Goal: Information Seeking & Learning: Learn about a topic

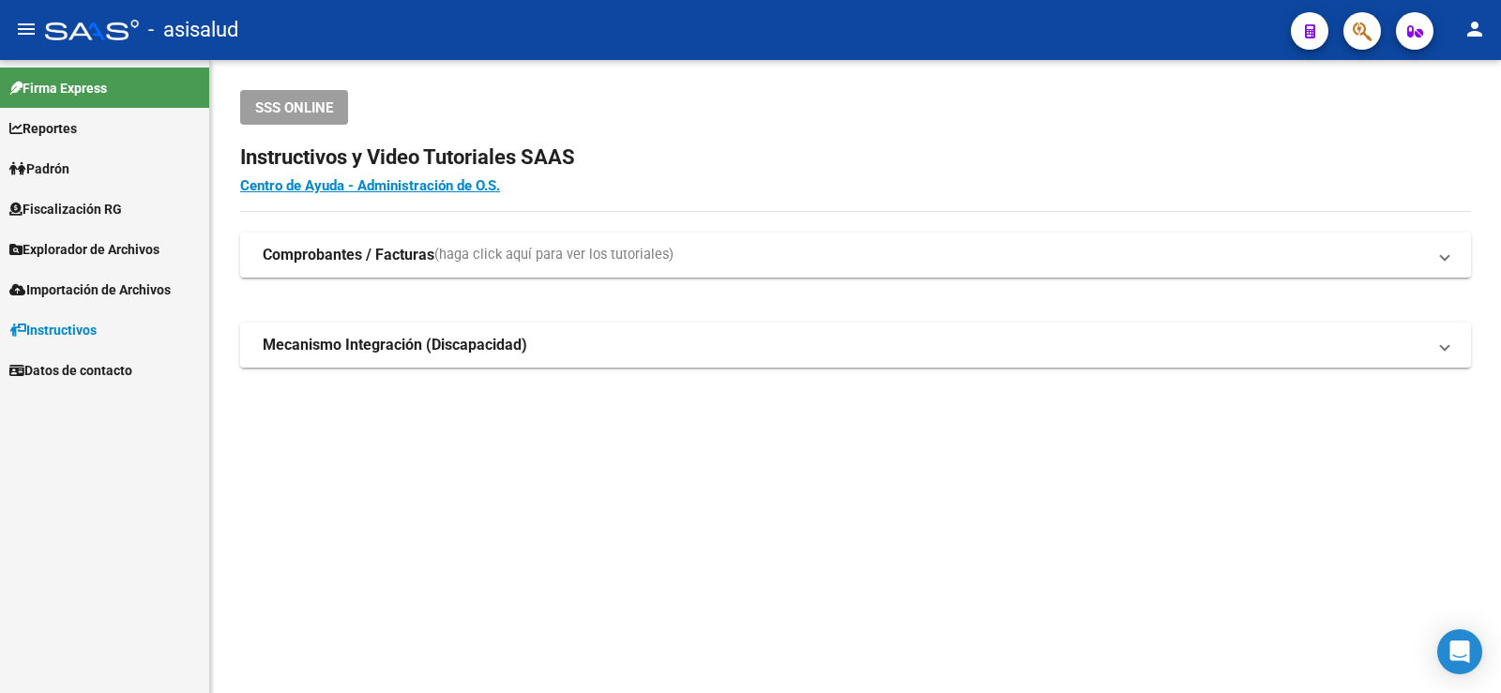
click at [136, 170] on link "Padrón" at bounding box center [104, 168] width 209 height 40
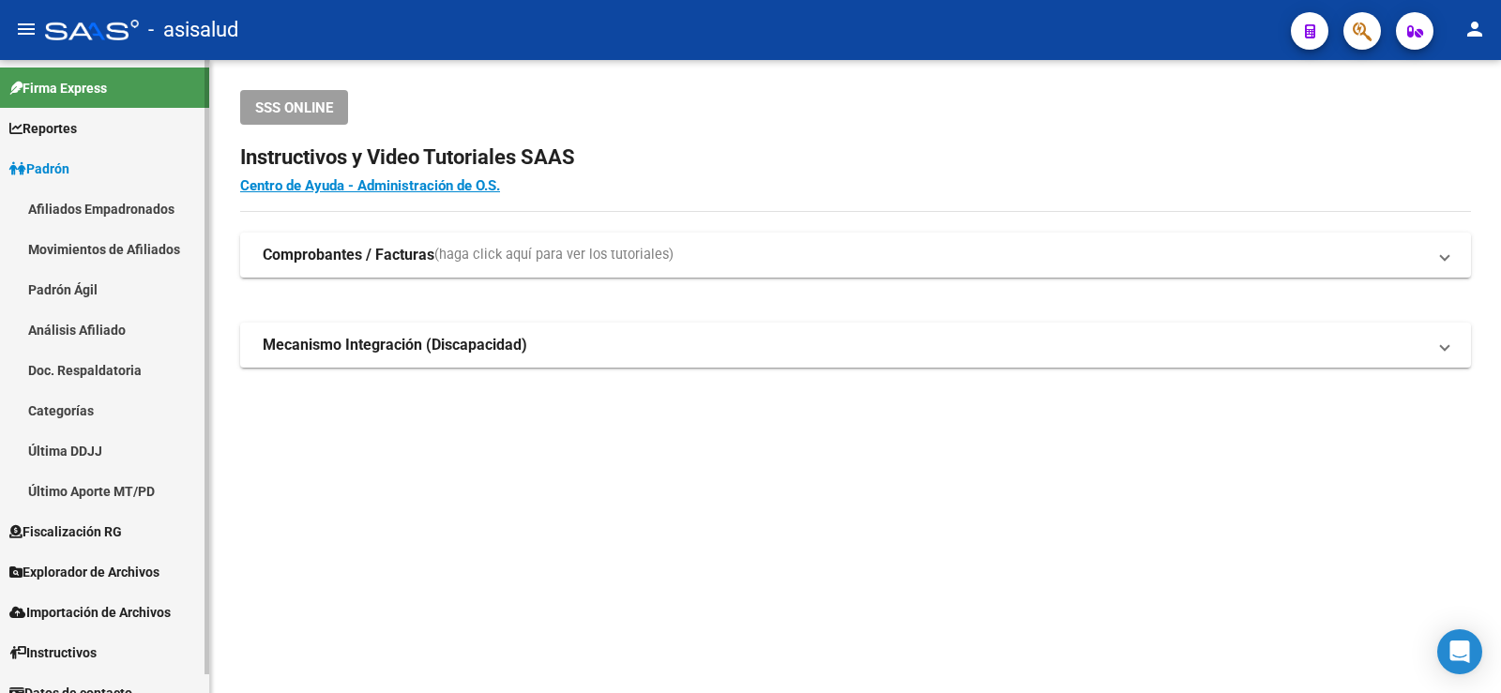
click at [111, 241] on link "Movimientos de Afiliados" at bounding box center [104, 249] width 209 height 40
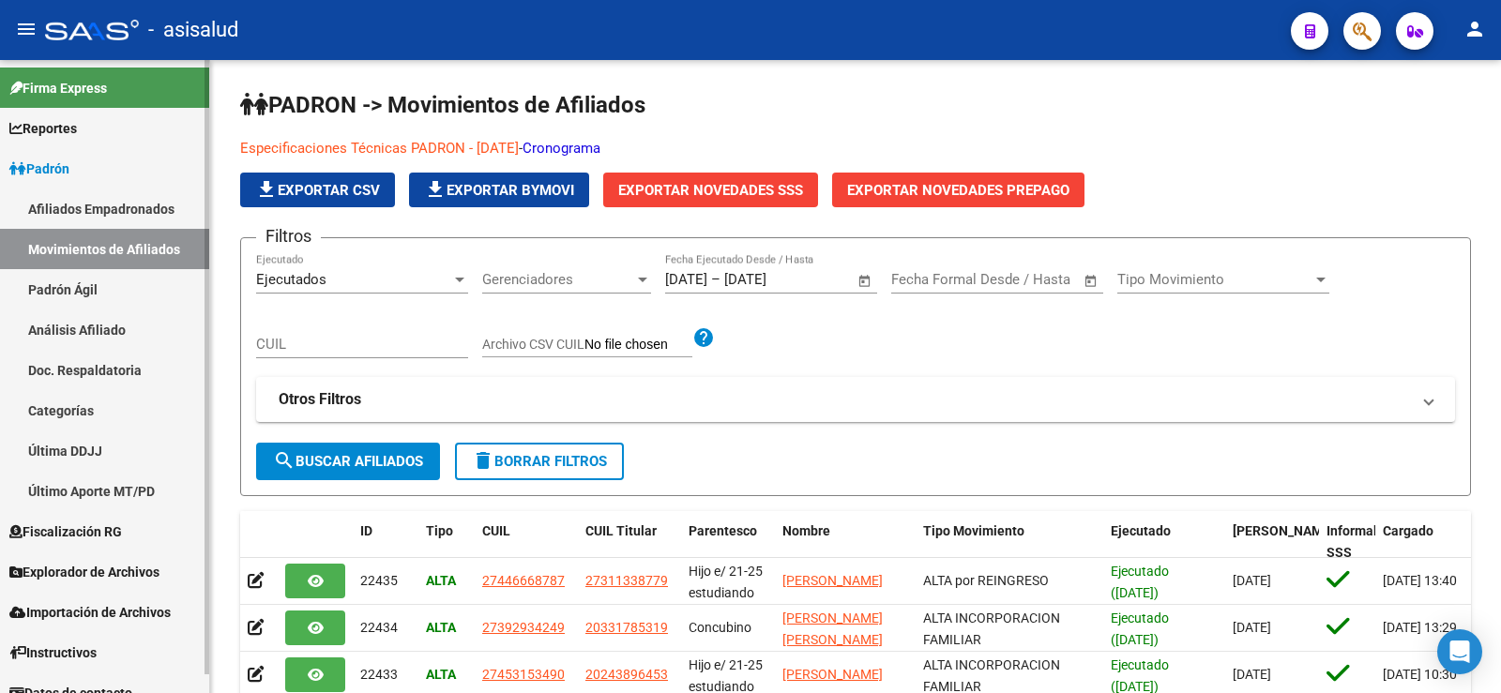
click at [108, 309] on link "Padrón Ágil" at bounding box center [104, 289] width 209 height 40
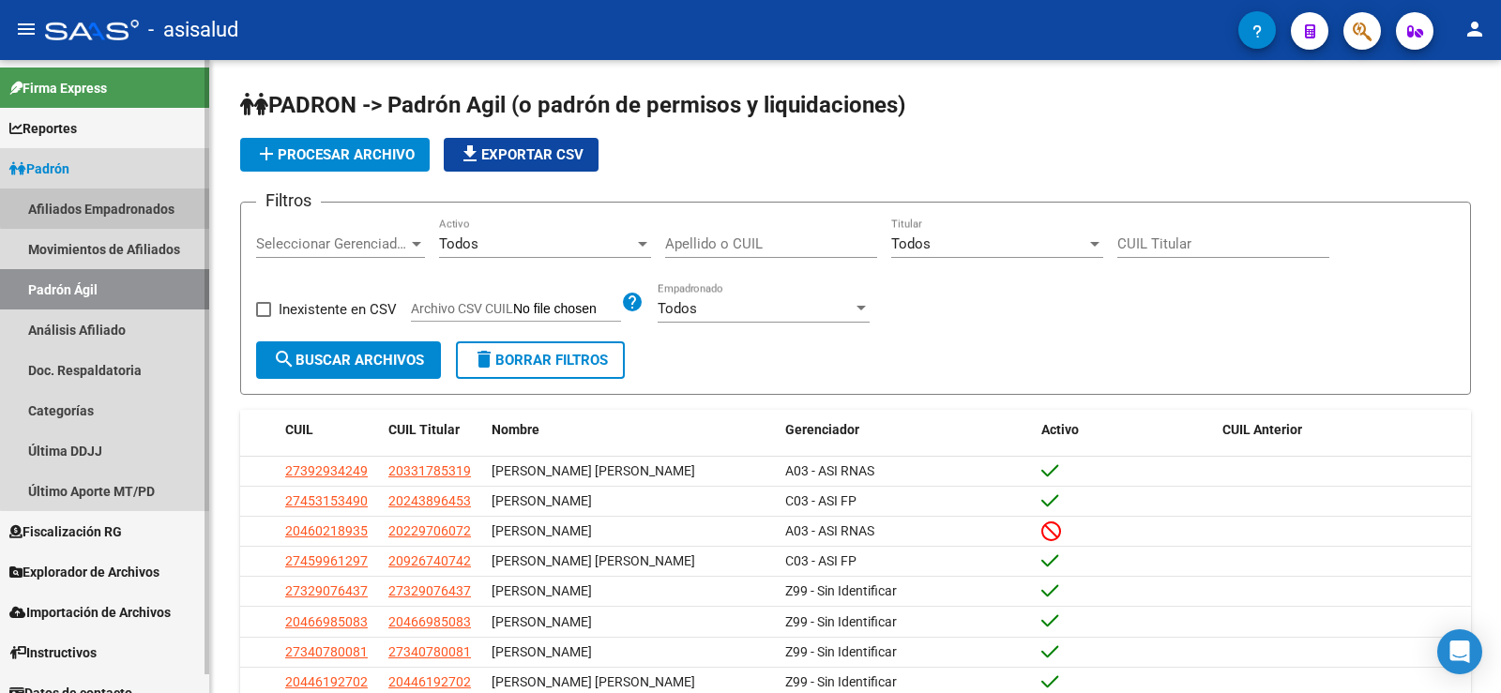
click at [107, 206] on link "Afiliados Empadronados" at bounding box center [104, 209] width 209 height 40
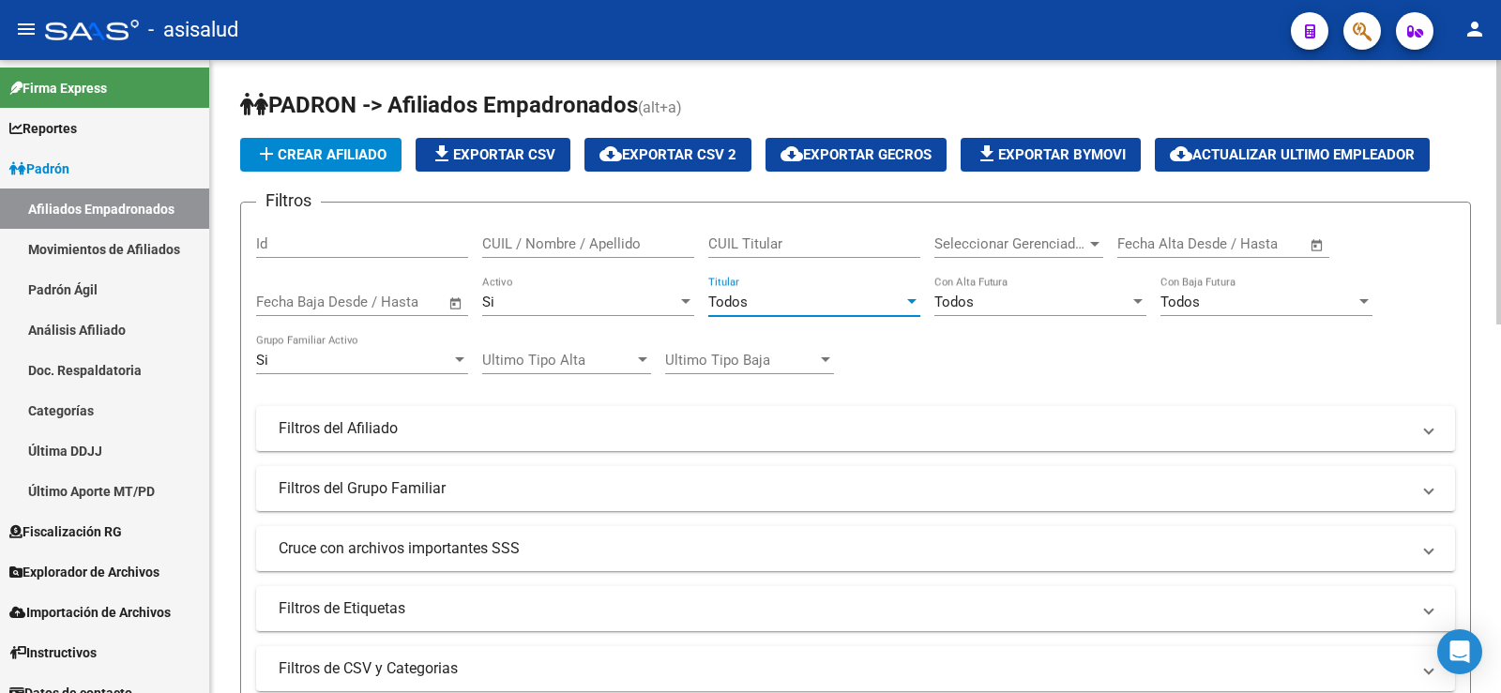
click at [766, 300] on div "Todos" at bounding box center [805, 302] width 195 height 17
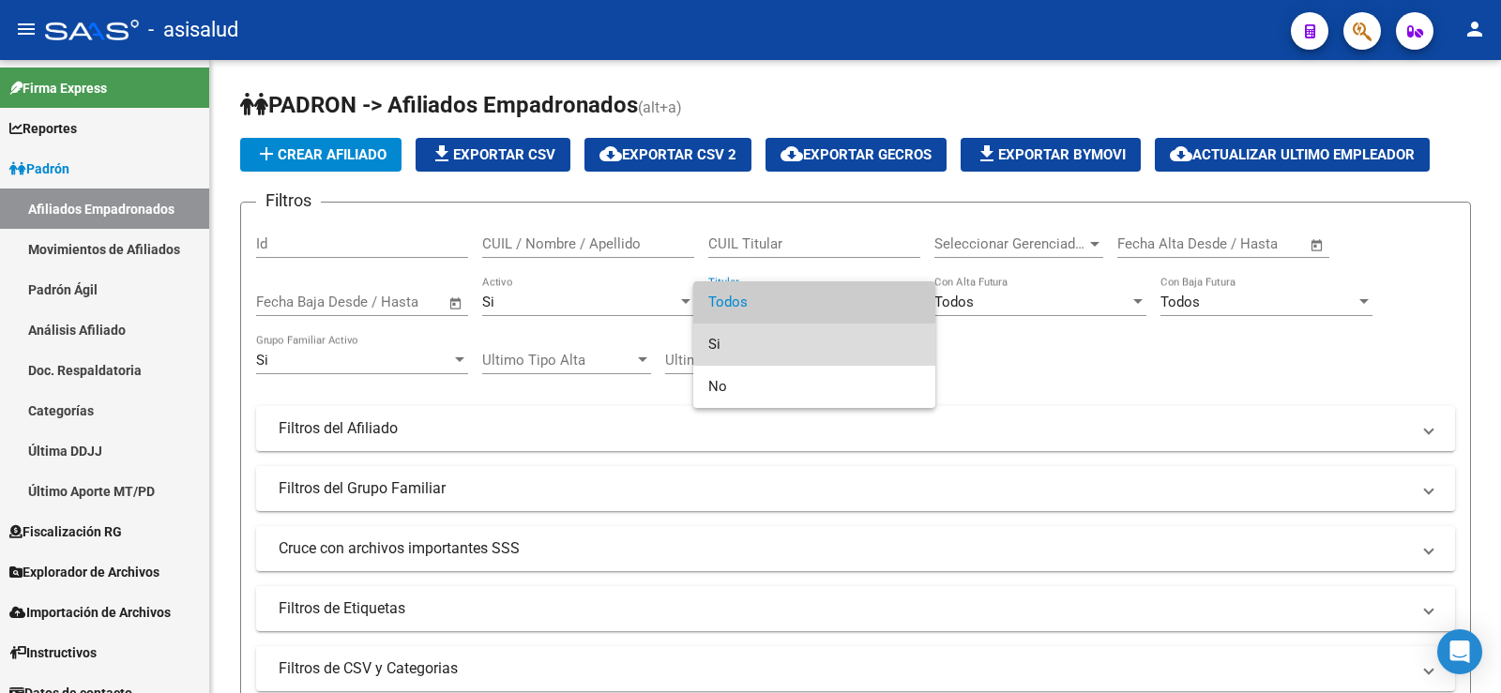
click at [766, 332] on span "Si" at bounding box center [814, 345] width 212 height 42
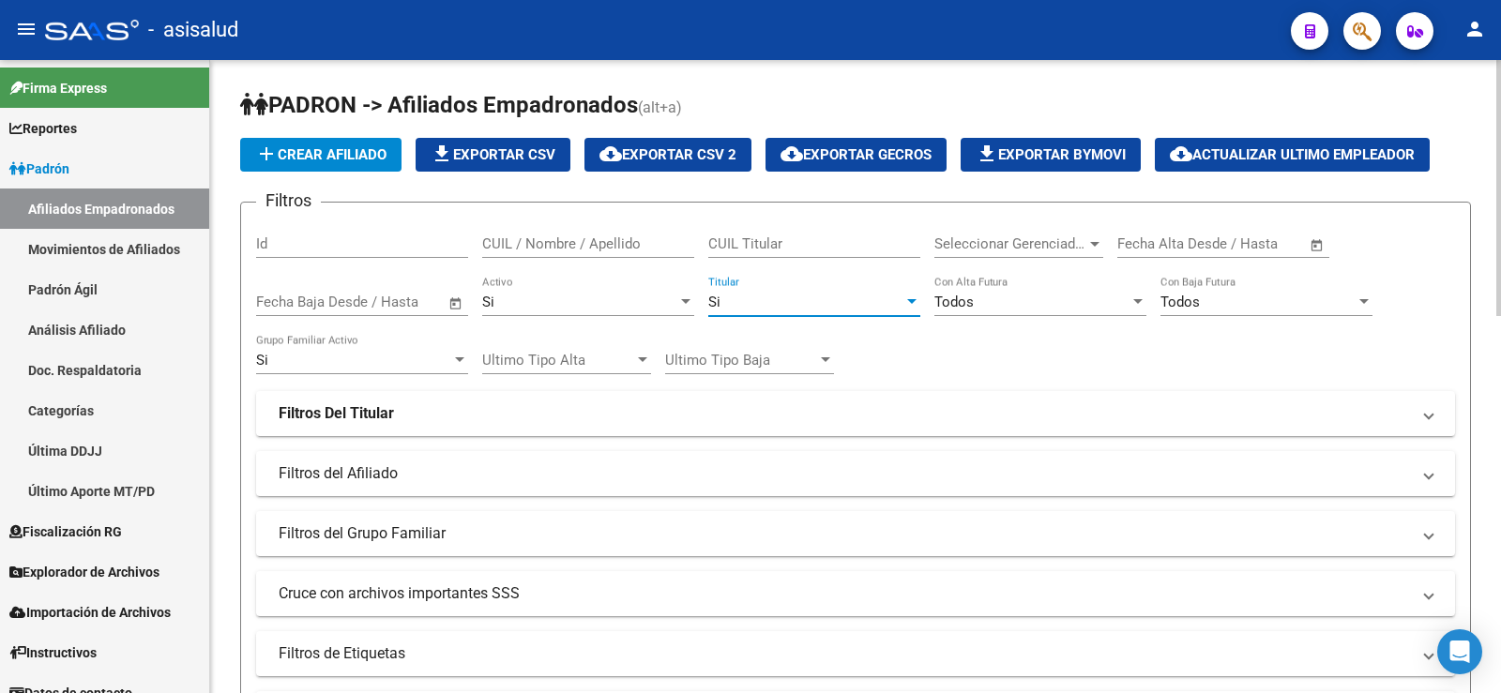
click at [1418, 250] on div "Filtros Id CUIL / Nombre / Apellido CUIL Titular Seleccionar Gerenciador Selecc…" at bounding box center [855, 447] width 1199 height 459
click at [986, 308] on div "Todos" at bounding box center [1031, 302] width 195 height 17
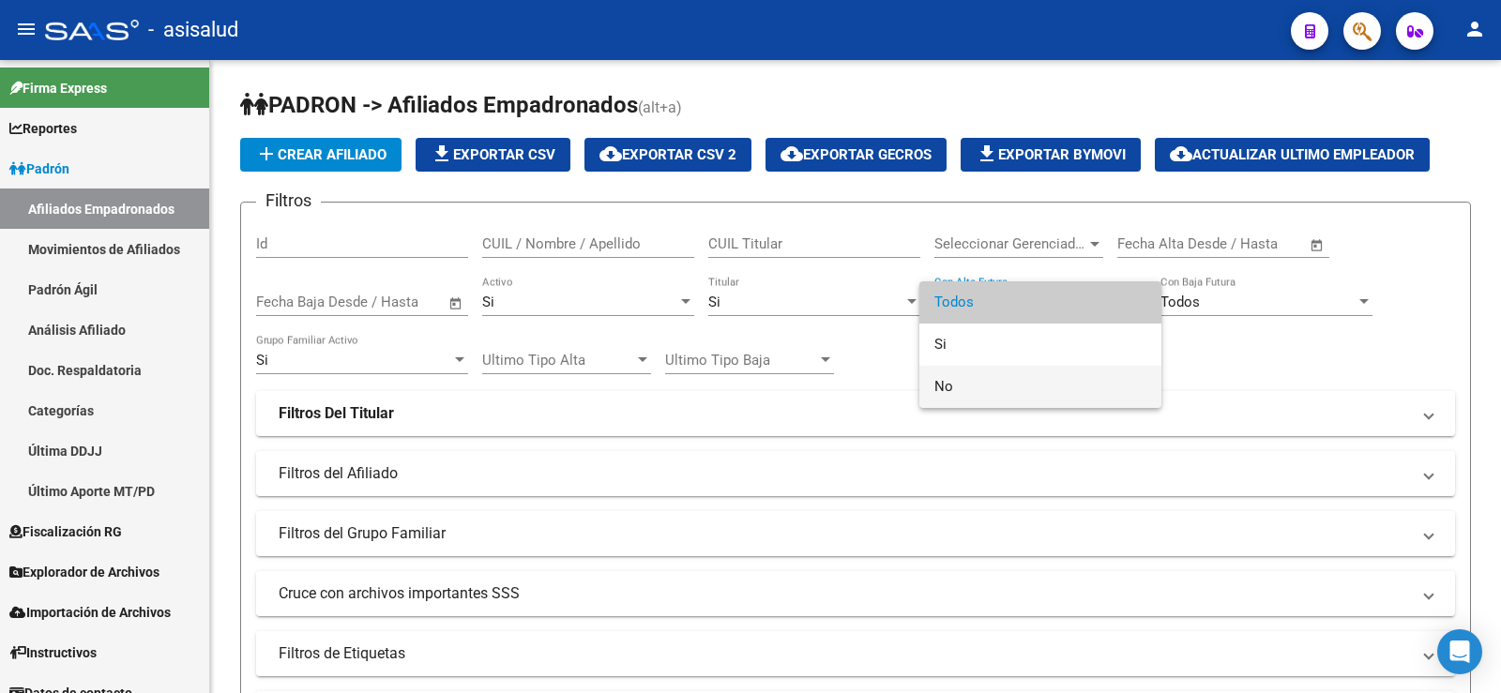
click at [976, 382] on span "No" at bounding box center [1040, 387] width 212 height 42
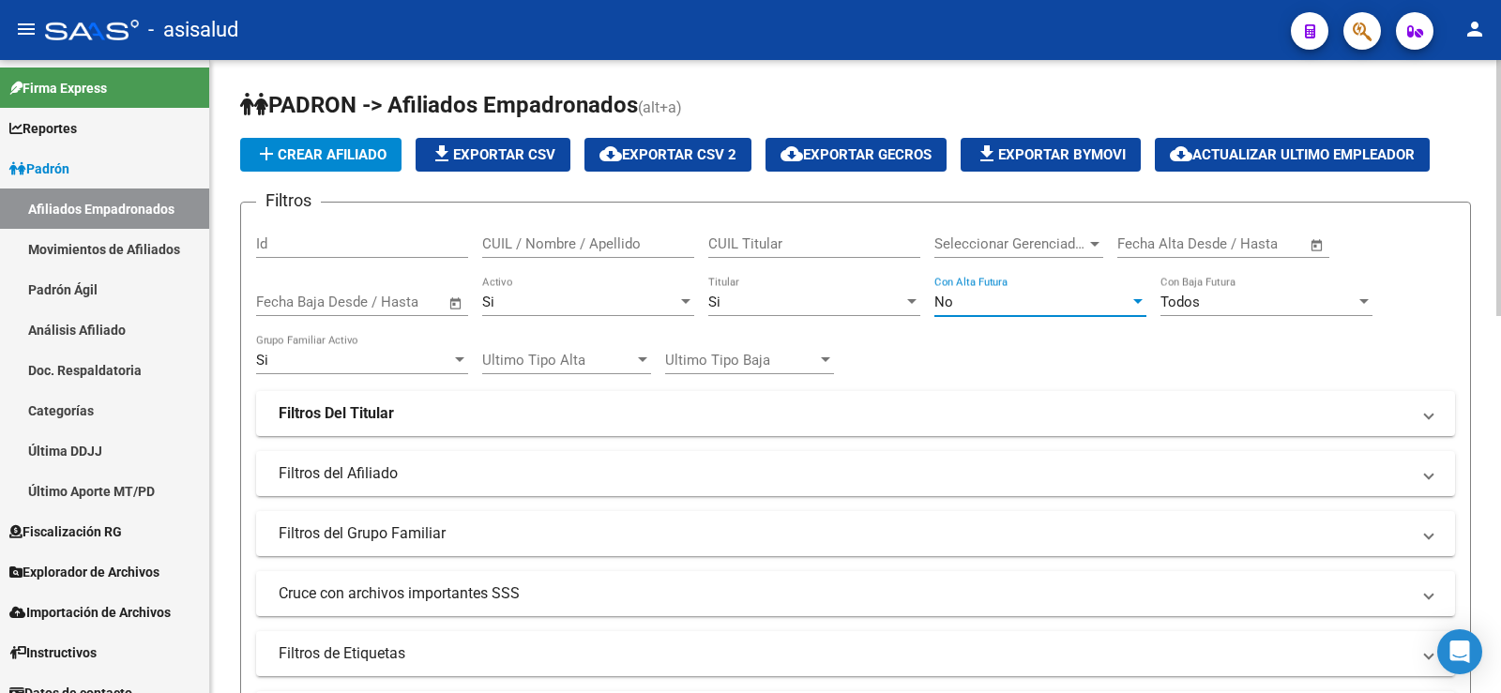
click at [1236, 298] on div "Todos" at bounding box center [1257, 302] width 195 height 17
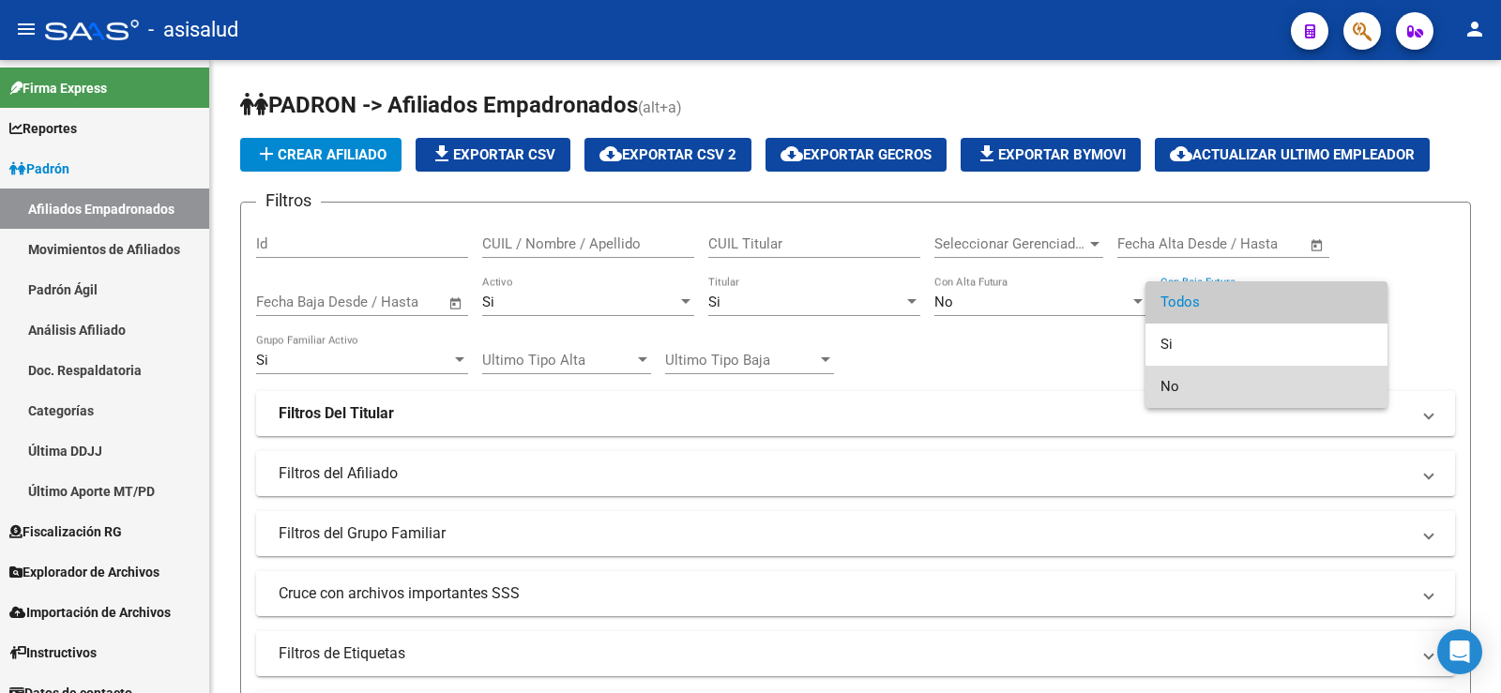
click at [1219, 376] on span "No" at bounding box center [1266, 387] width 212 height 42
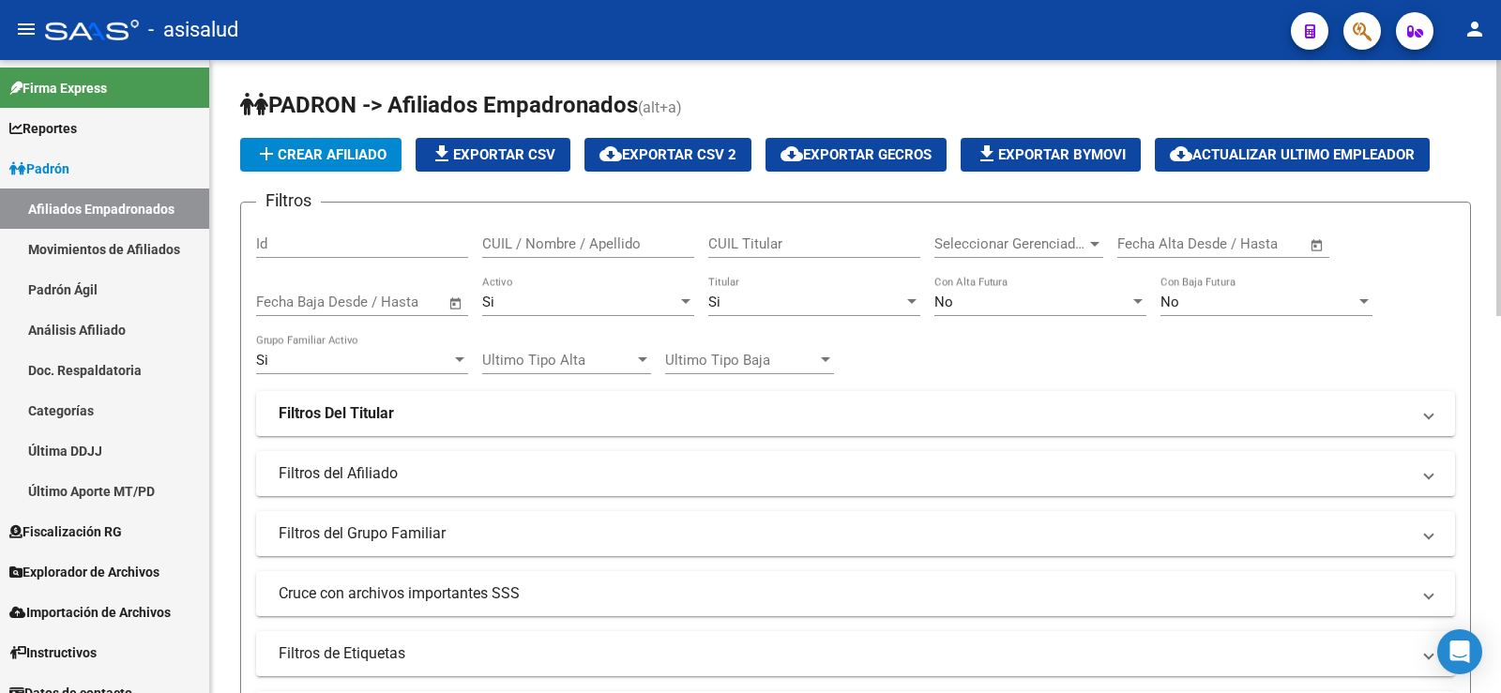
click at [1156, 335] on div "Filtros Id CUIL / Nombre / Apellido CUIL Titular Seleccionar Gerenciador Selecc…" at bounding box center [855, 447] width 1199 height 459
click at [398, 425] on mat-expansion-panel-header "Filtros Del Titular" at bounding box center [855, 413] width 1199 height 45
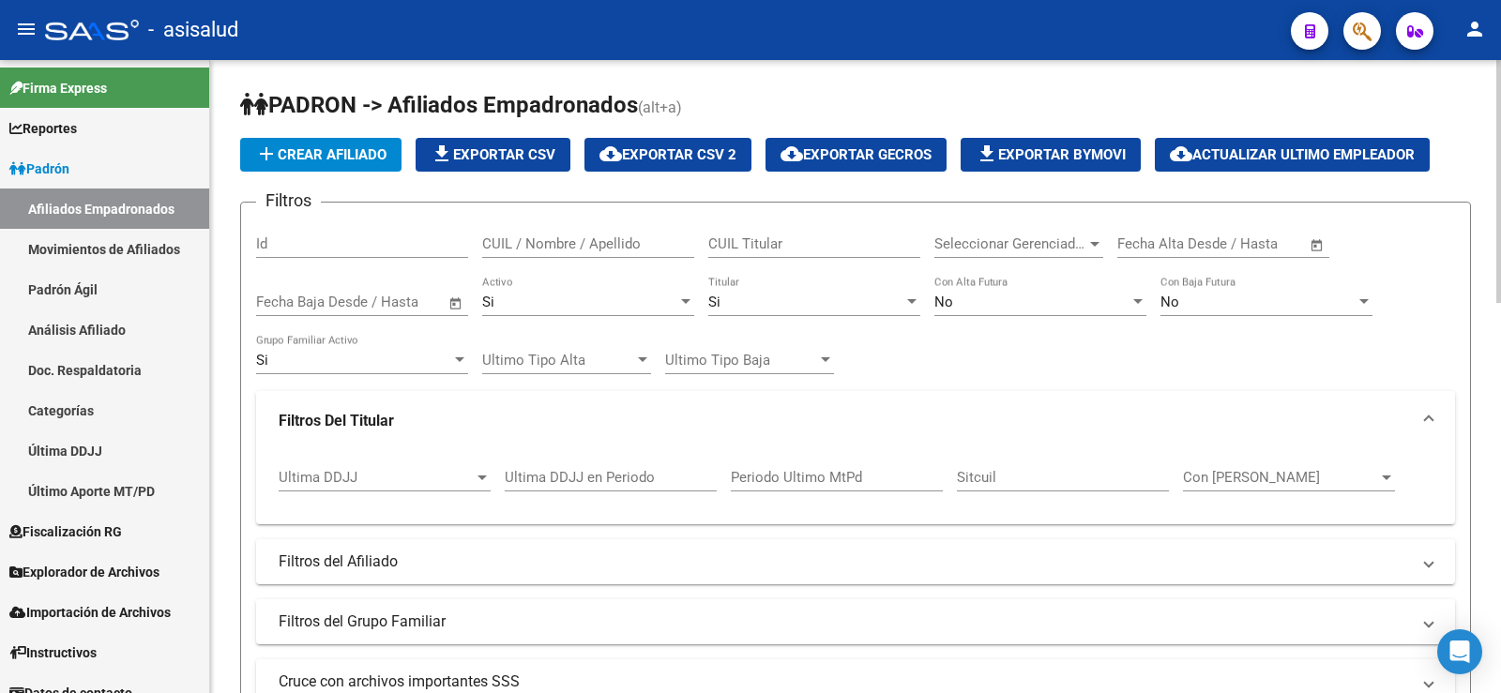
click at [595, 481] on input "Ultima DDJJ en Periodo" at bounding box center [611, 477] width 212 height 17
type input "202505"
click at [931, 375] on div "Filtros Id CUIL / Nombre / Apellido CUIL Titular Seleccionar Gerenciador Selecc…" at bounding box center [855, 491] width 1199 height 547
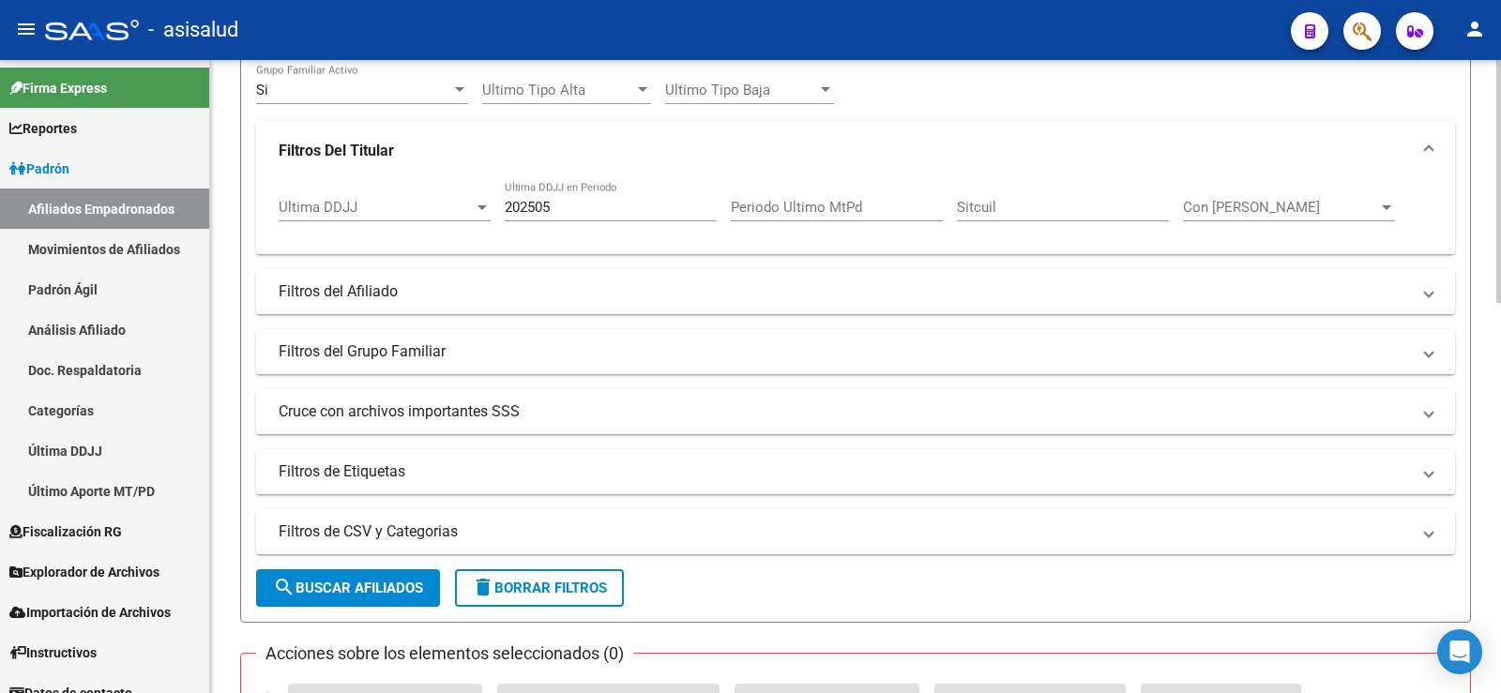
scroll to position [281, 0]
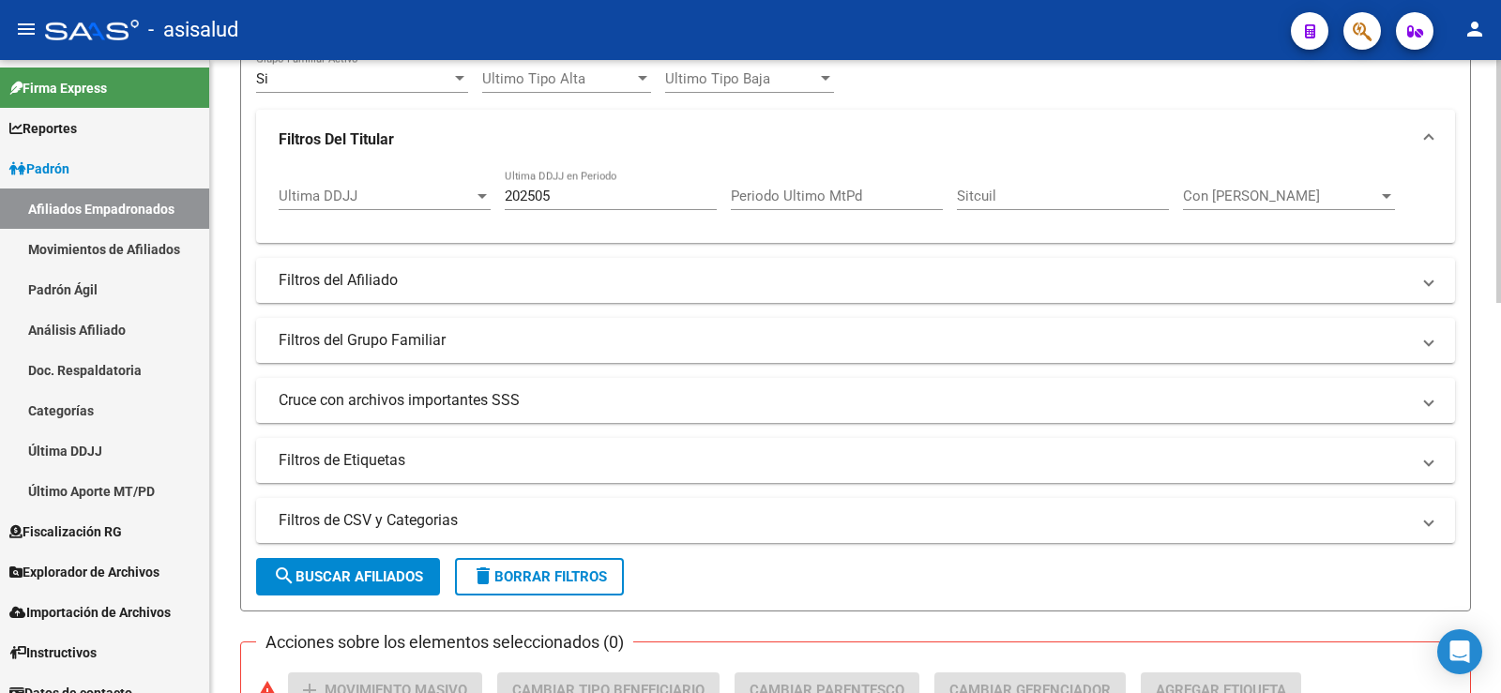
click at [418, 576] on span "search Buscar Afiliados" at bounding box center [348, 576] width 150 height 17
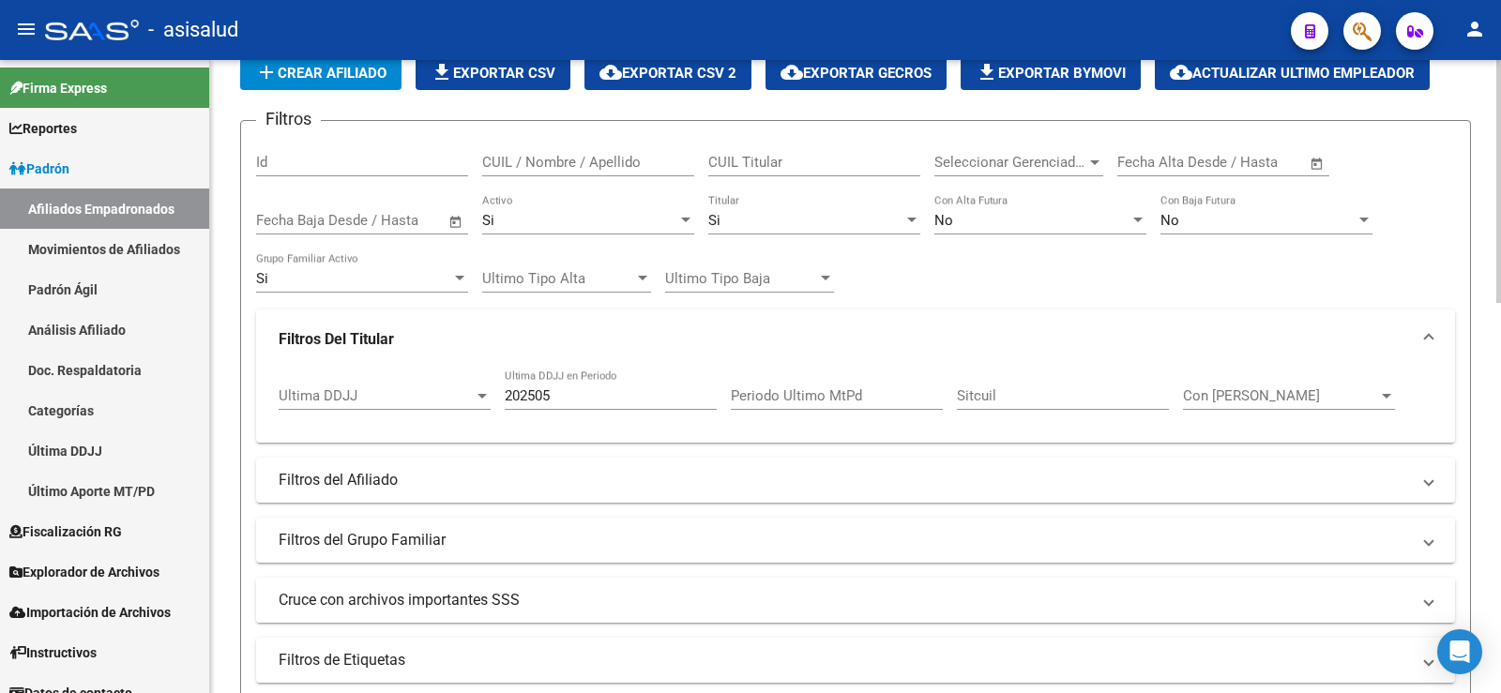
scroll to position [80, 0]
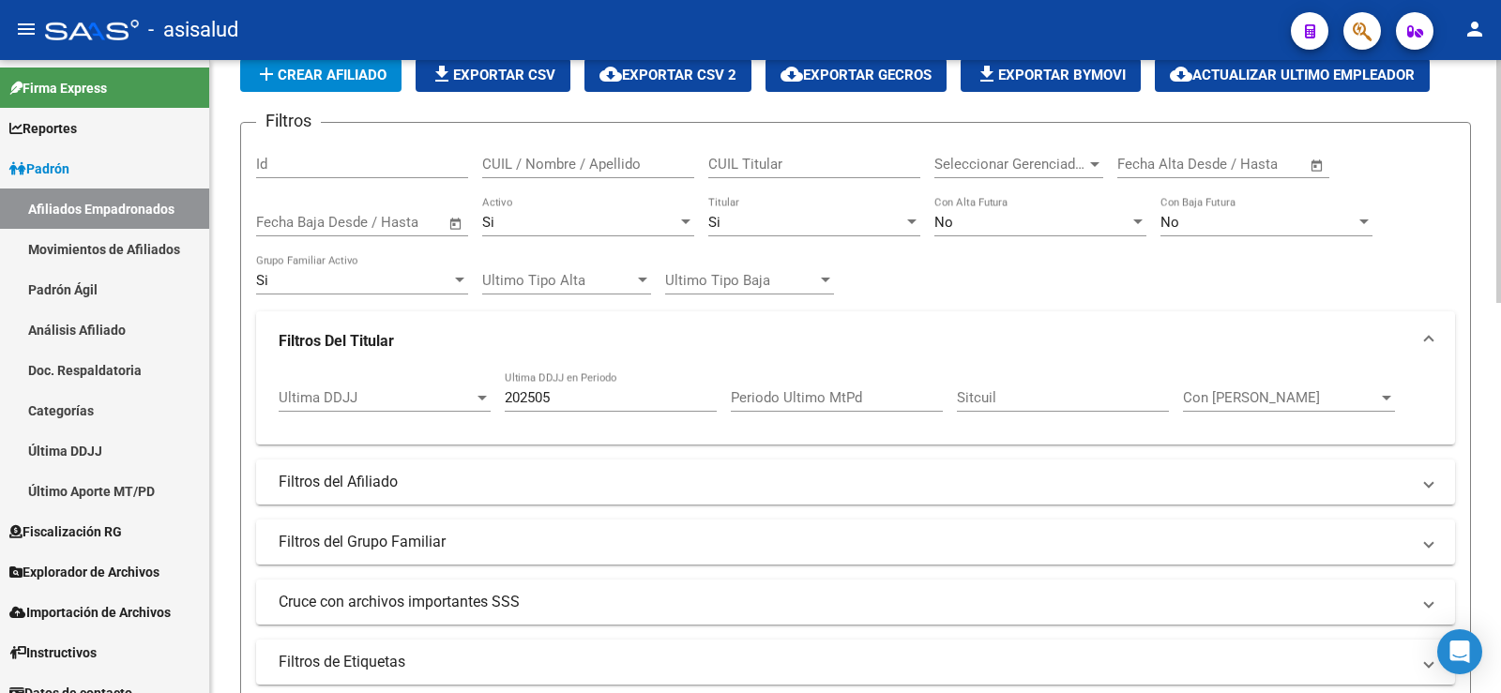
click at [829, 283] on div at bounding box center [825, 280] width 17 height 15
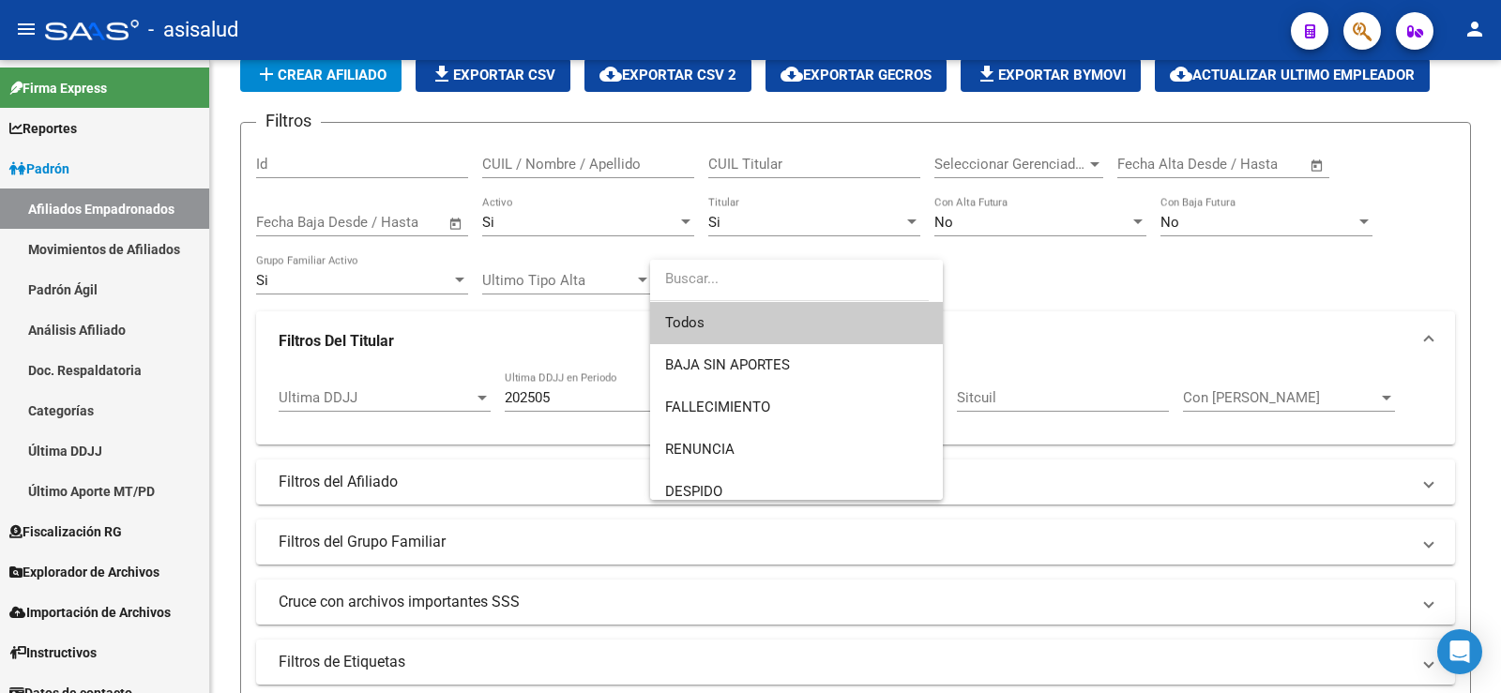
click at [828, 283] on input "dropdown search" at bounding box center [789, 279] width 279 height 42
click at [1187, 280] on div at bounding box center [750, 346] width 1501 height 693
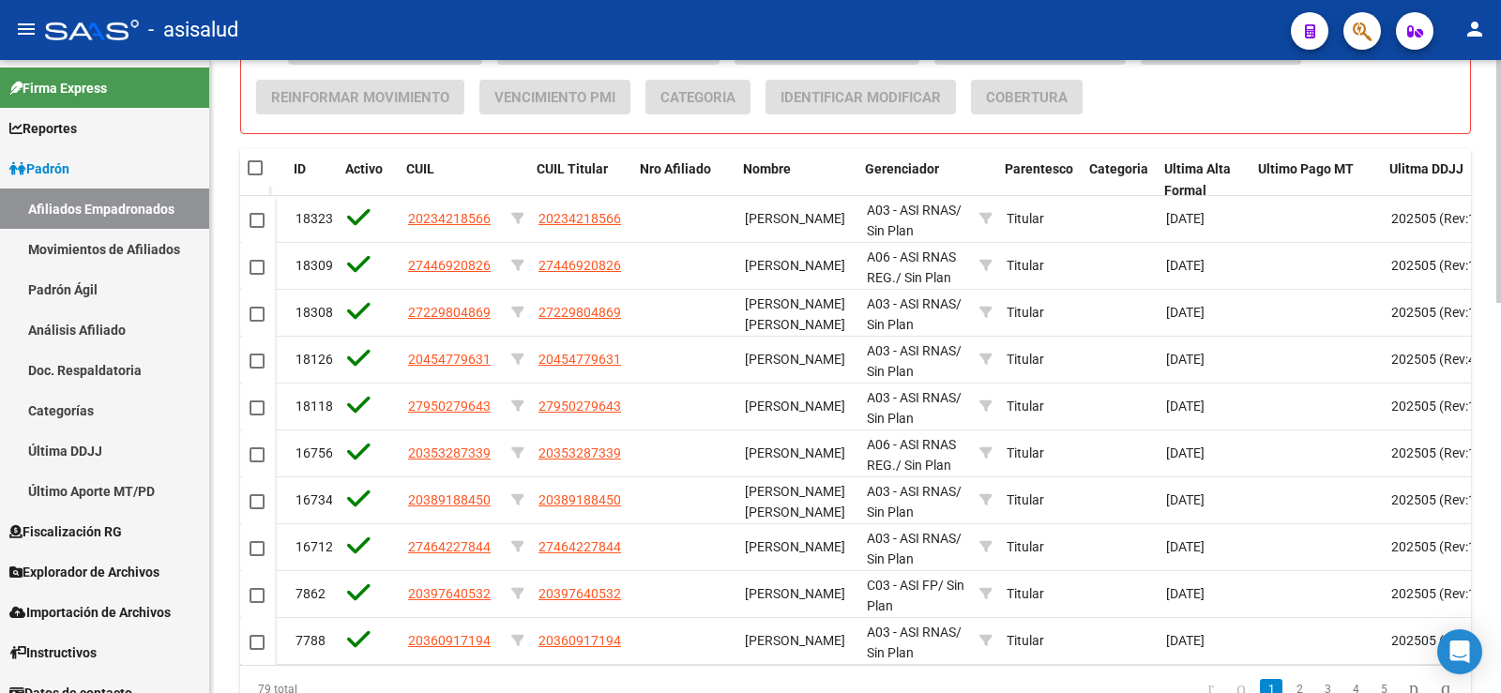
scroll to position [0, 557]
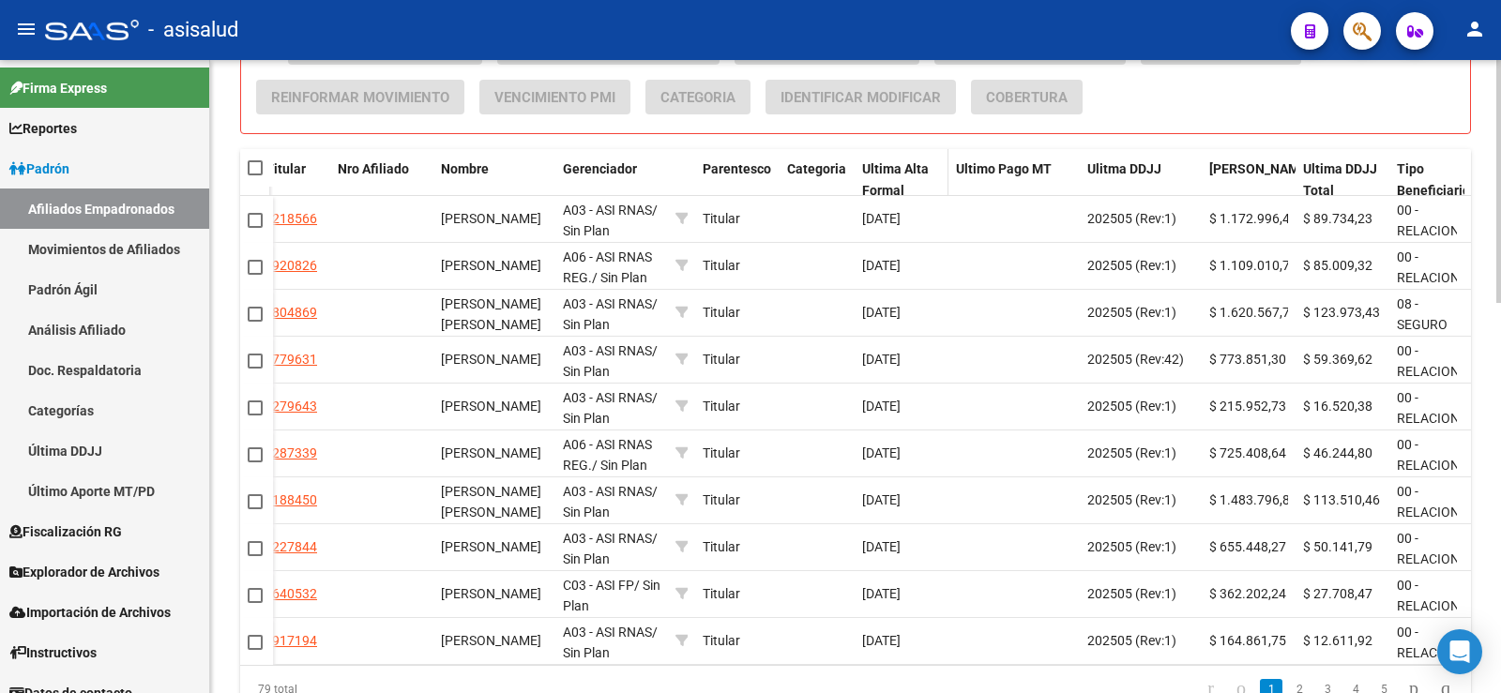
click at [900, 163] on span "Ultima Alta Formal" at bounding box center [895, 179] width 67 height 37
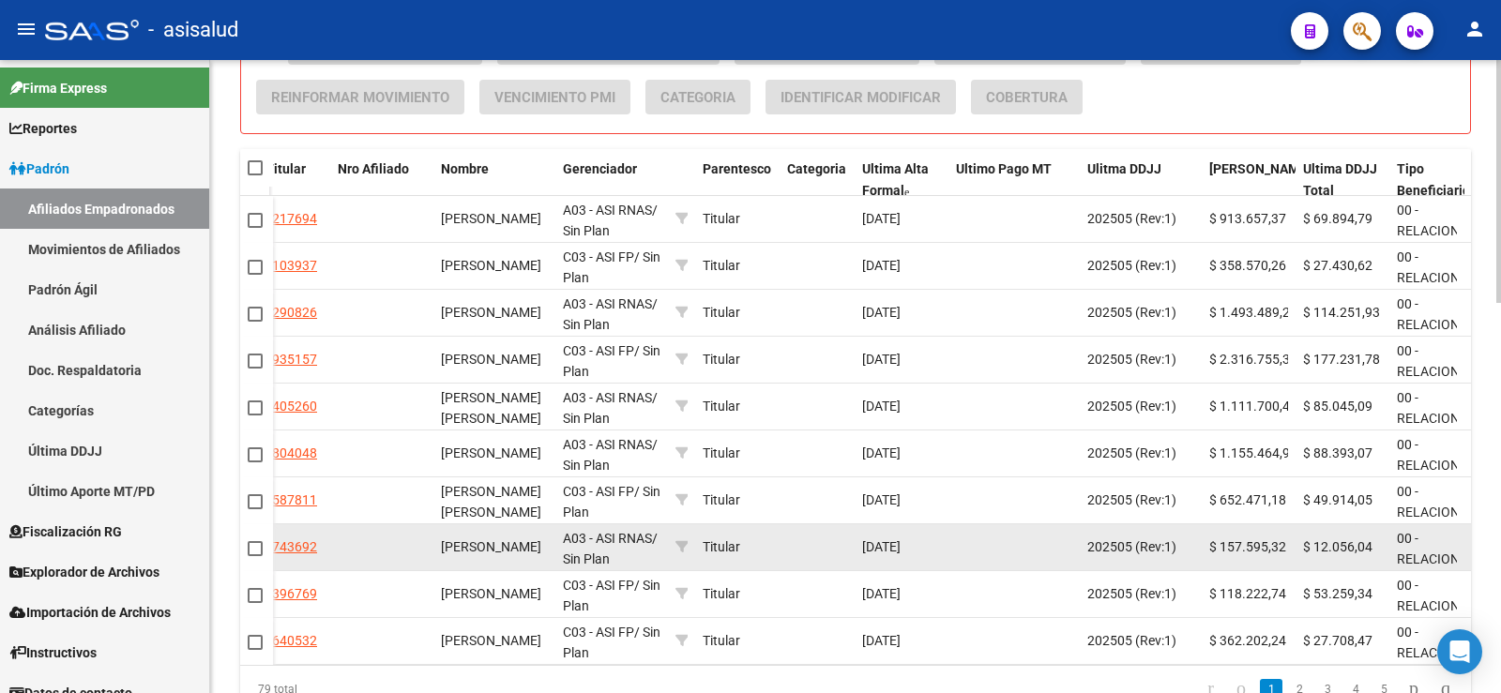
scroll to position [1018, 0]
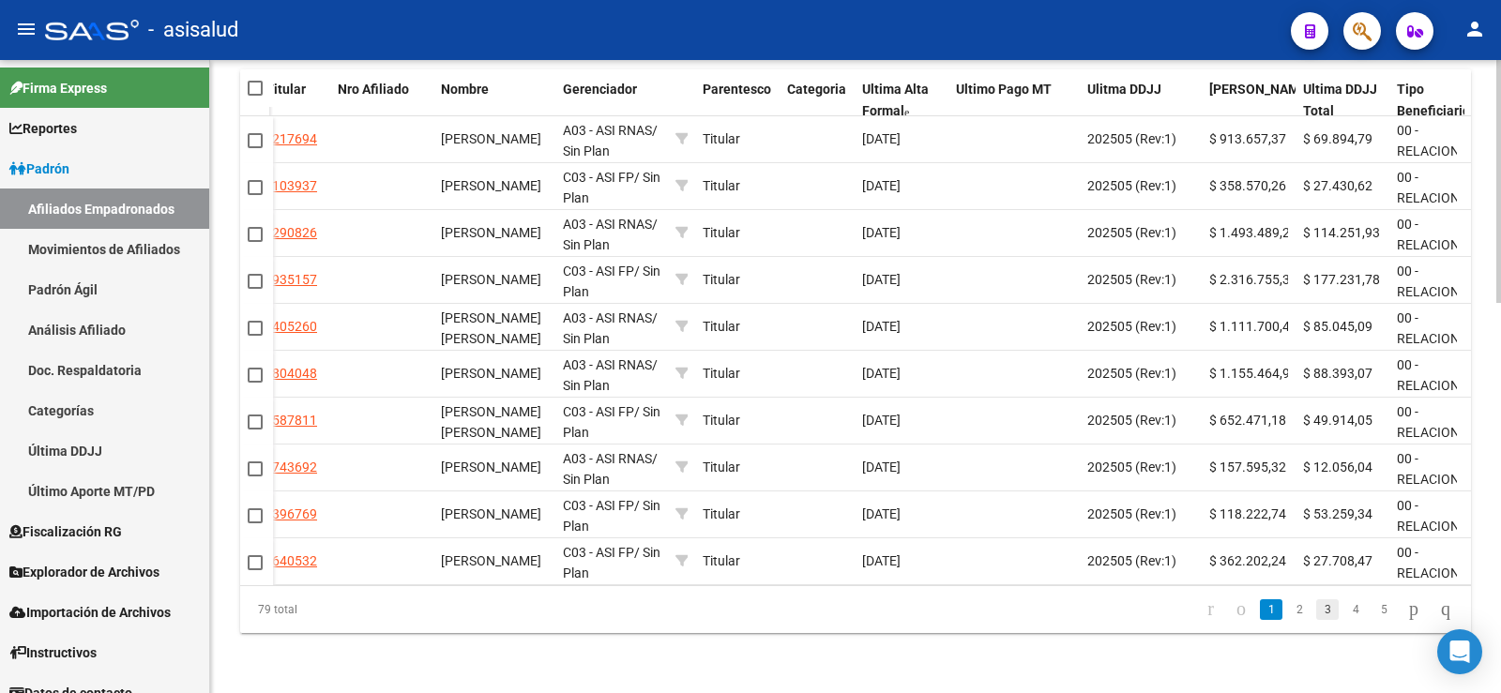
click at [1316, 608] on link "3" at bounding box center [1327, 609] width 23 height 21
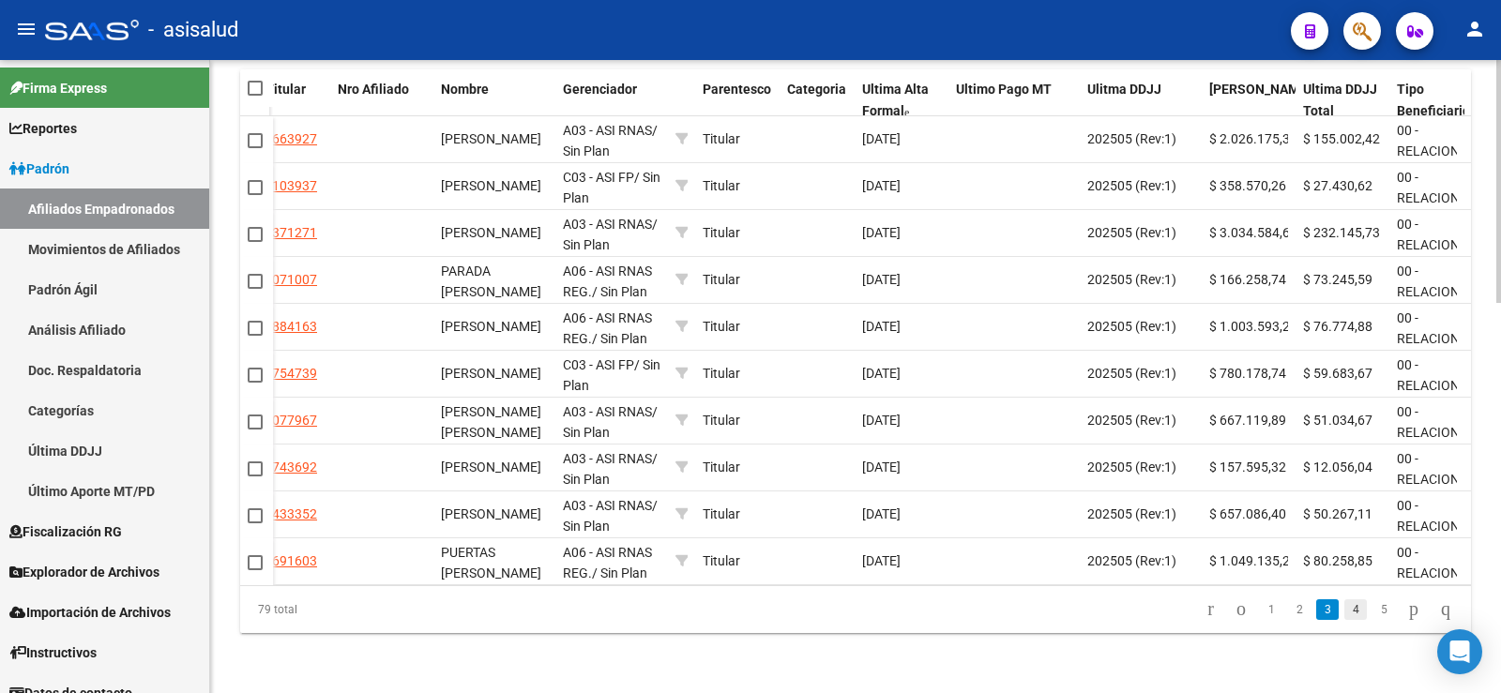
click at [1344, 608] on link "4" at bounding box center [1355, 609] width 23 height 21
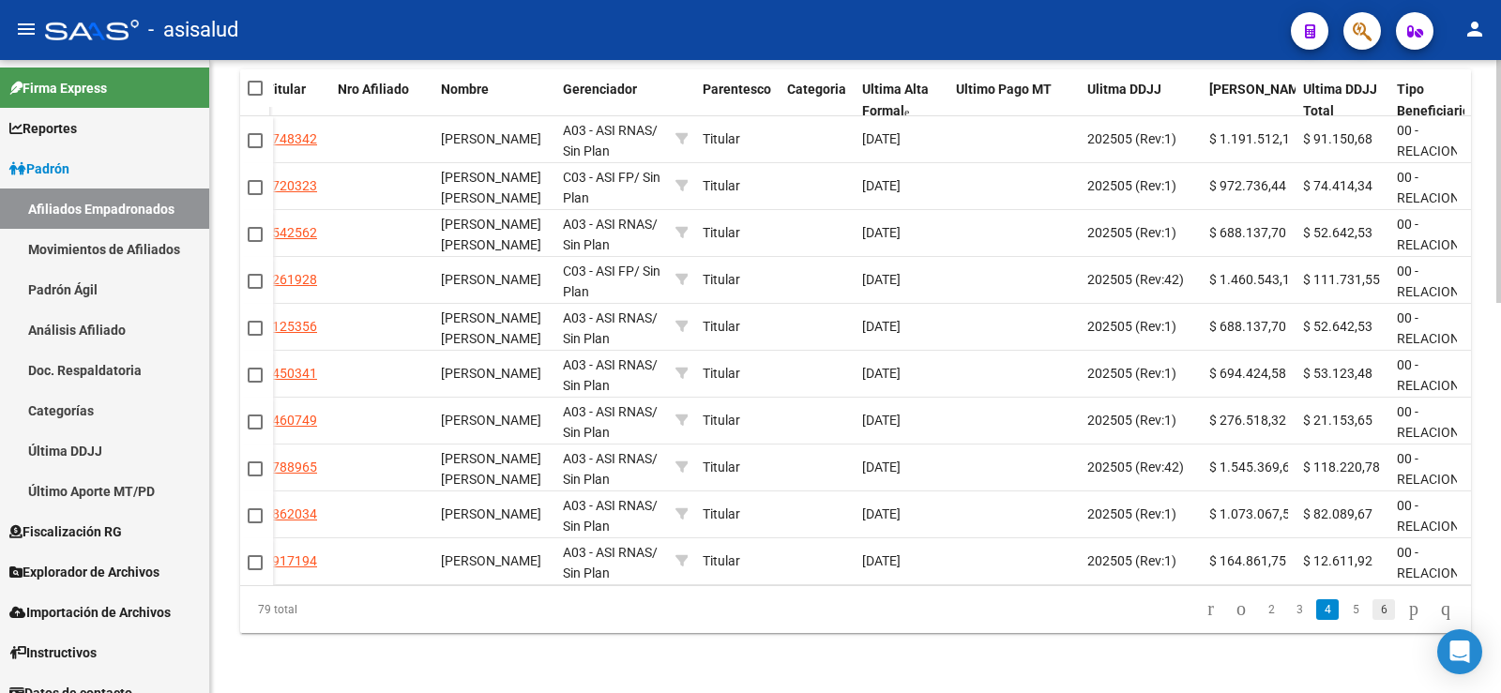
click at [1372, 614] on link "6" at bounding box center [1383, 609] width 23 height 21
click at [1372, 613] on link "8" at bounding box center [1383, 609] width 23 height 21
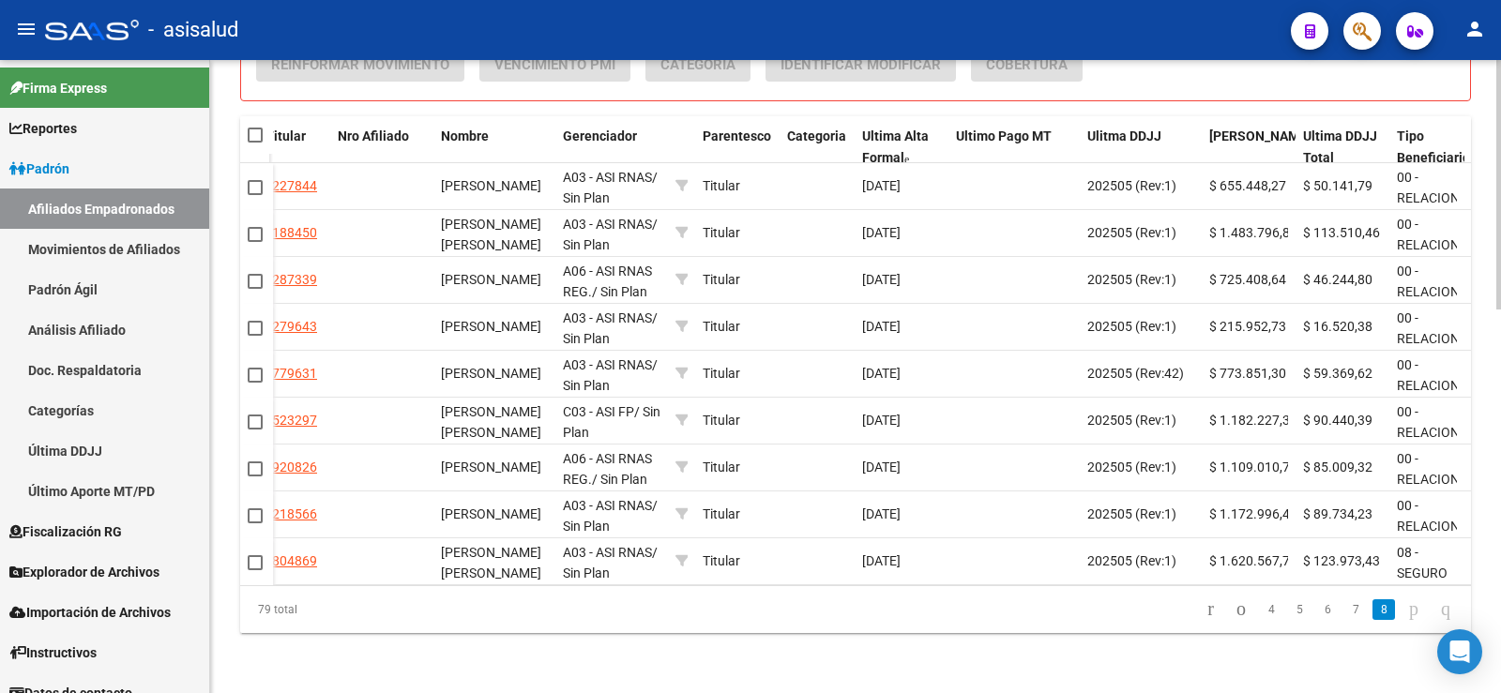
scroll to position [971, 0]
click at [1204, 610] on icon "go to first page" at bounding box center [1210, 609] width 12 height 23
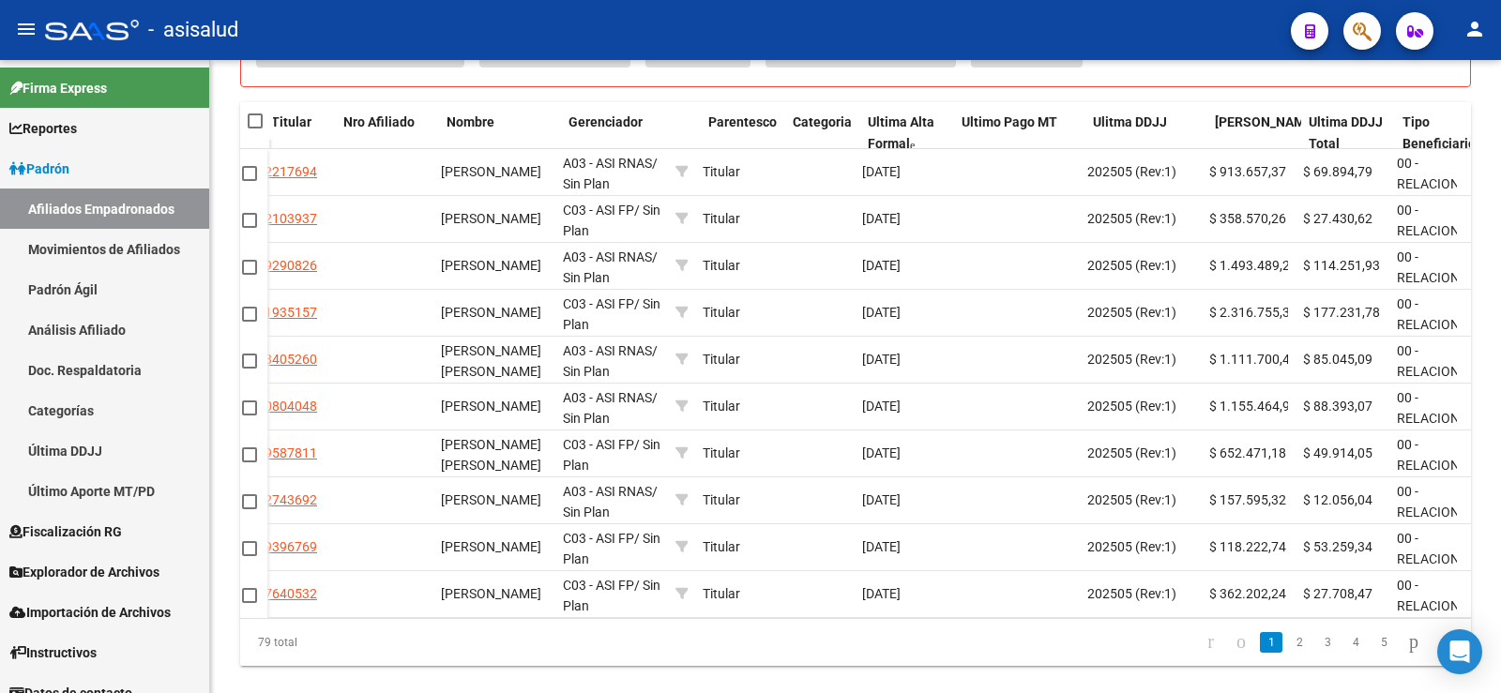
scroll to position [0, 0]
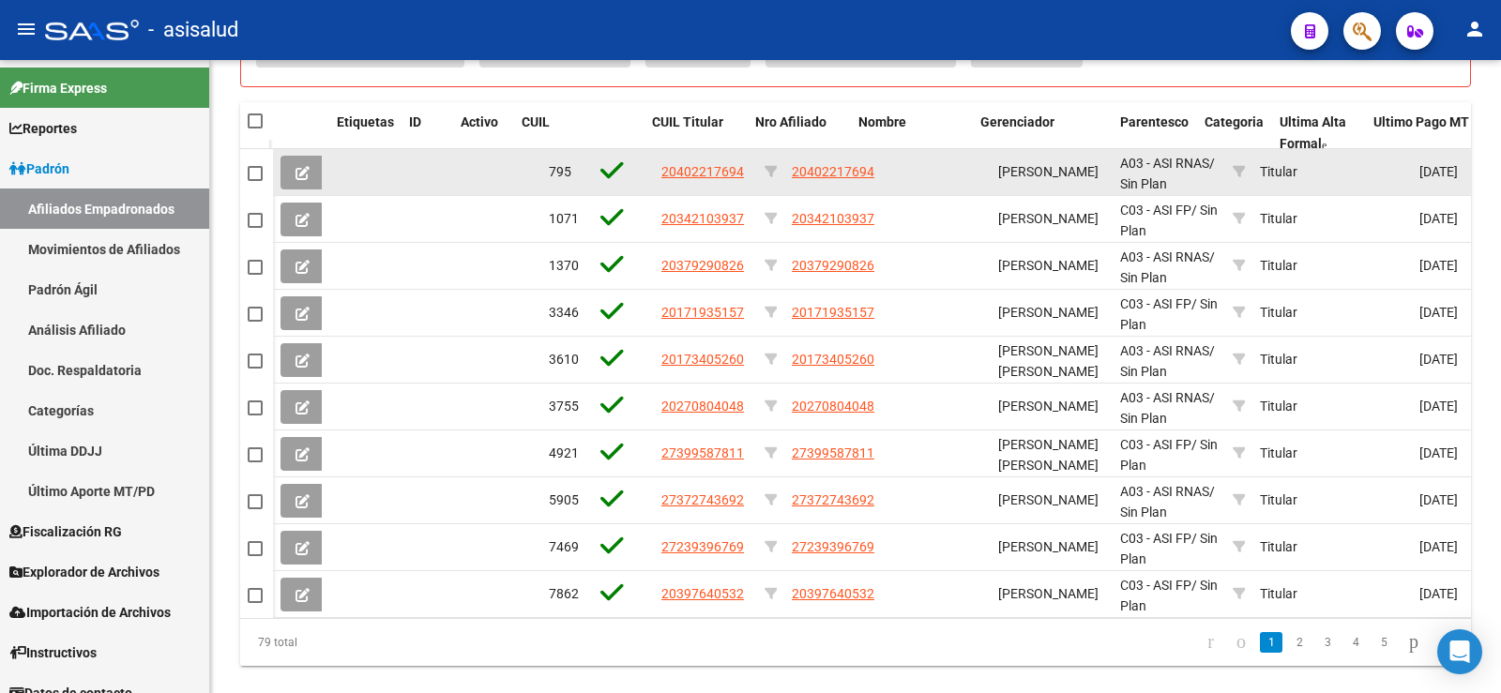
drag, startPoint x: 535, startPoint y: 132, endPoint x: 394, endPoint y: 160, distance: 143.5
click at [394, 159] on div "Etiquetas ID Activo CUIL CUIL Titular Nro Afiliado Nombre Gerenciador Parentesc…" at bounding box center [855, 384] width 1231 height 564
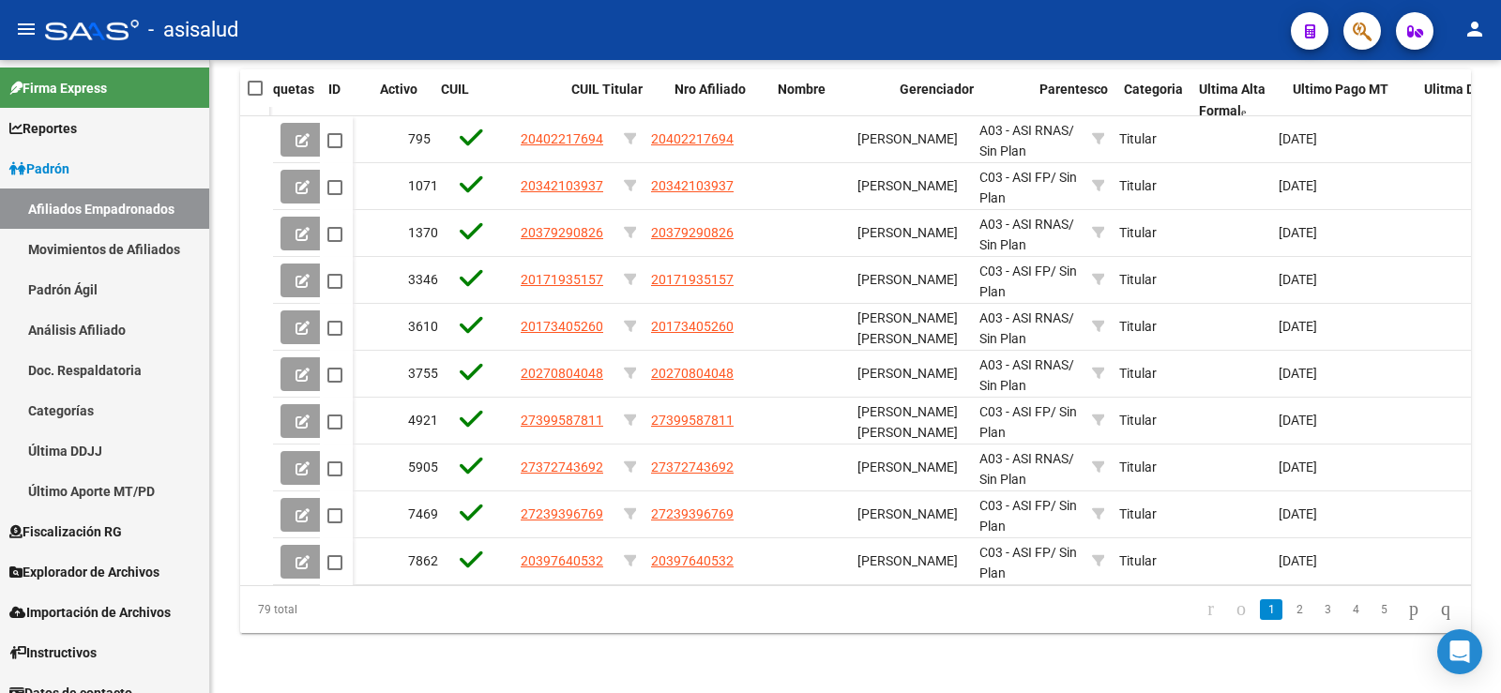
scroll to position [0, 851]
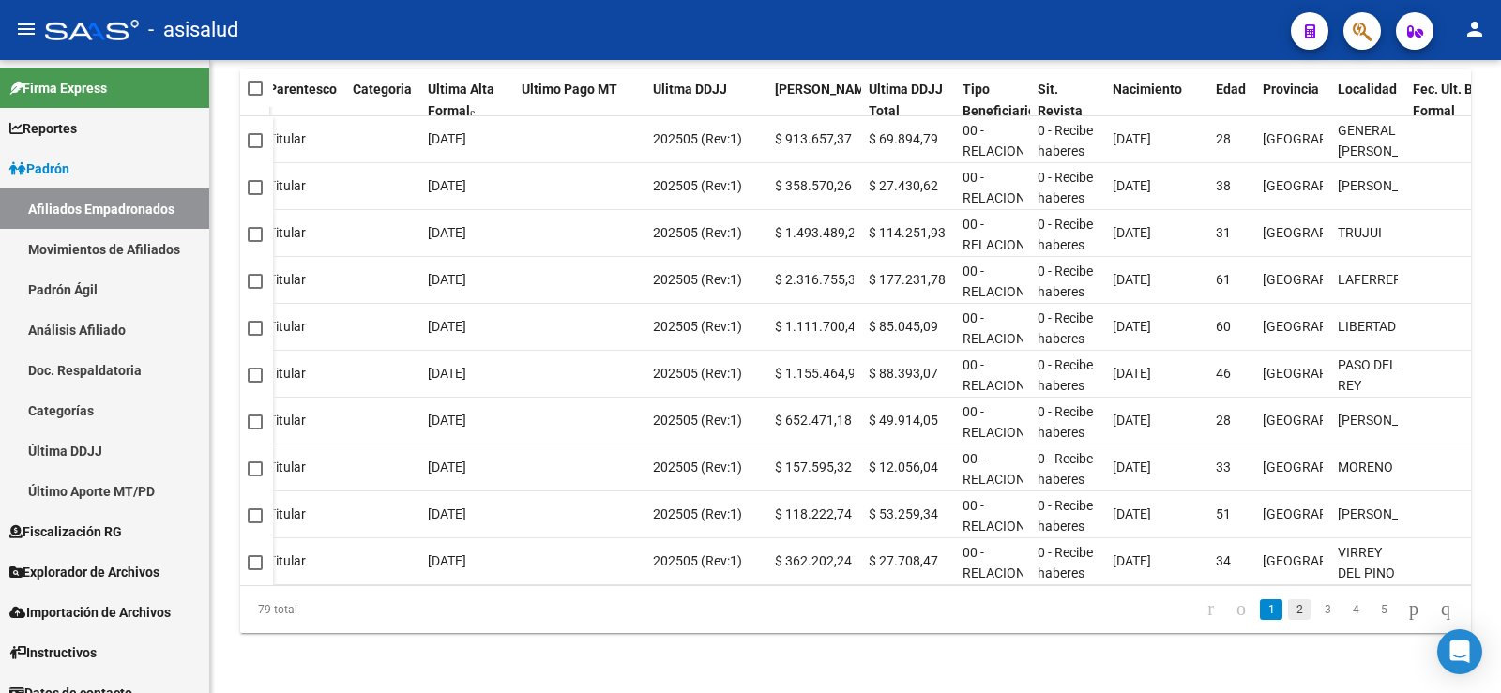
click at [1288, 611] on link "2" at bounding box center [1299, 609] width 23 height 21
click at [1313, 611] on li "3" at bounding box center [1327, 610] width 28 height 32
click at [1316, 610] on link "3" at bounding box center [1327, 609] width 23 height 21
click at [1341, 613] on li "4" at bounding box center [1355, 610] width 28 height 32
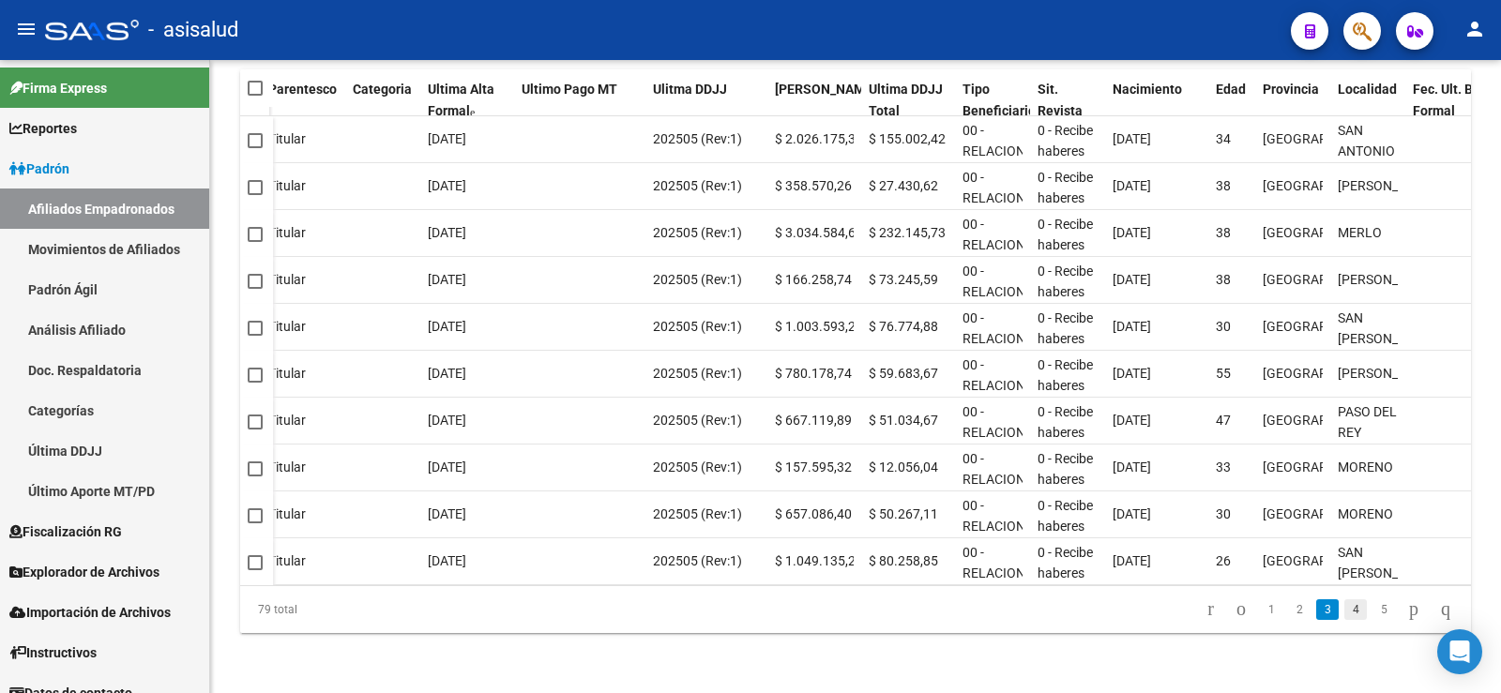
click at [1344, 613] on link "4" at bounding box center [1355, 609] width 23 height 21
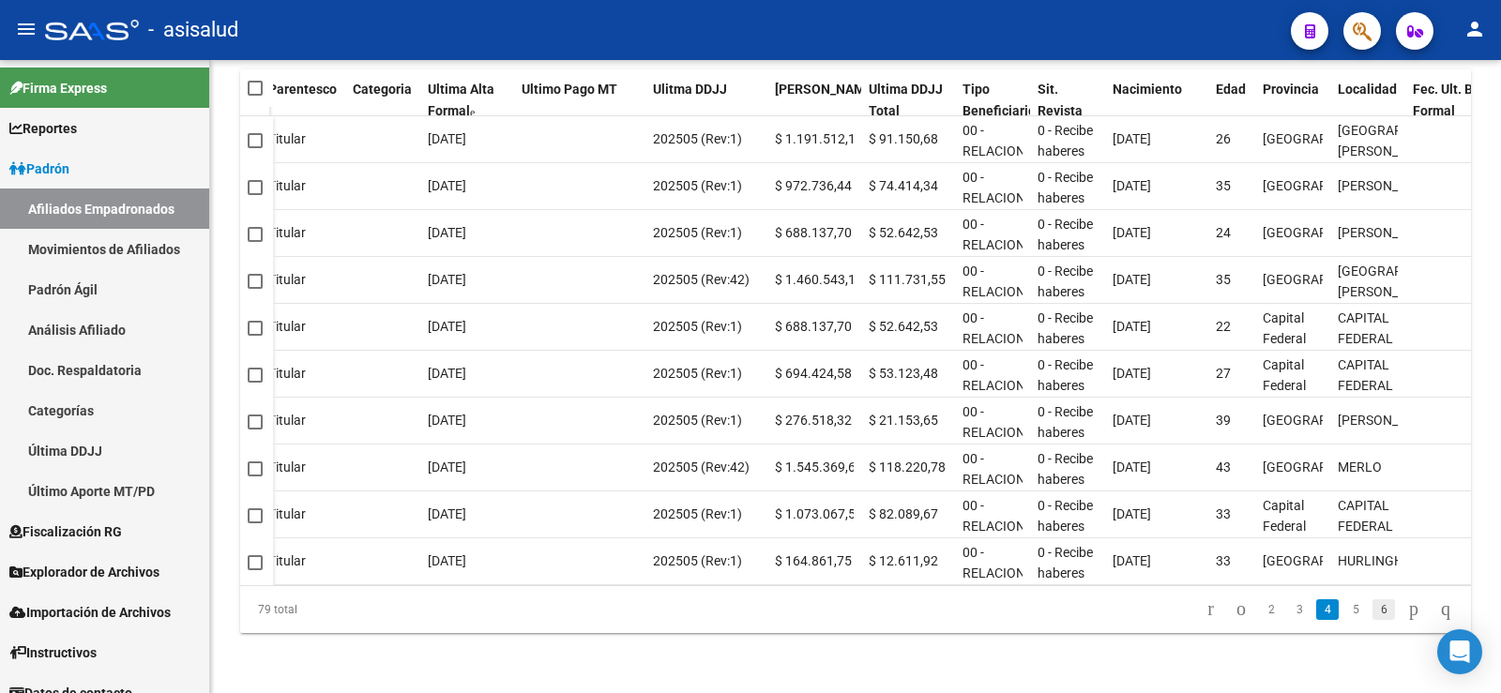
click at [1372, 611] on link "6" at bounding box center [1383, 609] width 23 height 21
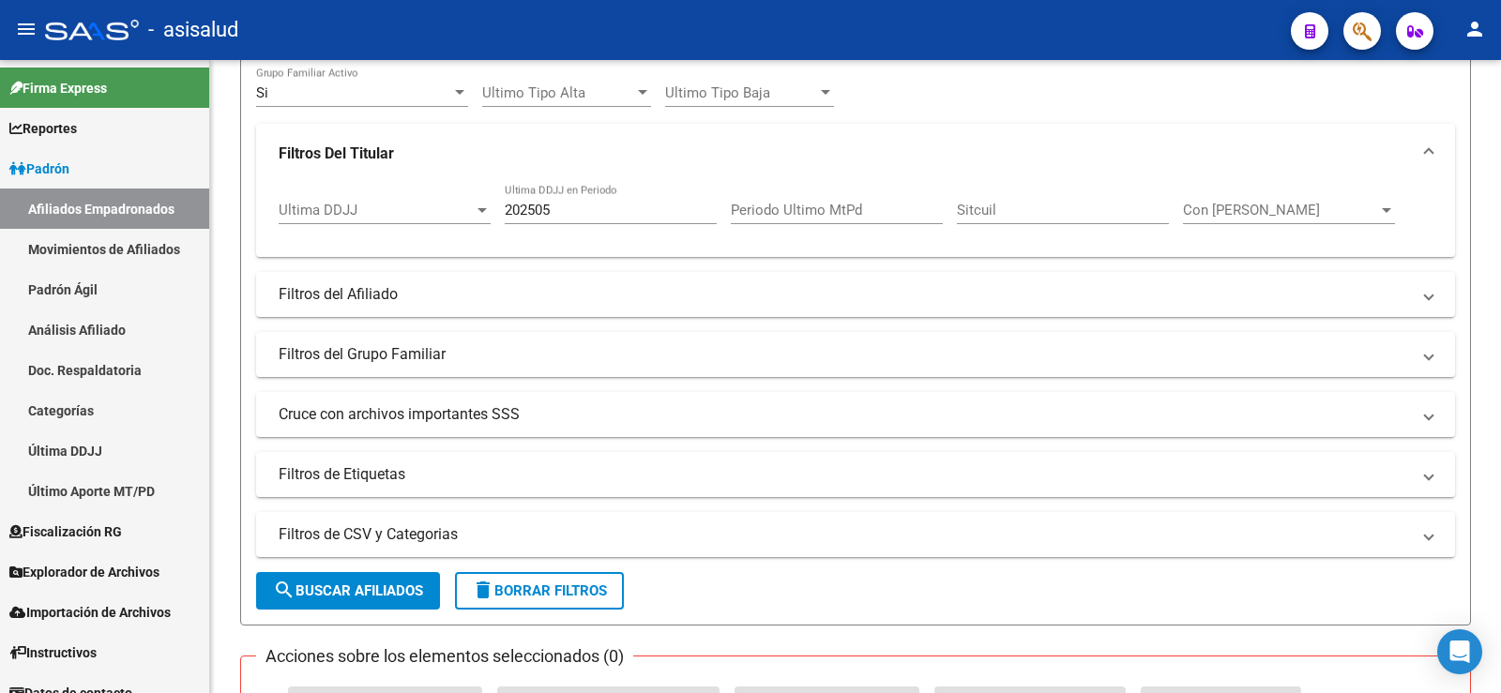
scroll to position [0, 0]
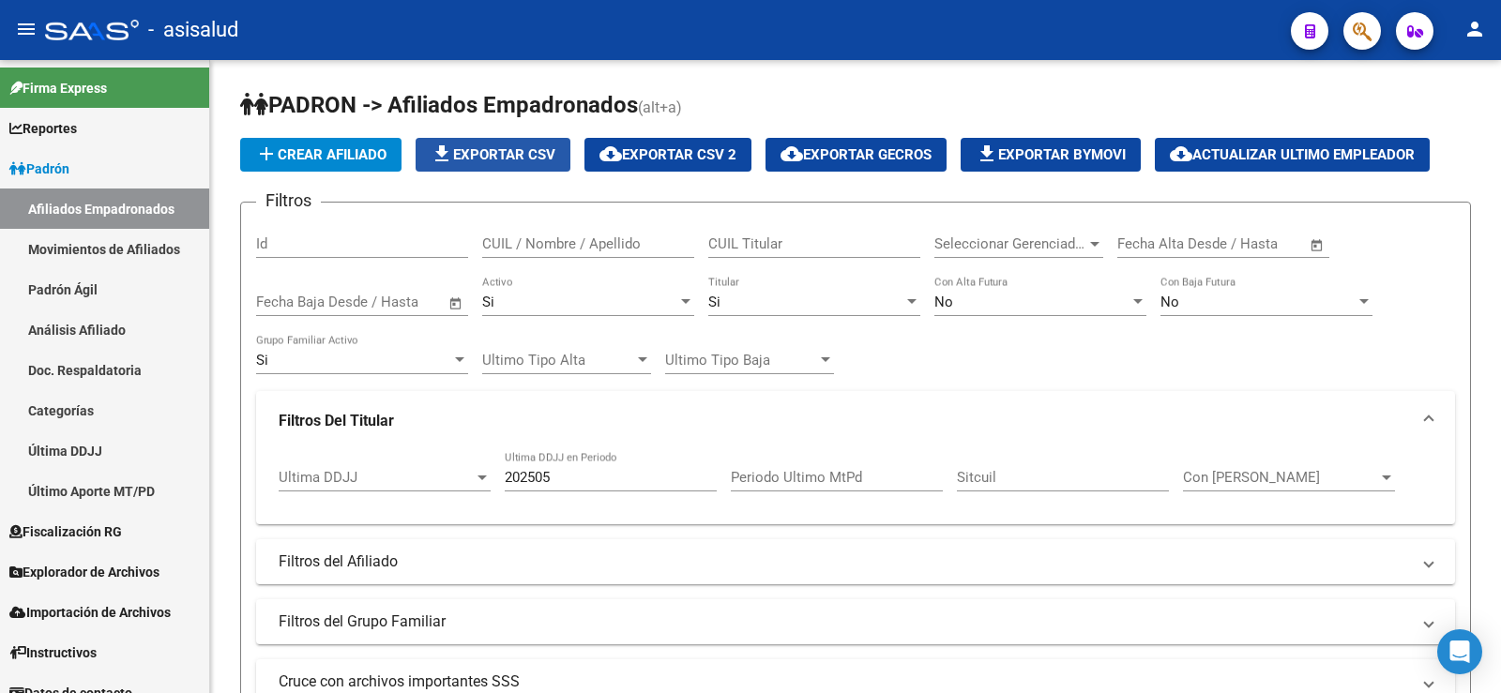
click at [465, 153] on span "file_download Exportar CSV" at bounding box center [493, 154] width 125 height 17
drag, startPoint x: 564, startPoint y: 481, endPoint x: 490, endPoint y: 479, distance: 74.1
click at [490, 479] on div "Ultima DDJJ Ultima DDJJ 202505 Ultima DDJJ en Periodo Periodo Ultimo MtPd Sitcu…" at bounding box center [856, 480] width 1154 height 58
click at [783, 473] on input "Periodo Ultimo MtPd" at bounding box center [837, 477] width 212 height 17
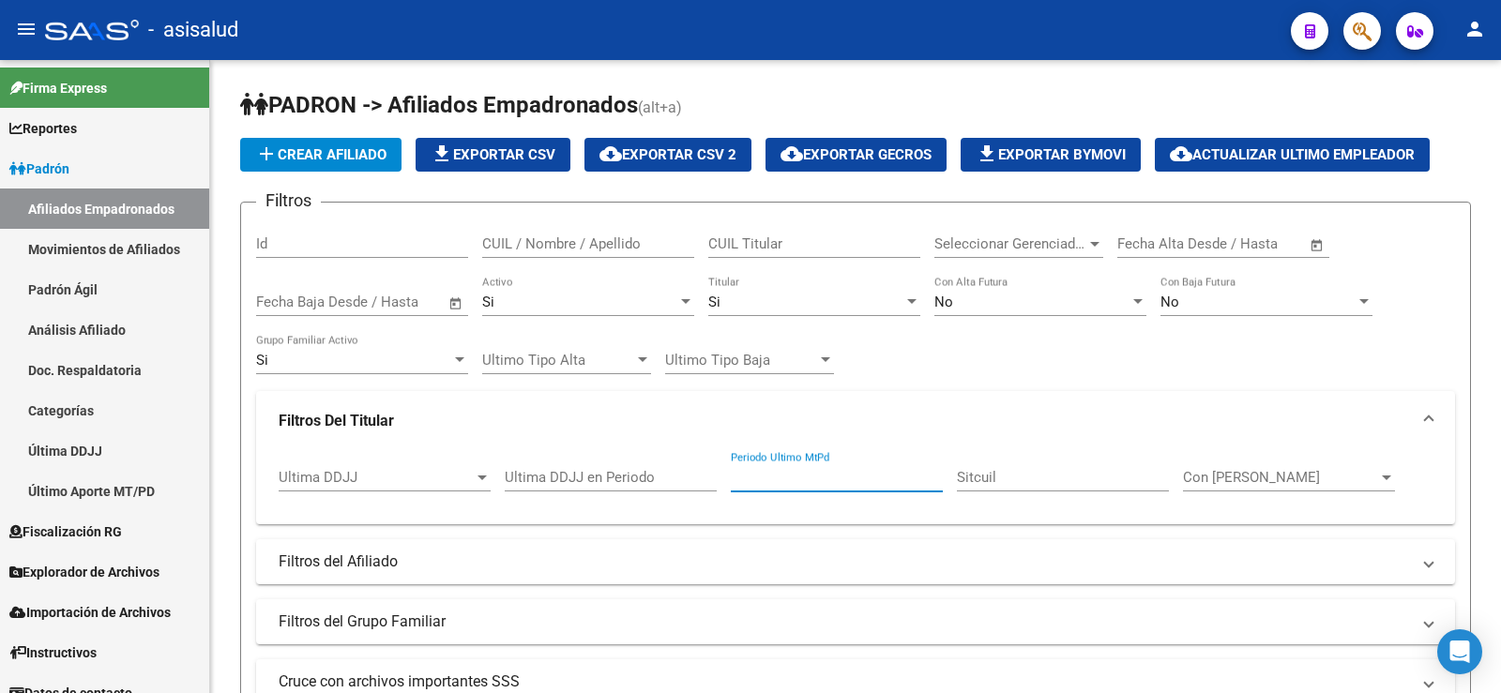
paste input "202505"
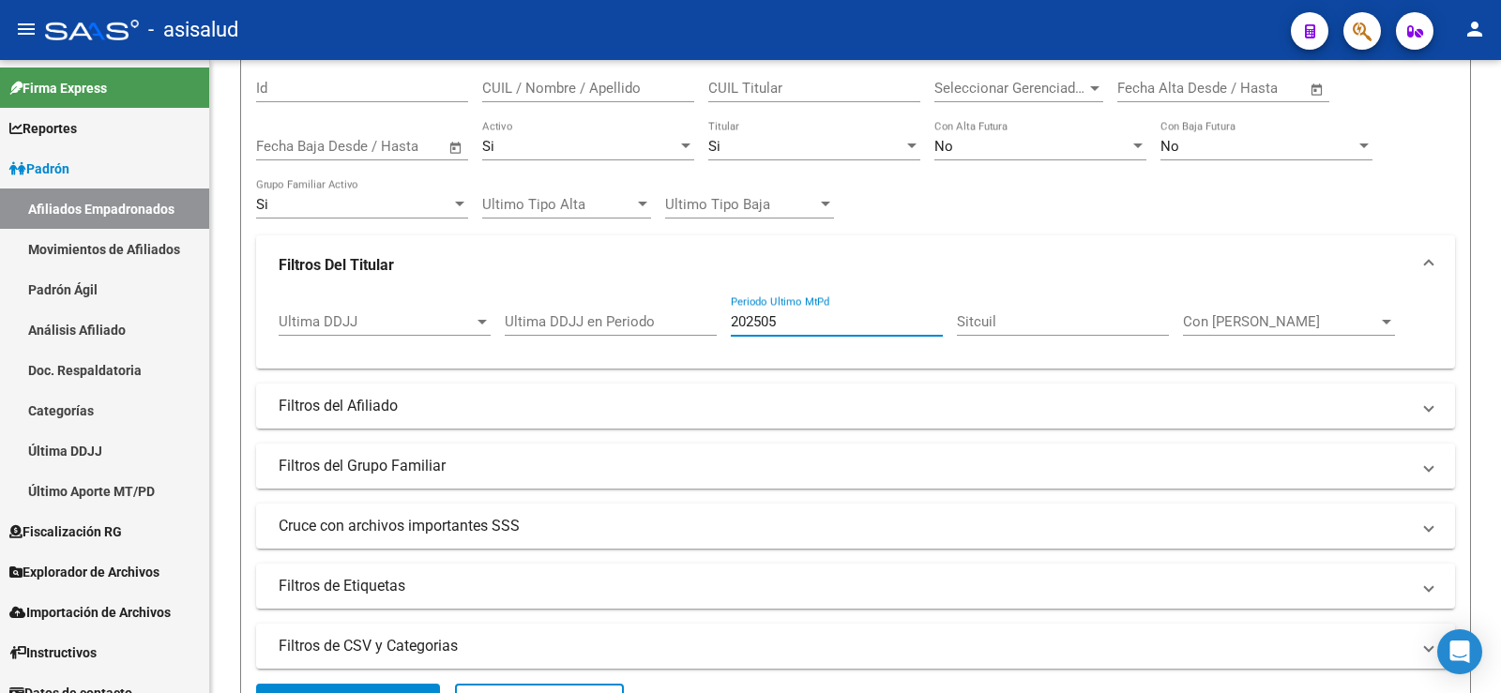
scroll to position [188, 0]
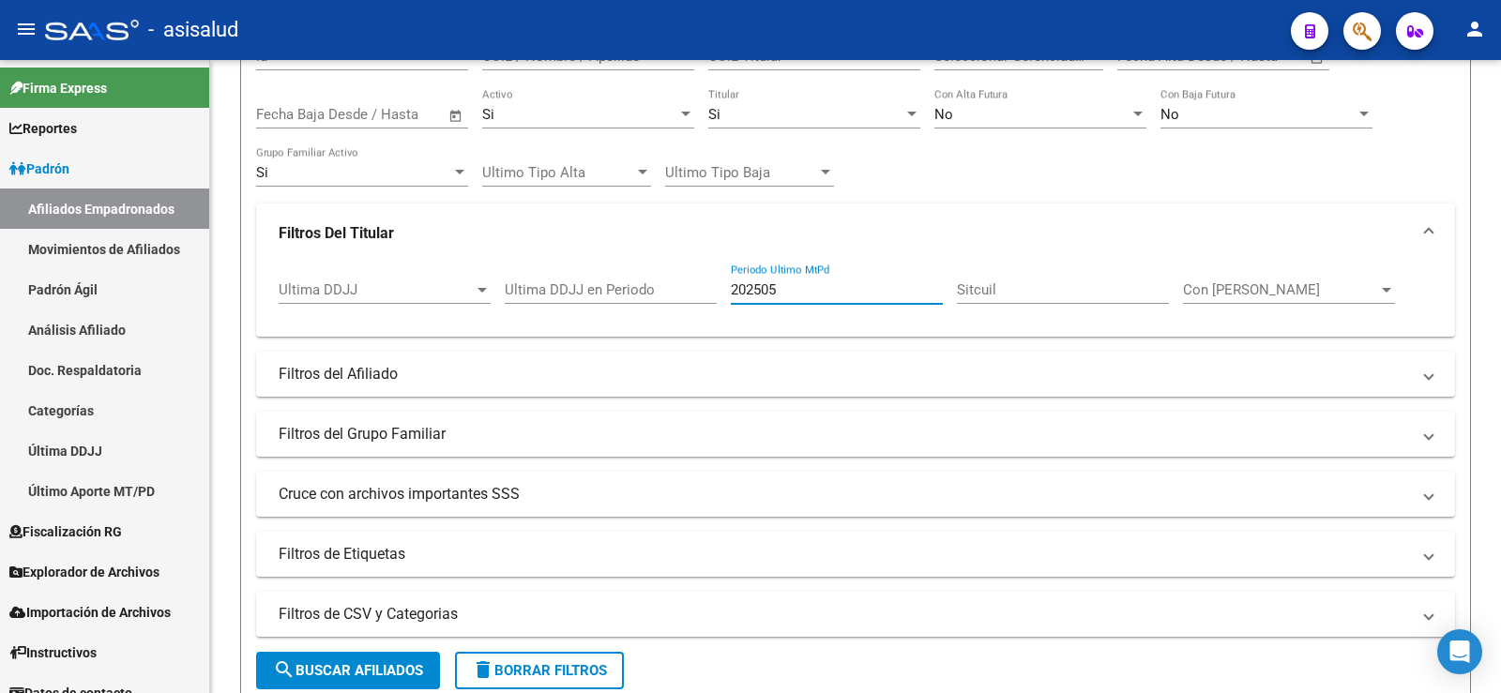
type input "202505"
click at [365, 658] on button "search Buscar Afiliados" at bounding box center [348, 671] width 184 height 38
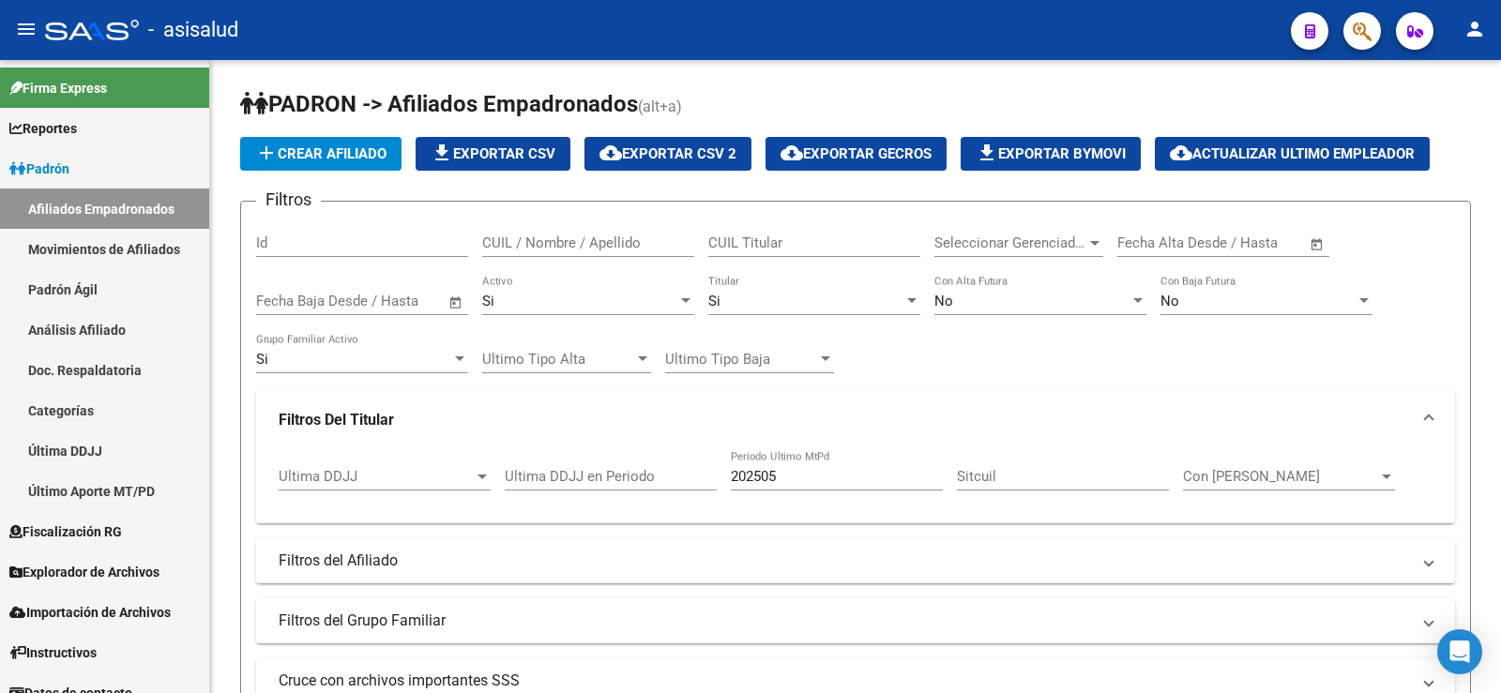
scroll to position [0, 0]
click at [513, 151] on span "file_download Exportar CSV" at bounding box center [493, 154] width 125 height 17
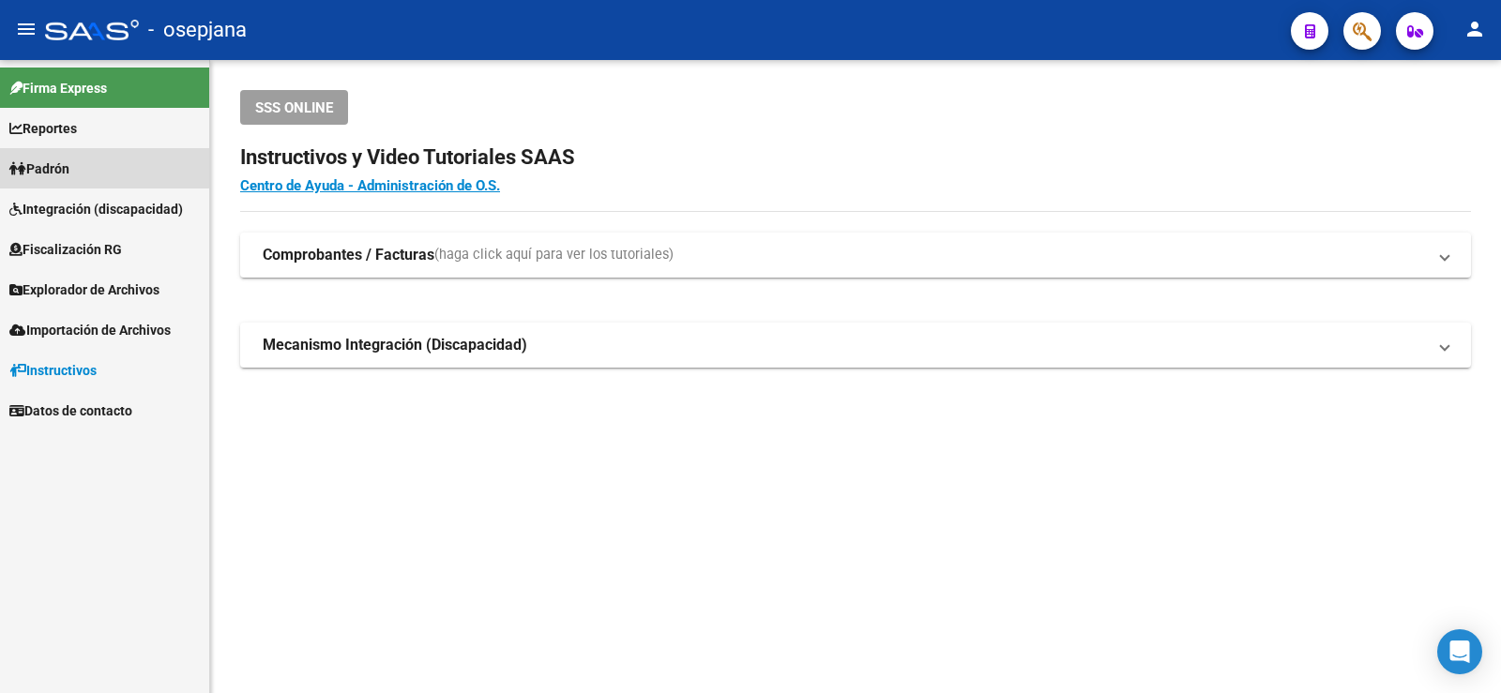
click at [69, 166] on span "Padrón" at bounding box center [39, 169] width 60 height 21
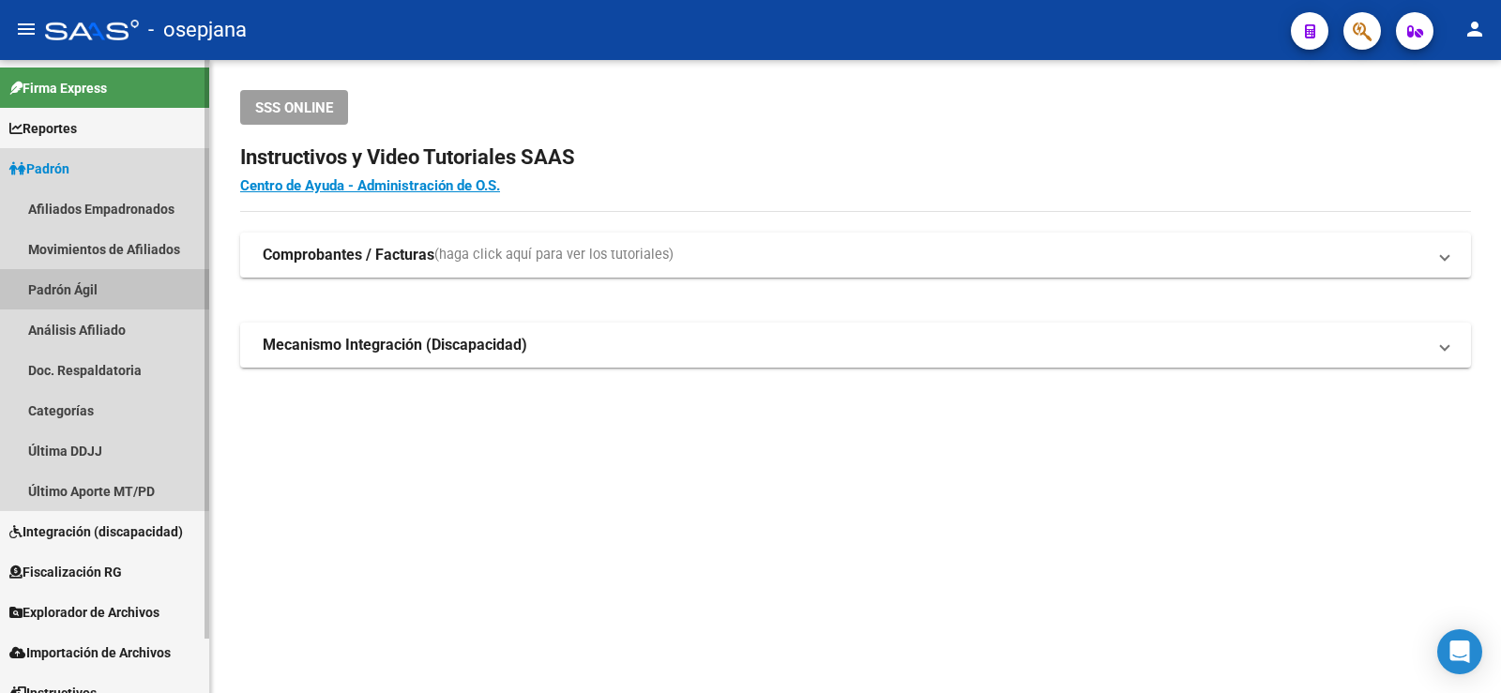
click at [94, 293] on link "Padrón Ágil" at bounding box center [104, 289] width 209 height 40
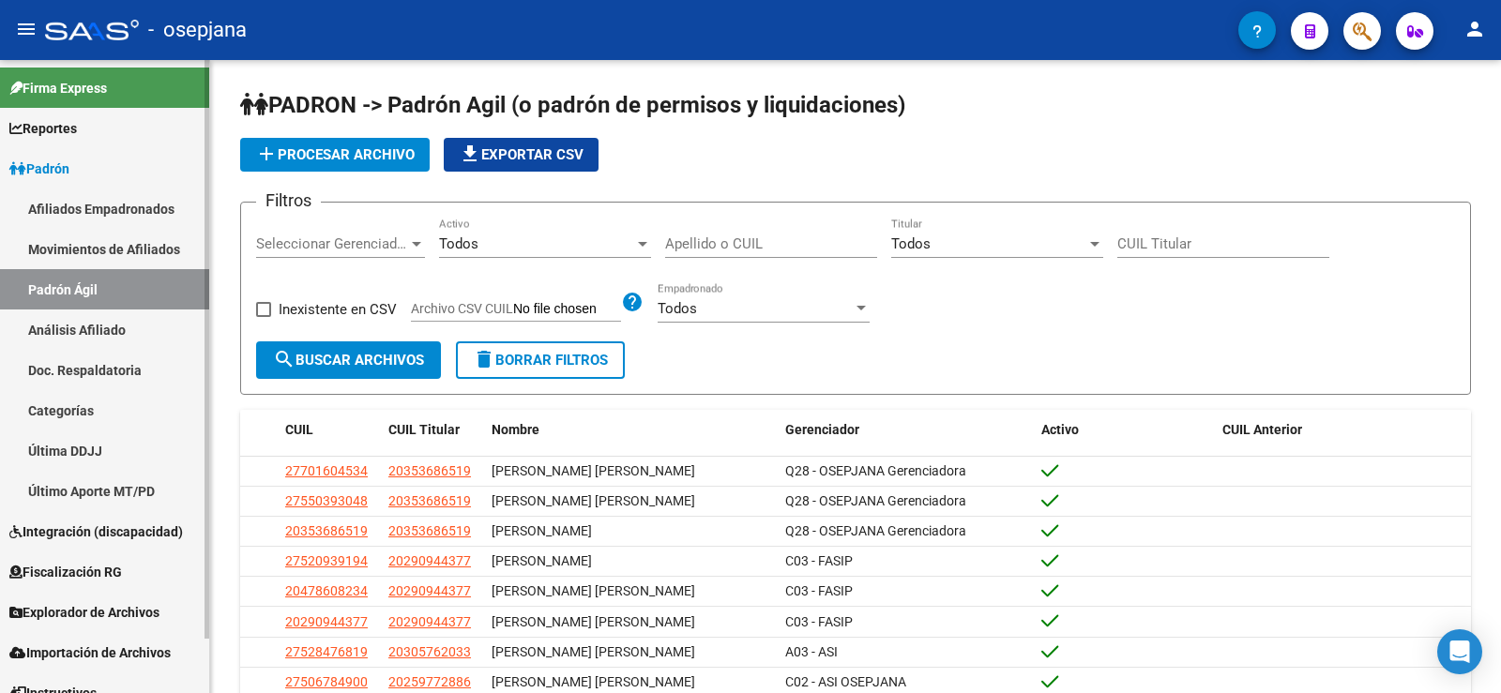
click at [105, 246] on link "Movimientos de Afiliados" at bounding box center [104, 249] width 209 height 40
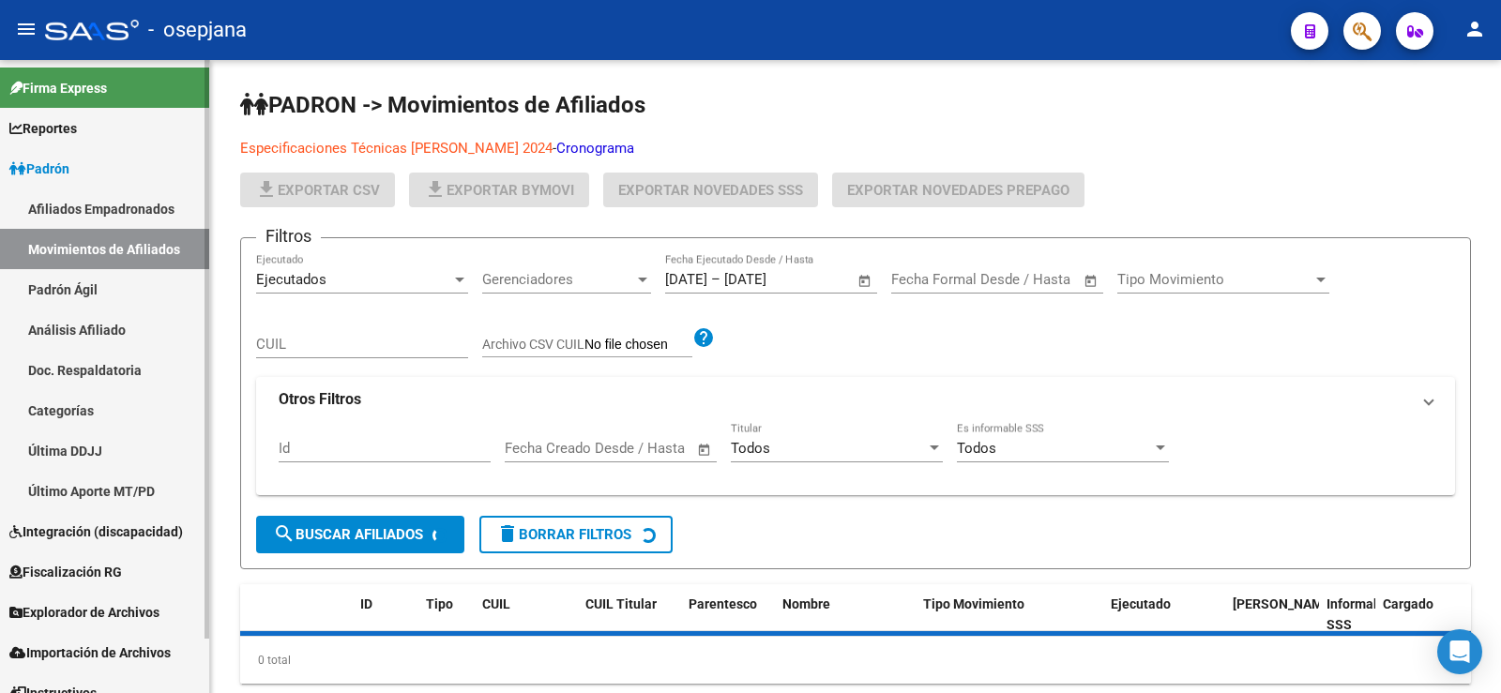
click at [105, 205] on link "Afiliados Empadronados" at bounding box center [104, 209] width 209 height 40
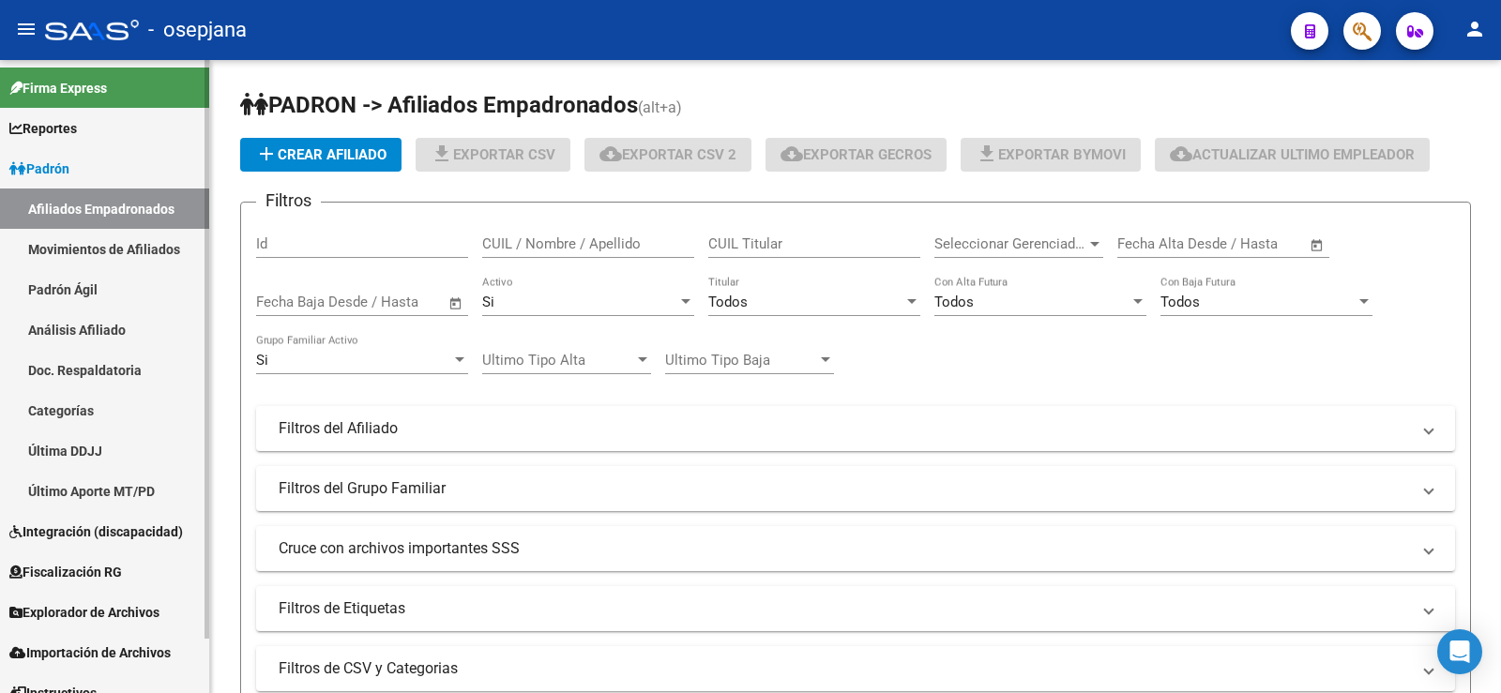
click at [97, 325] on link "Análisis Afiliado" at bounding box center [104, 330] width 209 height 40
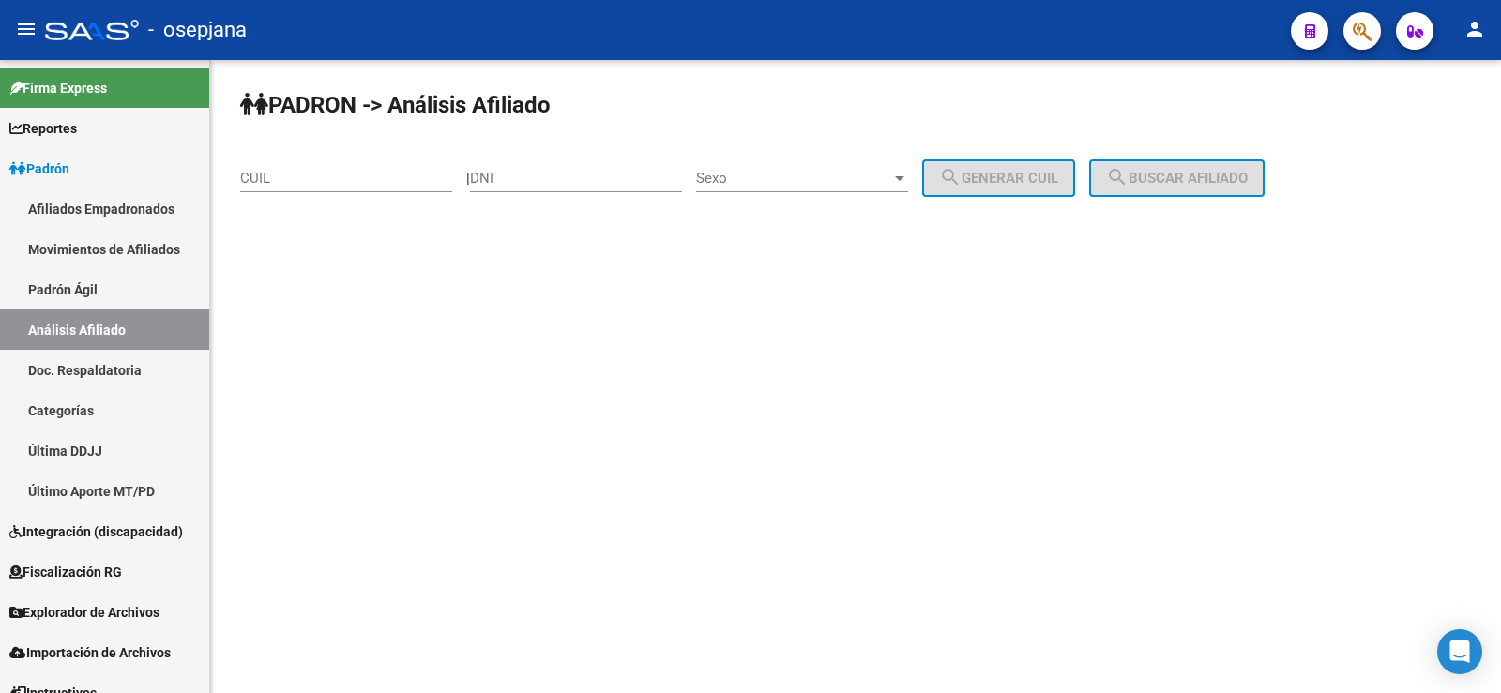
click at [275, 189] on div "CUIL" at bounding box center [346, 172] width 212 height 40
click at [273, 175] on input "CUIL" at bounding box center [346, 178] width 212 height 17
paste input "20-96003375-3"
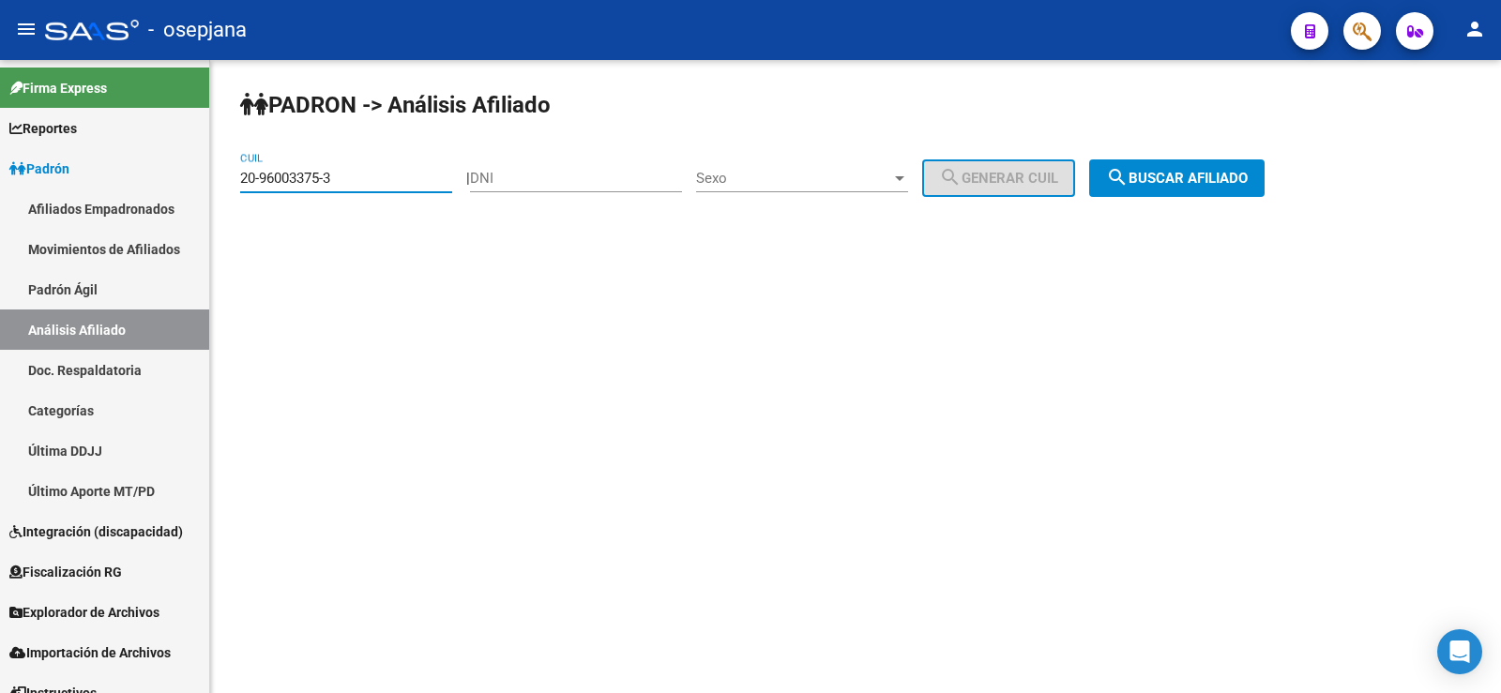
click at [1242, 161] on button "search Buscar afiliado" at bounding box center [1176, 178] width 175 height 38
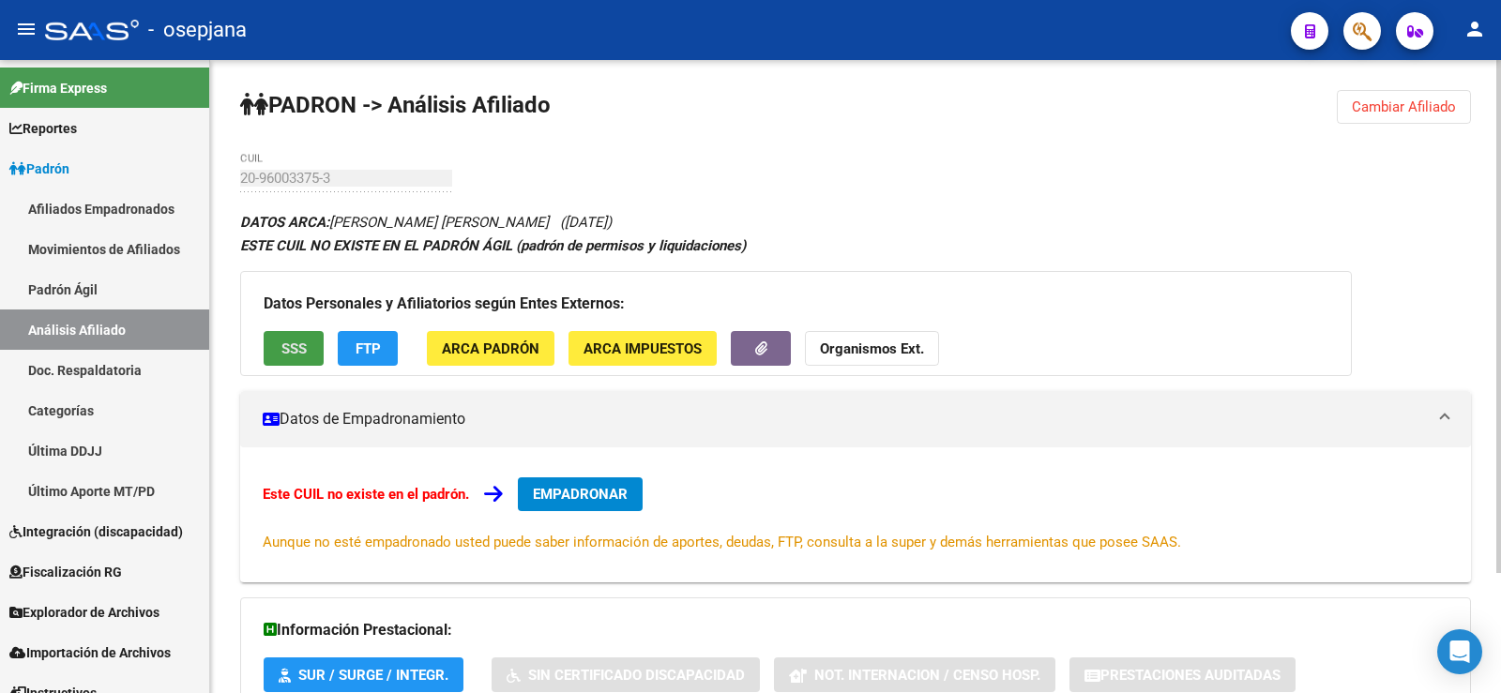
click at [288, 345] on span "SSS" at bounding box center [293, 348] width 25 height 17
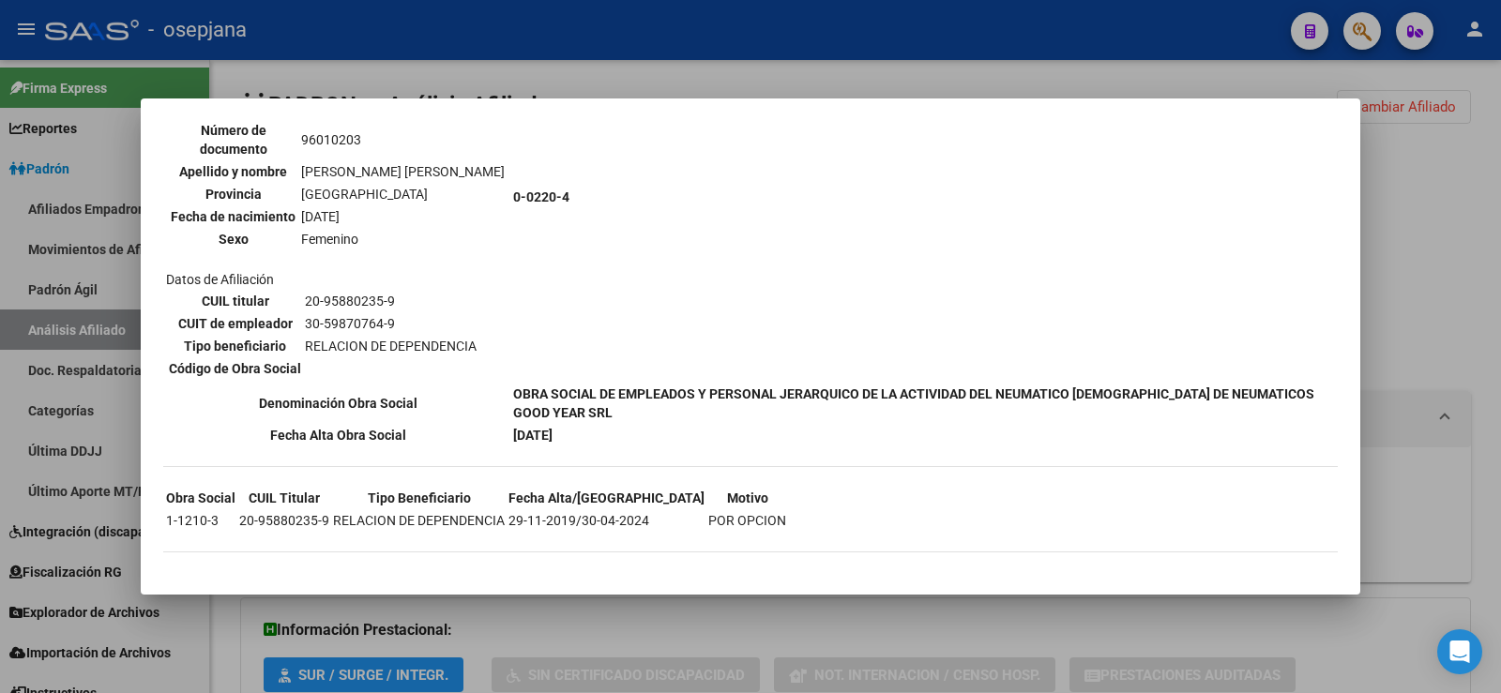
scroll to position [1349, 0]
click at [1445, 170] on div at bounding box center [750, 346] width 1501 height 693
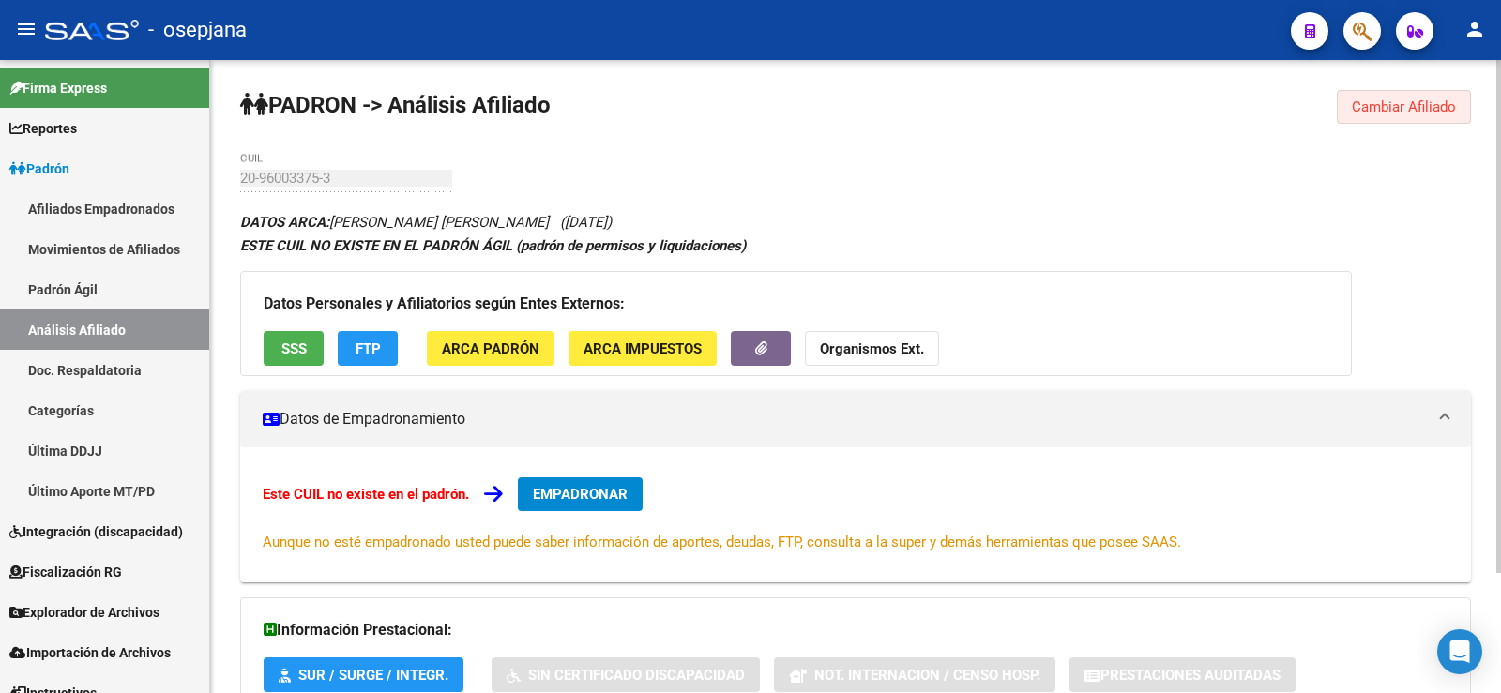
click at [1404, 105] on span "Cambiar Afiliado" at bounding box center [1404, 106] width 104 height 17
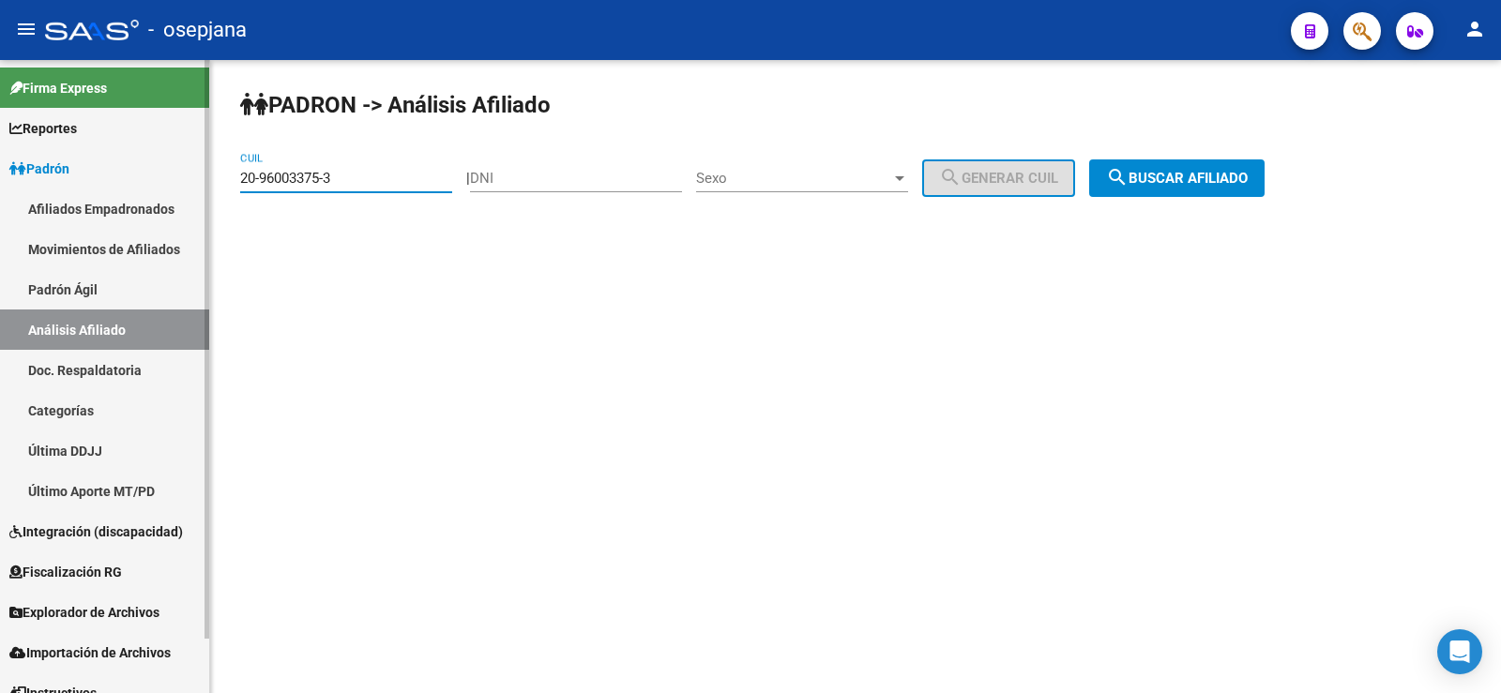
drag, startPoint x: 354, startPoint y: 177, endPoint x: 189, endPoint y: 173, distance: 165.2
click at [189, 173] on mat-sidenav-container "Firma Express Reportes Ingresos Devengados Análisis Histórico Detalles Transfer…" at bounding box center [750, 376] width 1501 height 633
paste input "5880235-9"
type input "20-95880235-9"
click at [1182, 176] on span "search Buscar afiliado" at bounding box center [1177, 178] width 142 height 17
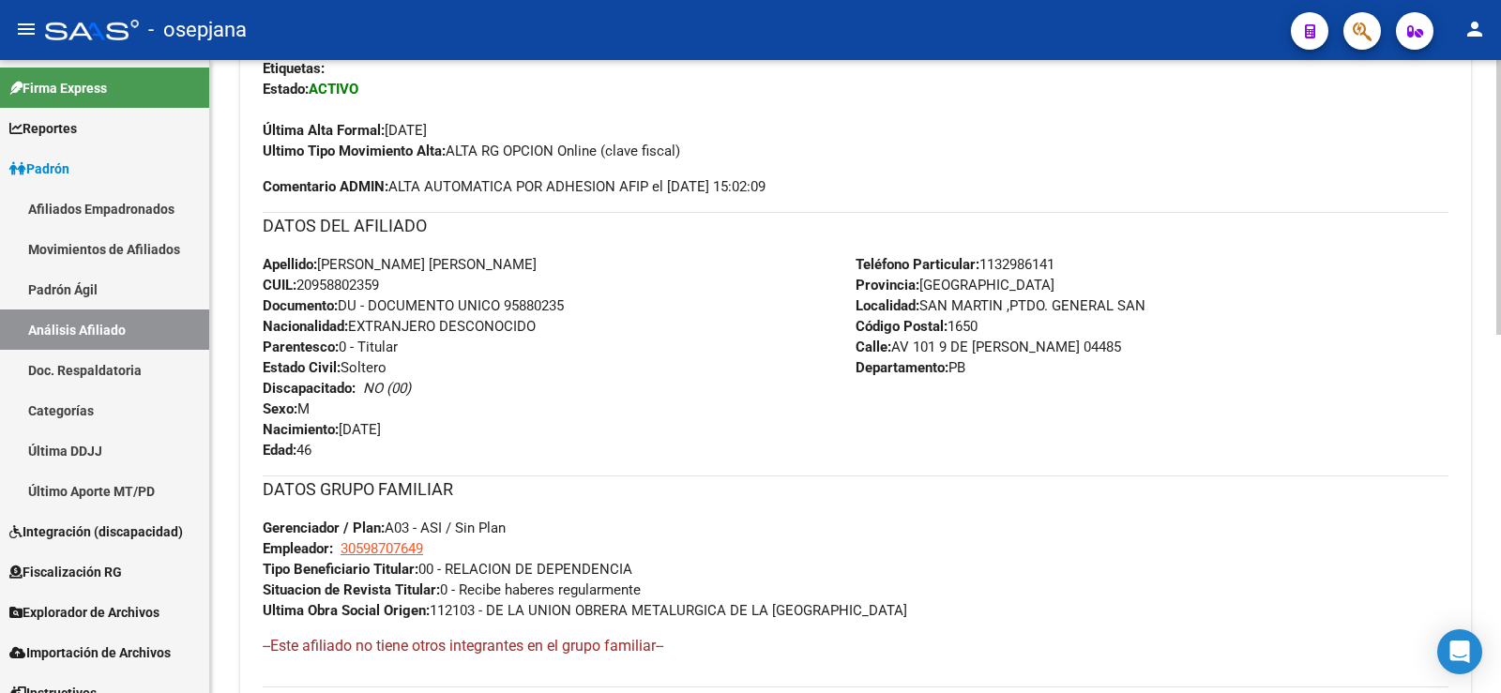
scroll to position [825, 0]
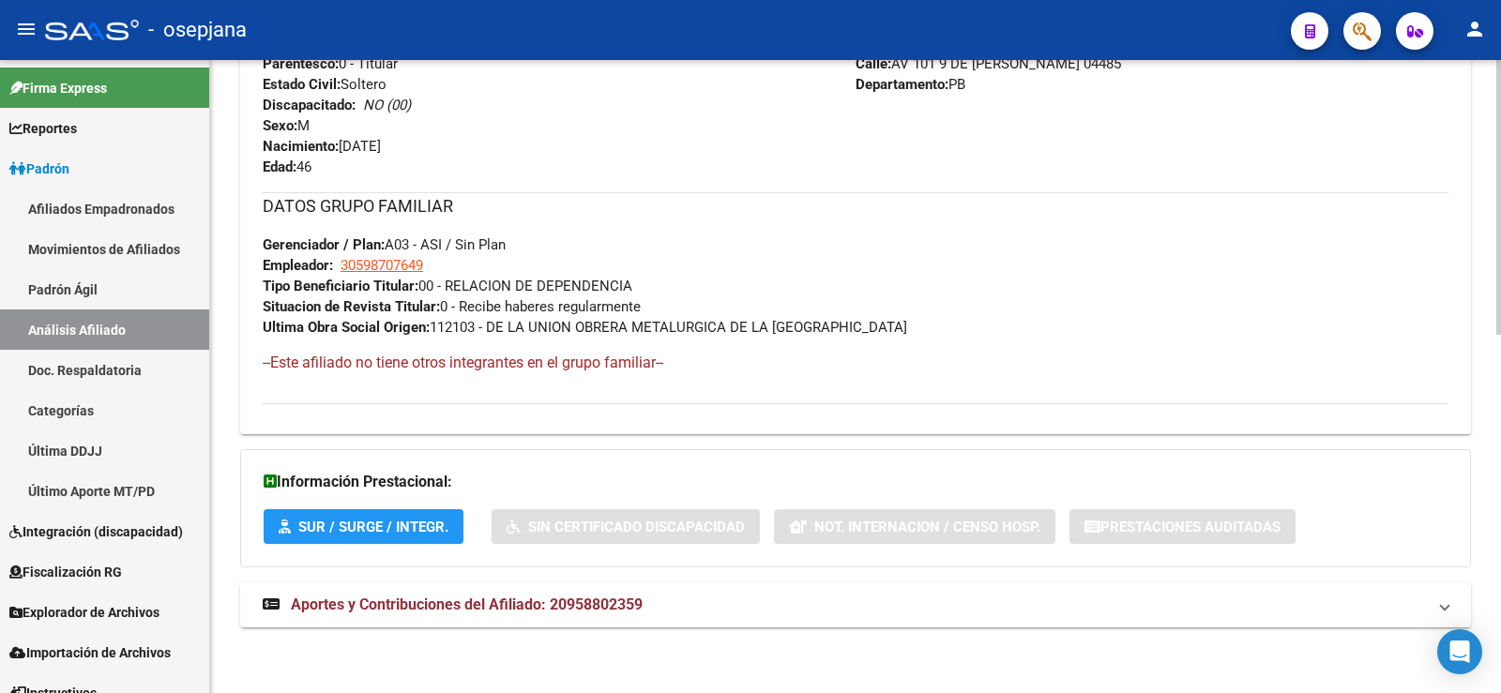
click at [559, 626] on mat-expansion-panel-header "Aportes y Contribuciones del Afiliado: 20958802359" at bounding box center [855, 604] width 1231 height 45
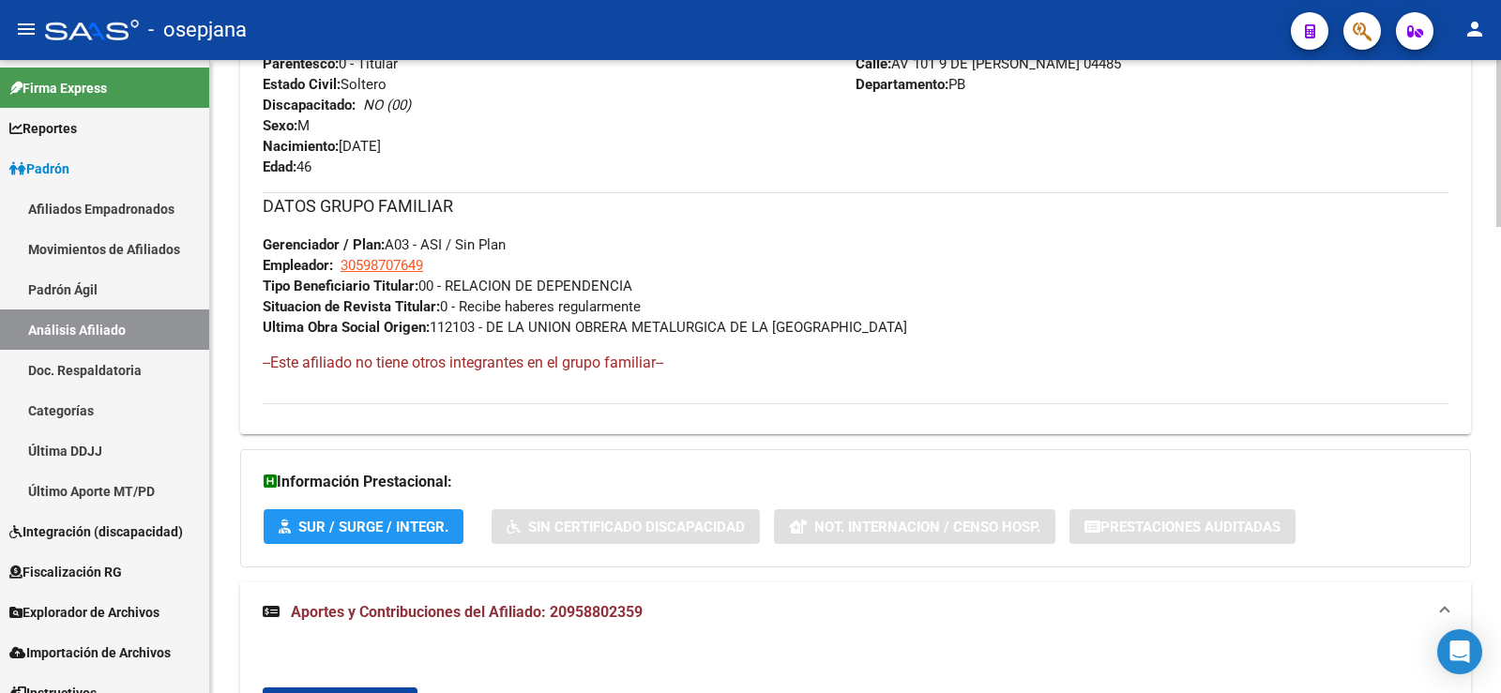
scroll to position [356, 0]
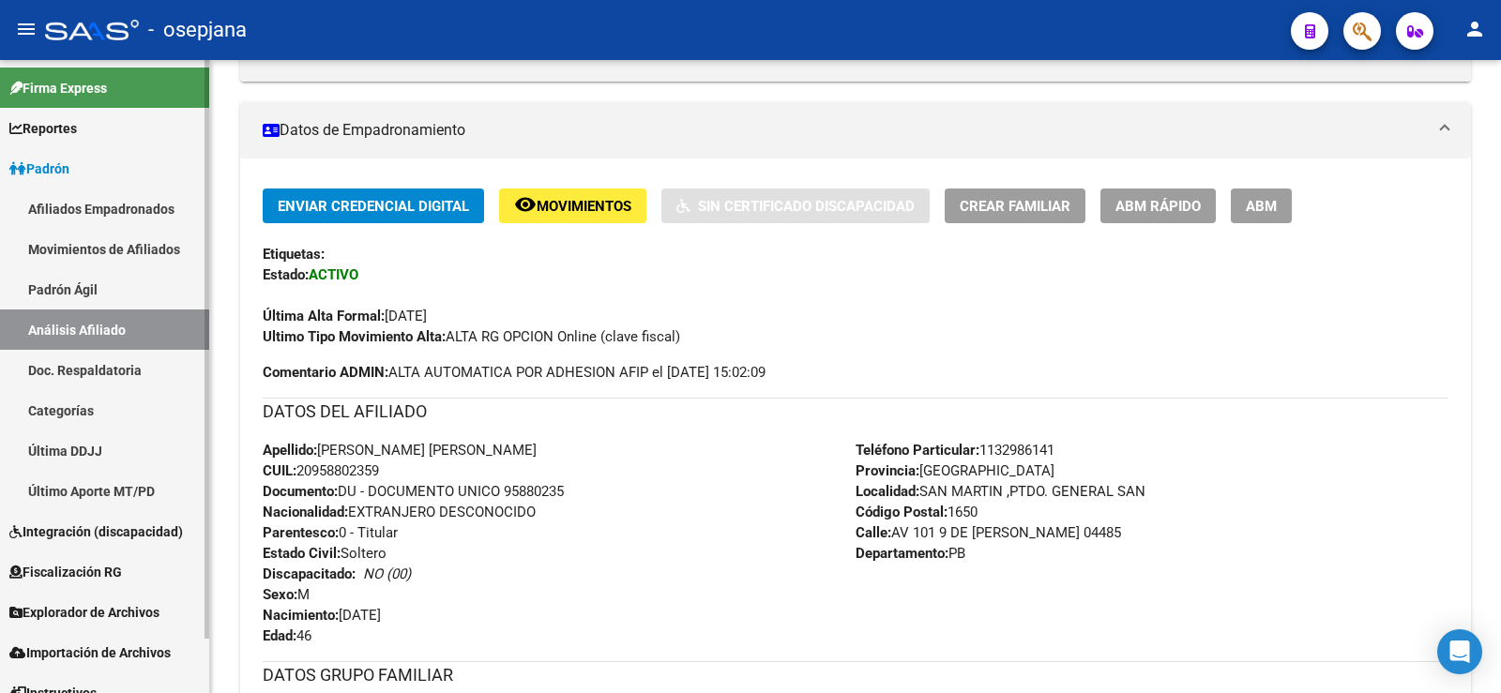
click at [110, 203] on link "Afiliados Empadronados" at bounding box center [104, 209] width 209 height 40
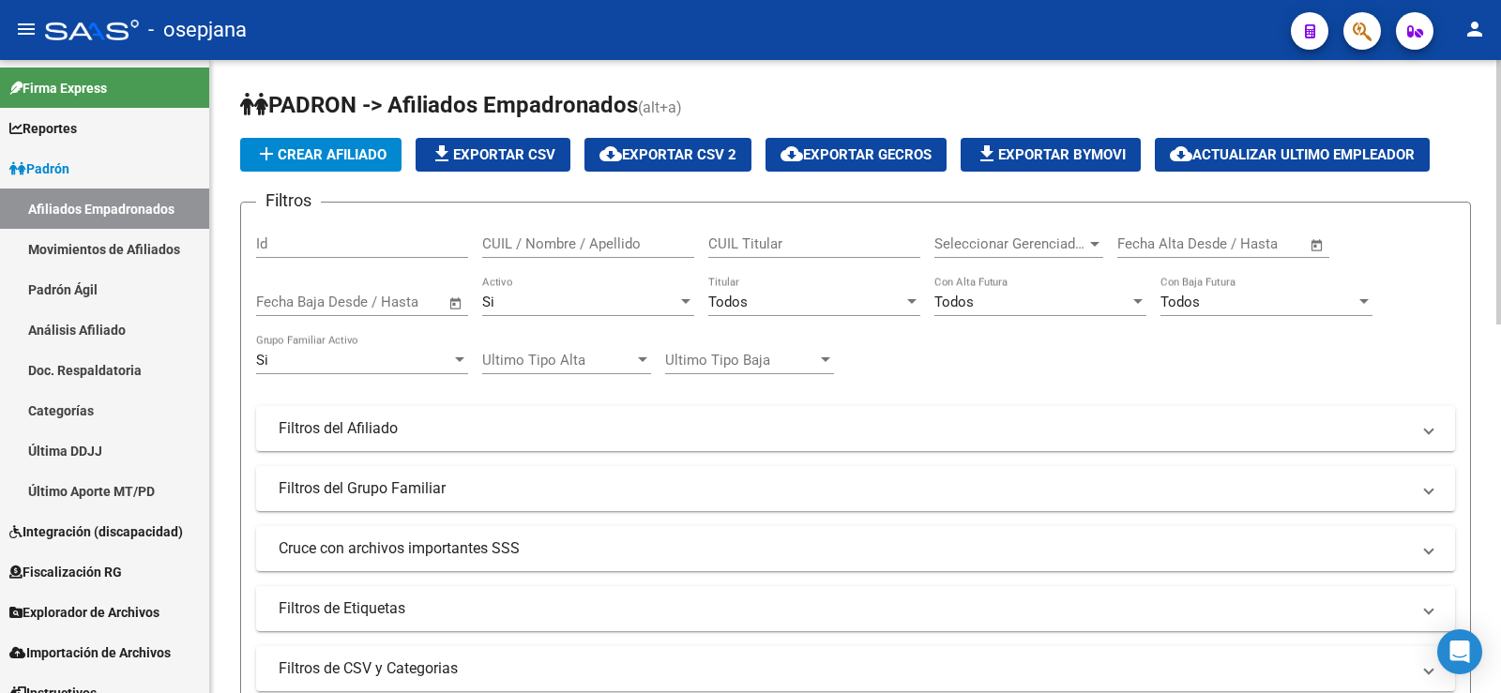
click at [748, 292] on div "Todos Titular" at bounding box center [814, 296] width 212 height 40
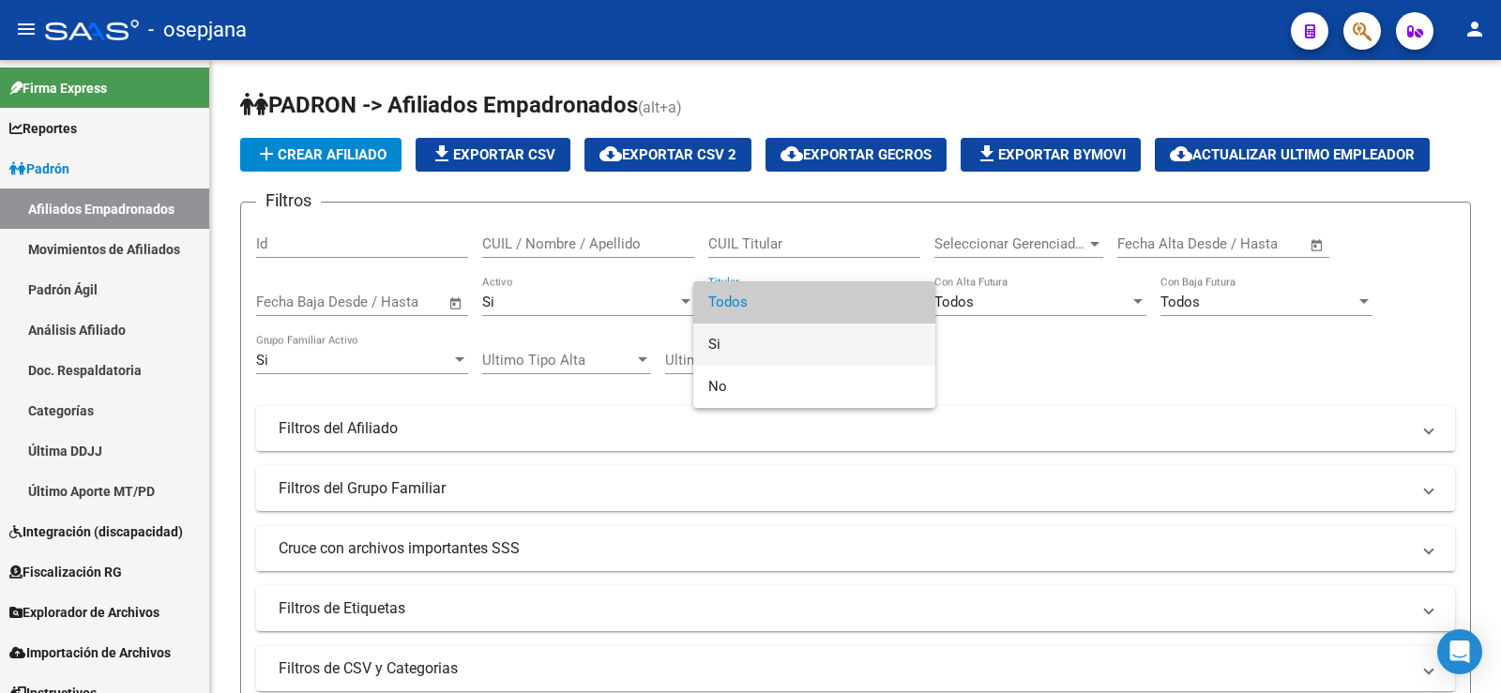
click at [748, 355] on span "Si" at bounding box center [814, 345] width 212 height 42
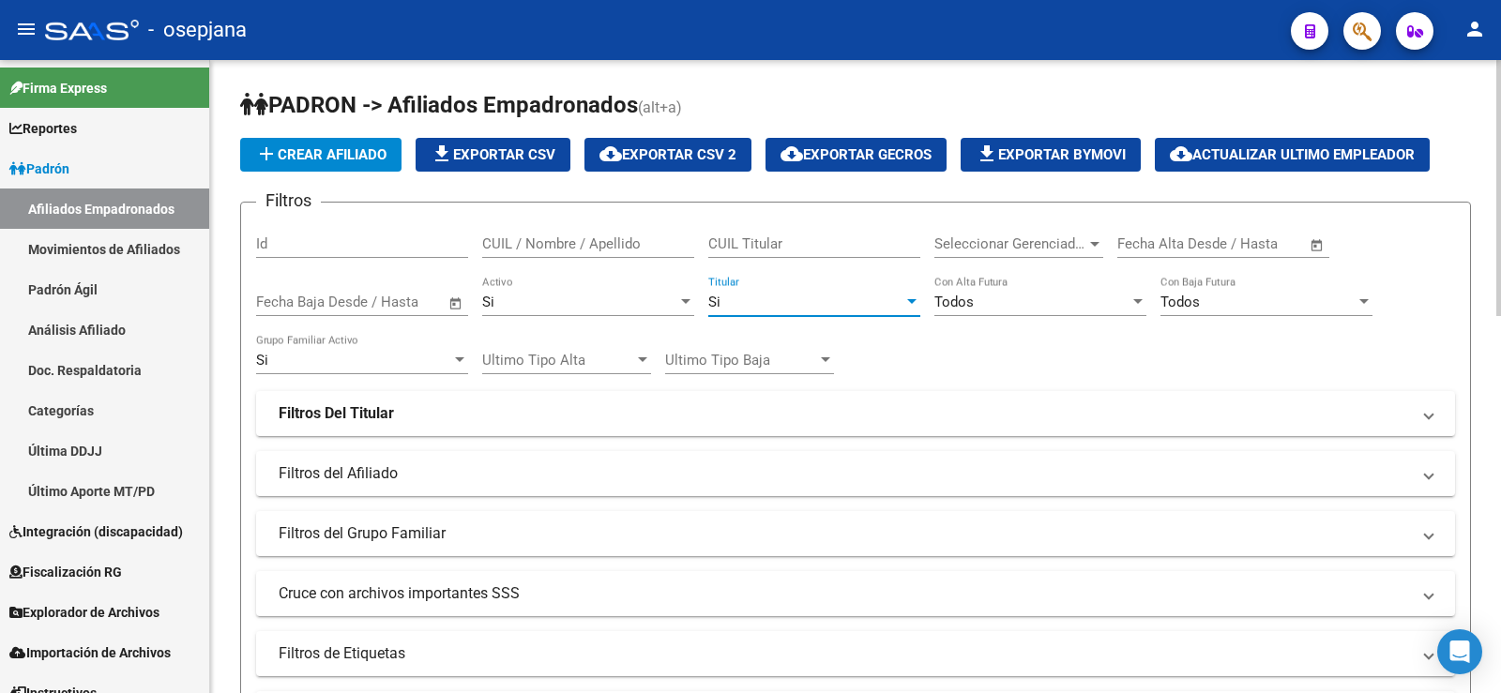
click at [995, 305] on div "Todos" at bounding box center [1031, 302] width 195 height 17
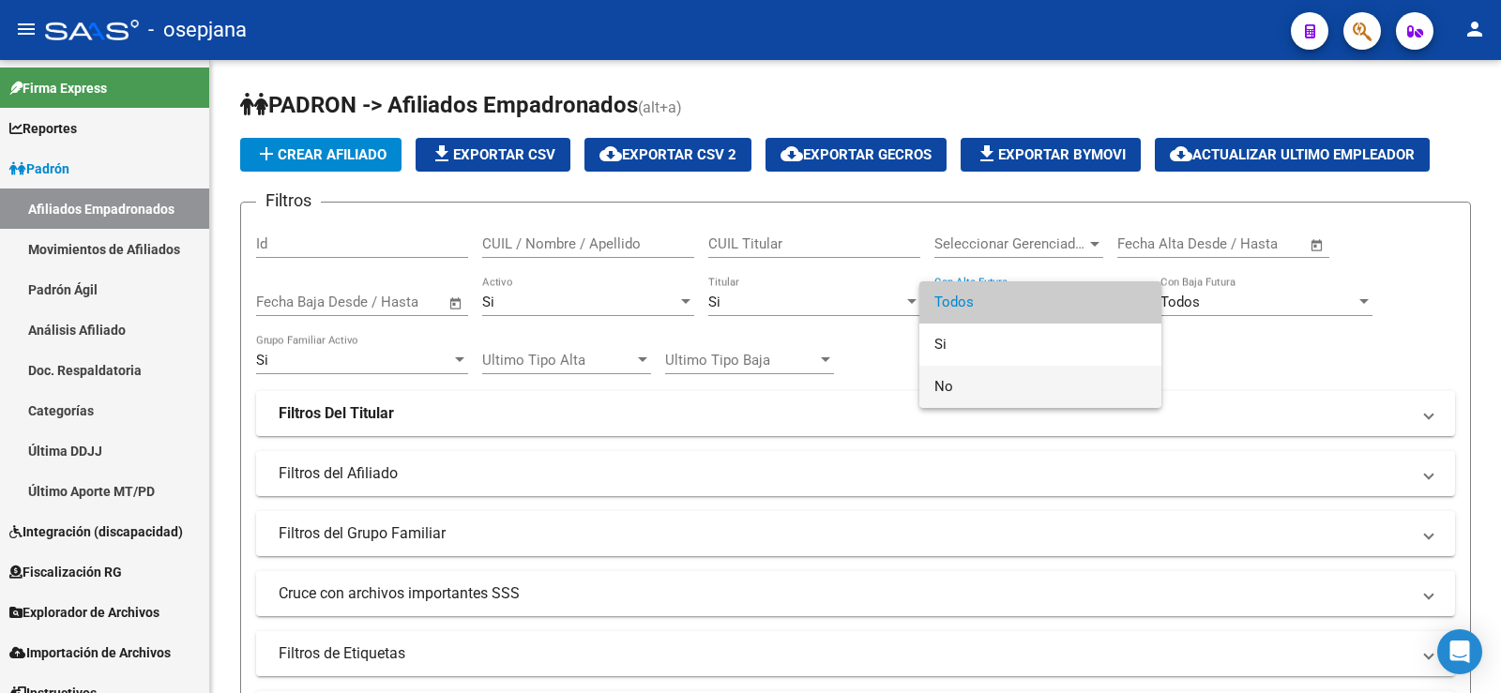
click at [970, 386] on span "No" at bounding box center [1040, 387] width 212 height 42
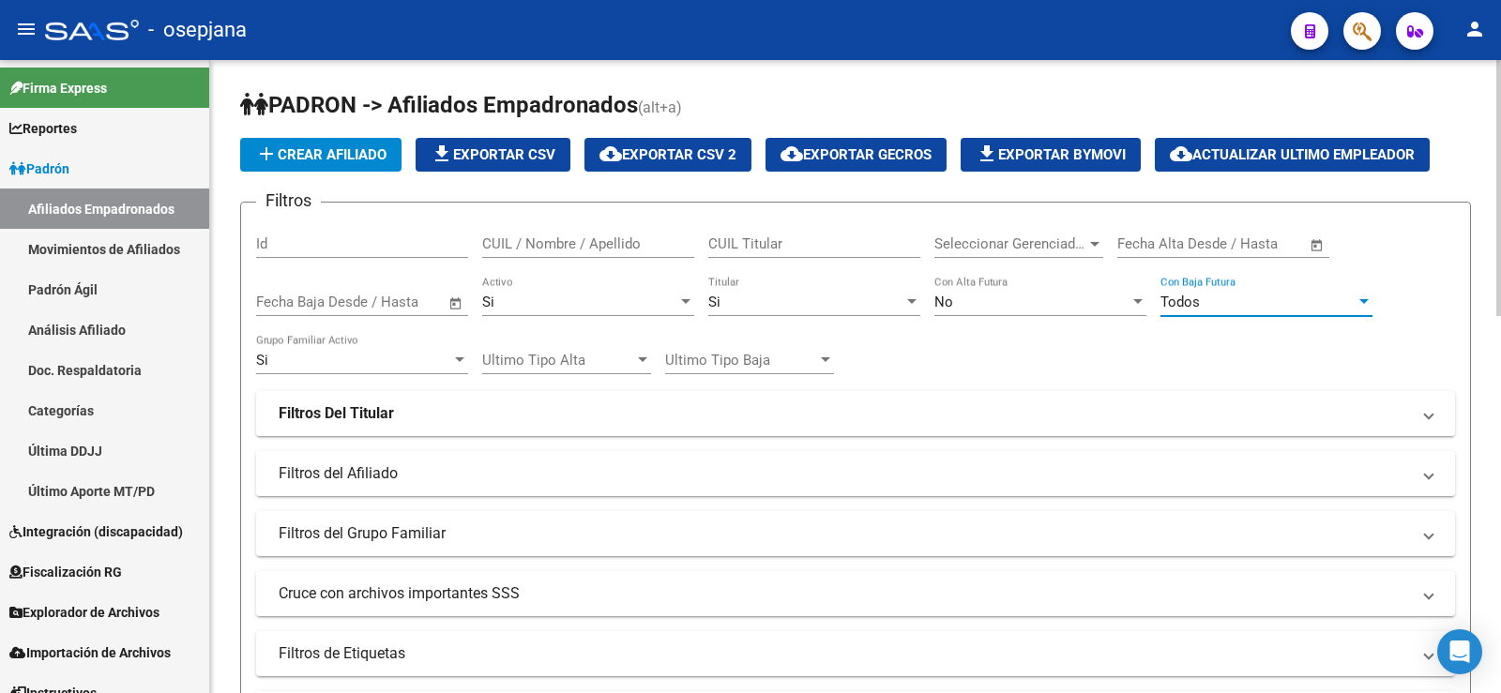
click at [1188, 307] on span "Todos" at bounding box center [1179, 302] width 39 height 17
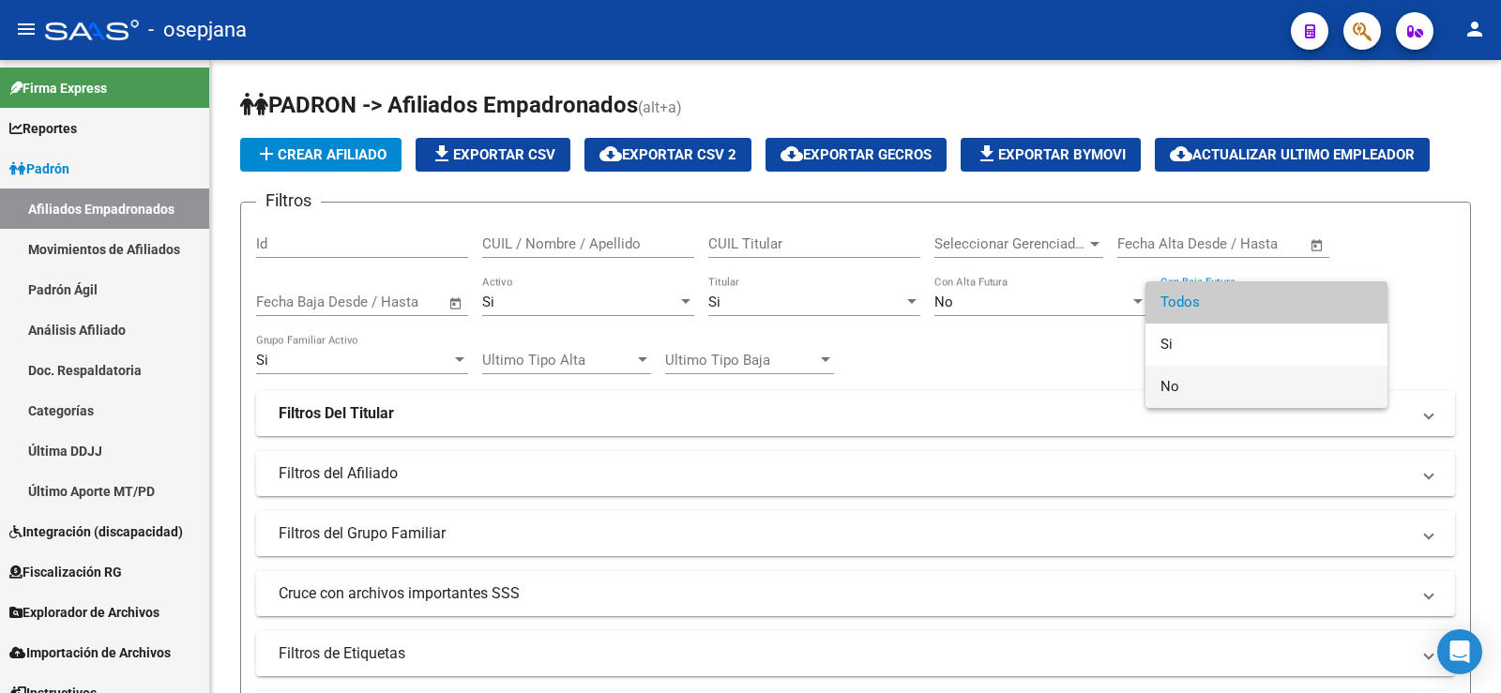
click at [1188, 380] on span "No" at bounding box center [1266, 387] width 212 height 42
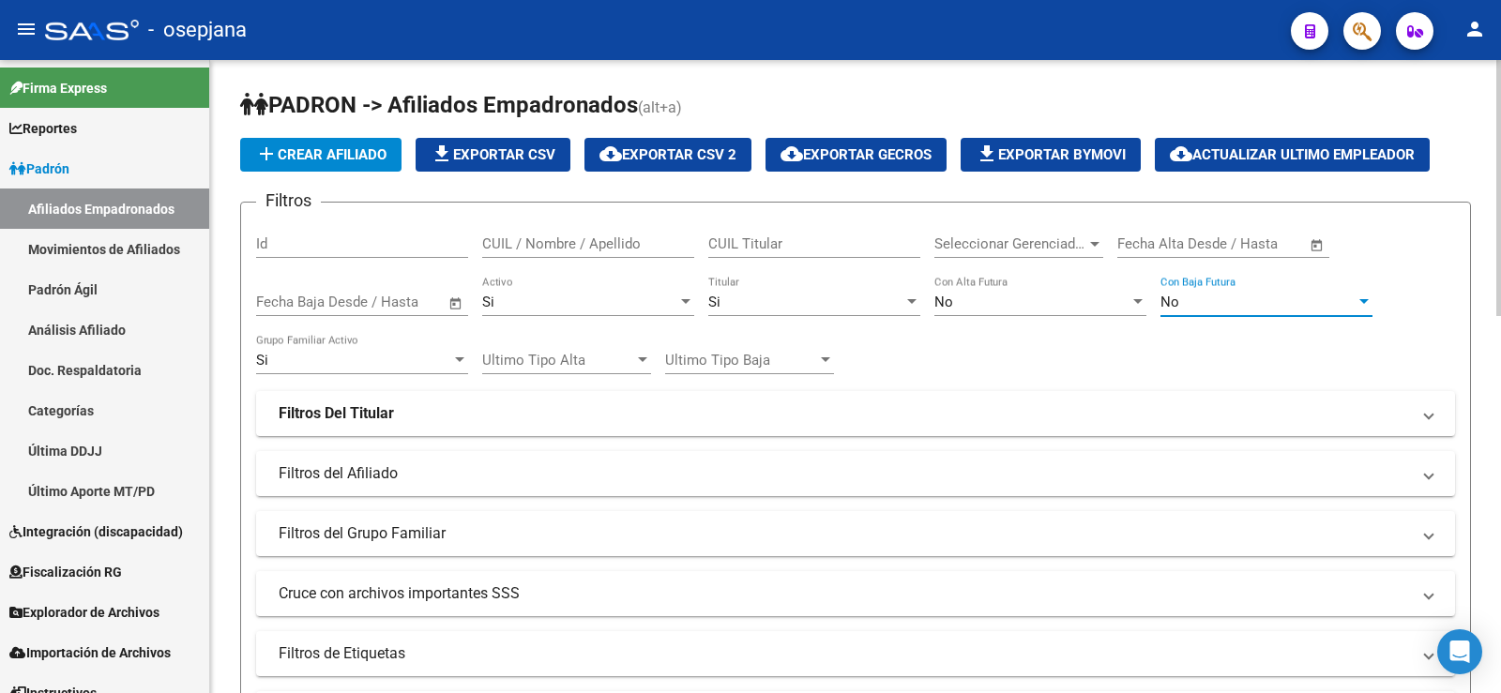
click at [1082, 332] on div "No Con Alta Futura" at bounding box center [1040, 305] width 212 height 58
click at [437, 423] on mat-panel-title "Filtros Del Titular" at bounding box center [844, 413] width 1131 height 21
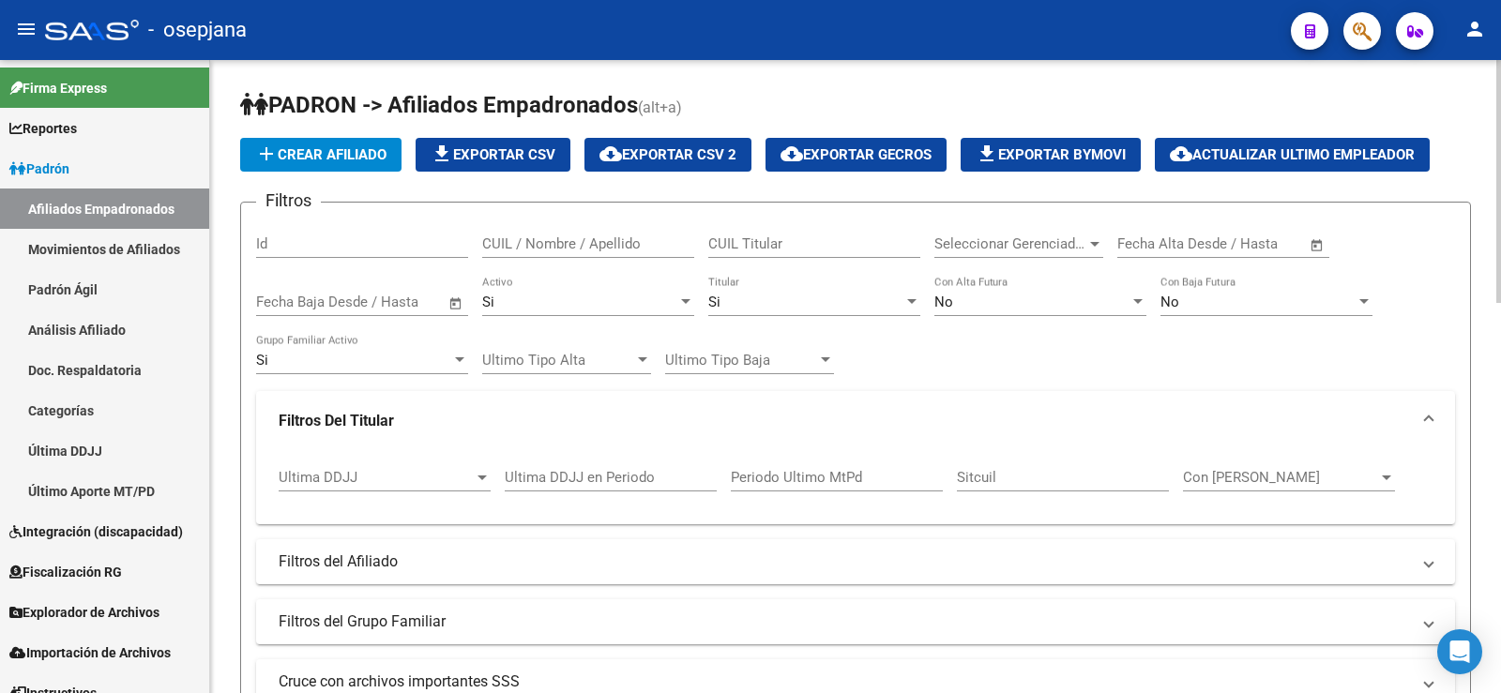
click at [545, 471] on input "Ultima DDJJ en Periodo" at bounding box center [611, 477] width 212 height 17
type input "202505"
click at [991, 356] on div "Filtros Id CUIL / Nombre / Apellido CUIL Titular Seleccionar Gerenciador Selecc…" at bounding box center [855, 491] width 1199 height 547
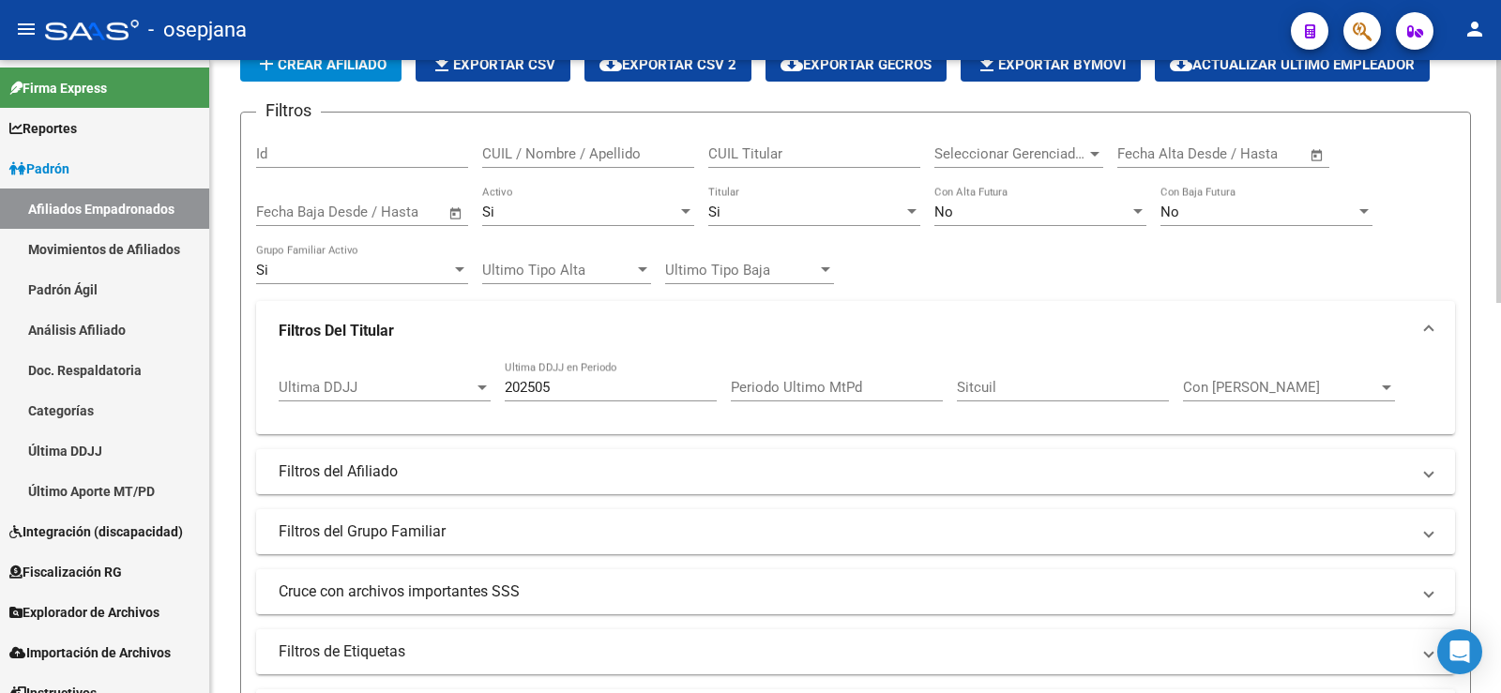
scroll to position [375, 0]
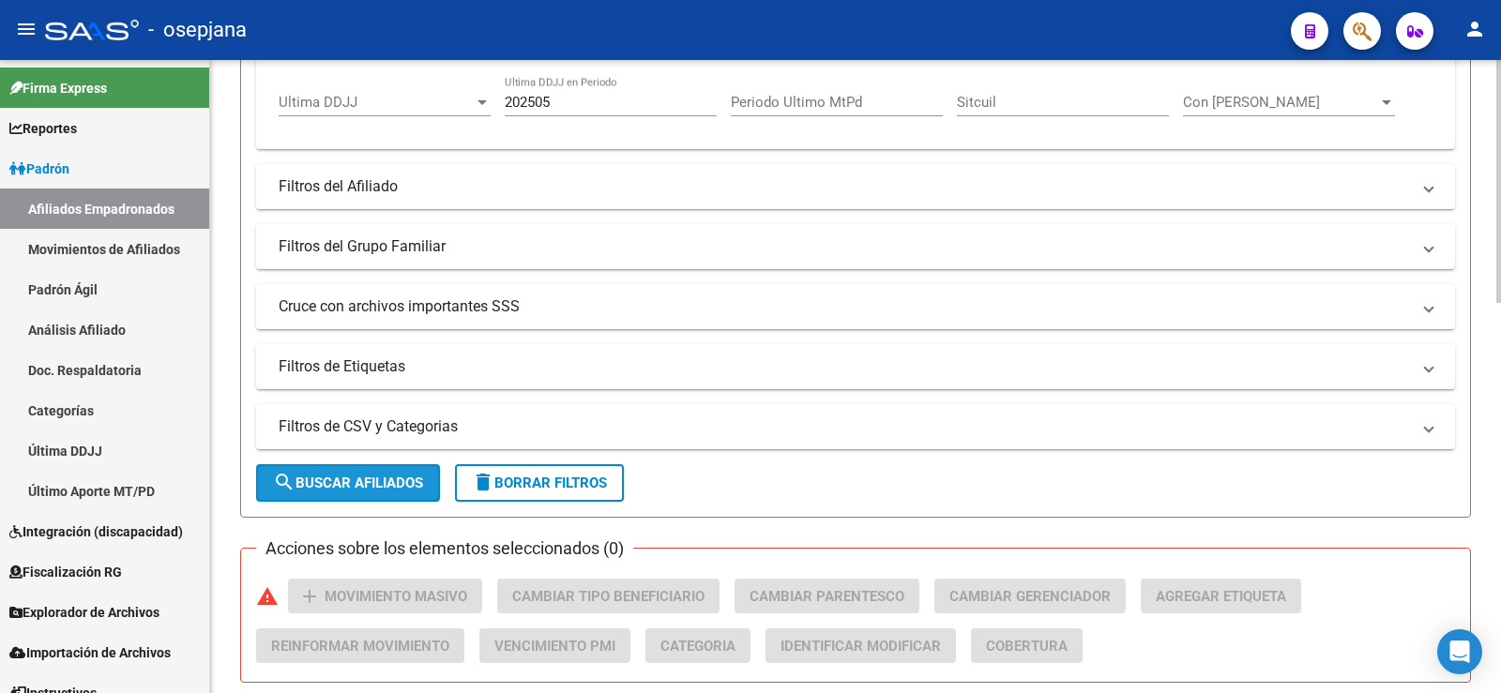
click at [409, 473] on button "search Buscar Afiliados" at bounding box center [348, 483] width 184 height 38
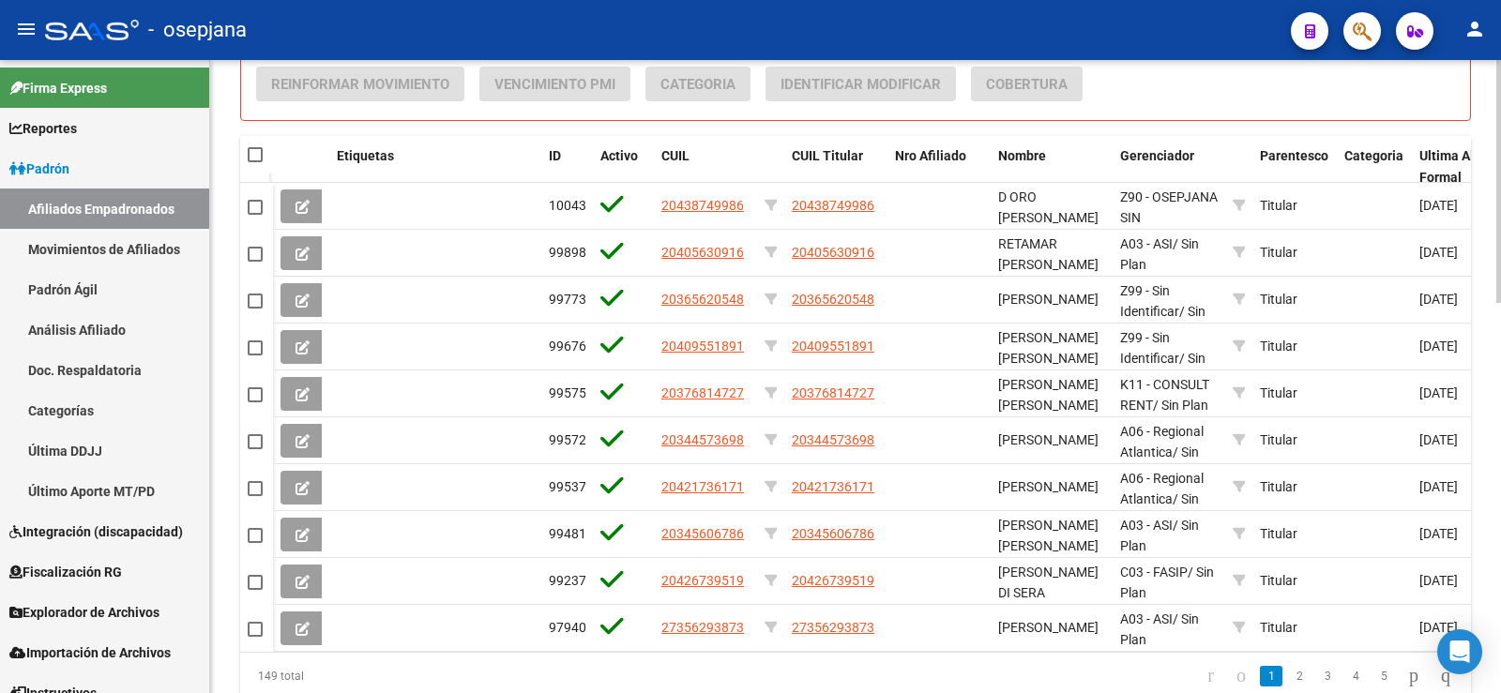
scroll to position [938, 0]
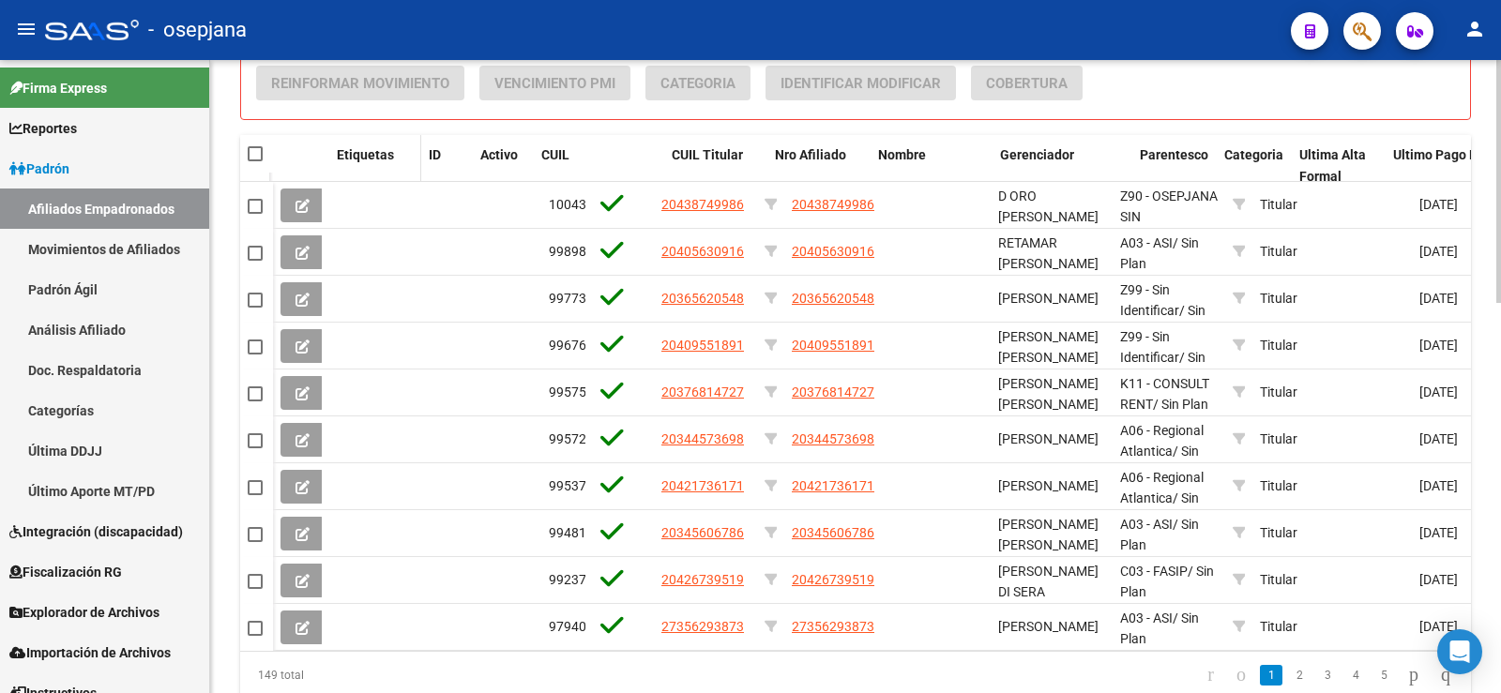
drag, startPoint x: 535, startPoint y: 159, endPoint x: 405, endPoint y: 164, distance: 129.6
click at [413, 164] on span at bounding box center [417, 166] width 8 height 62
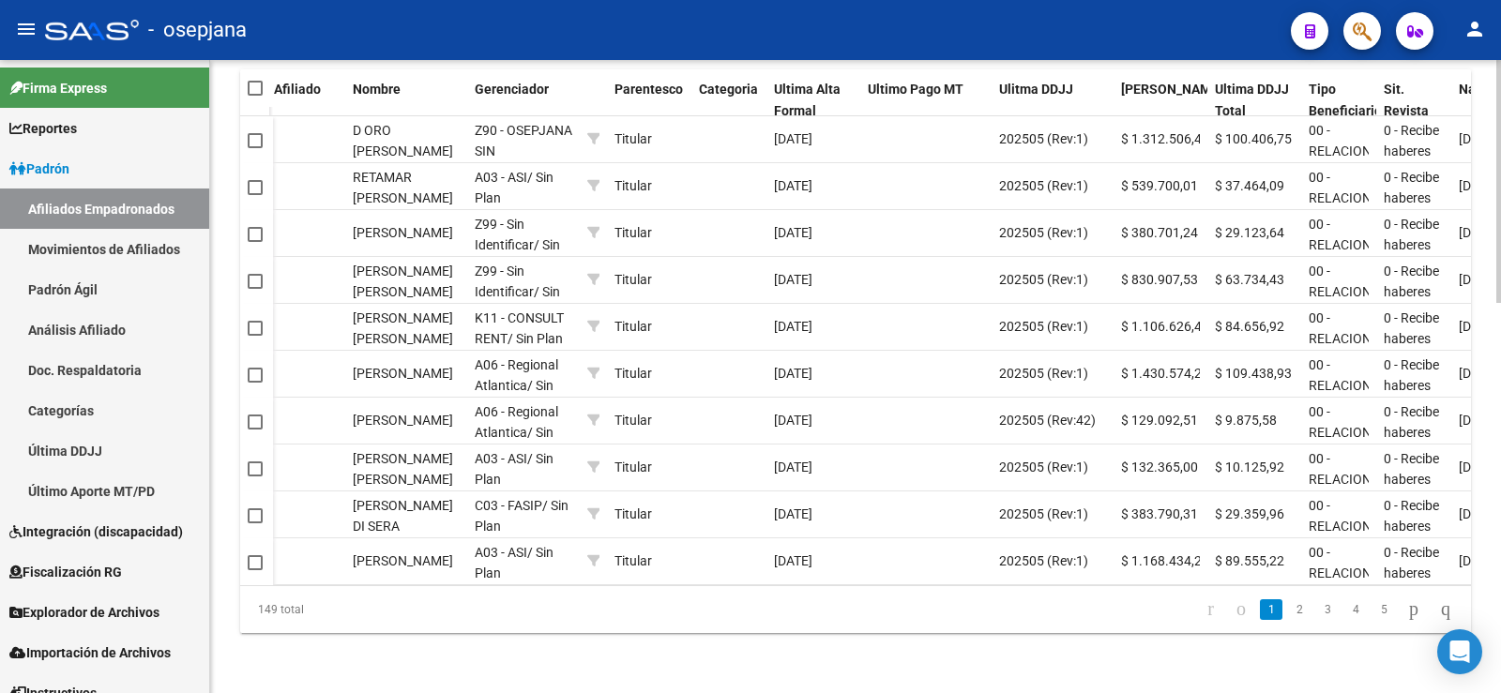
scroll to position [0, 717]
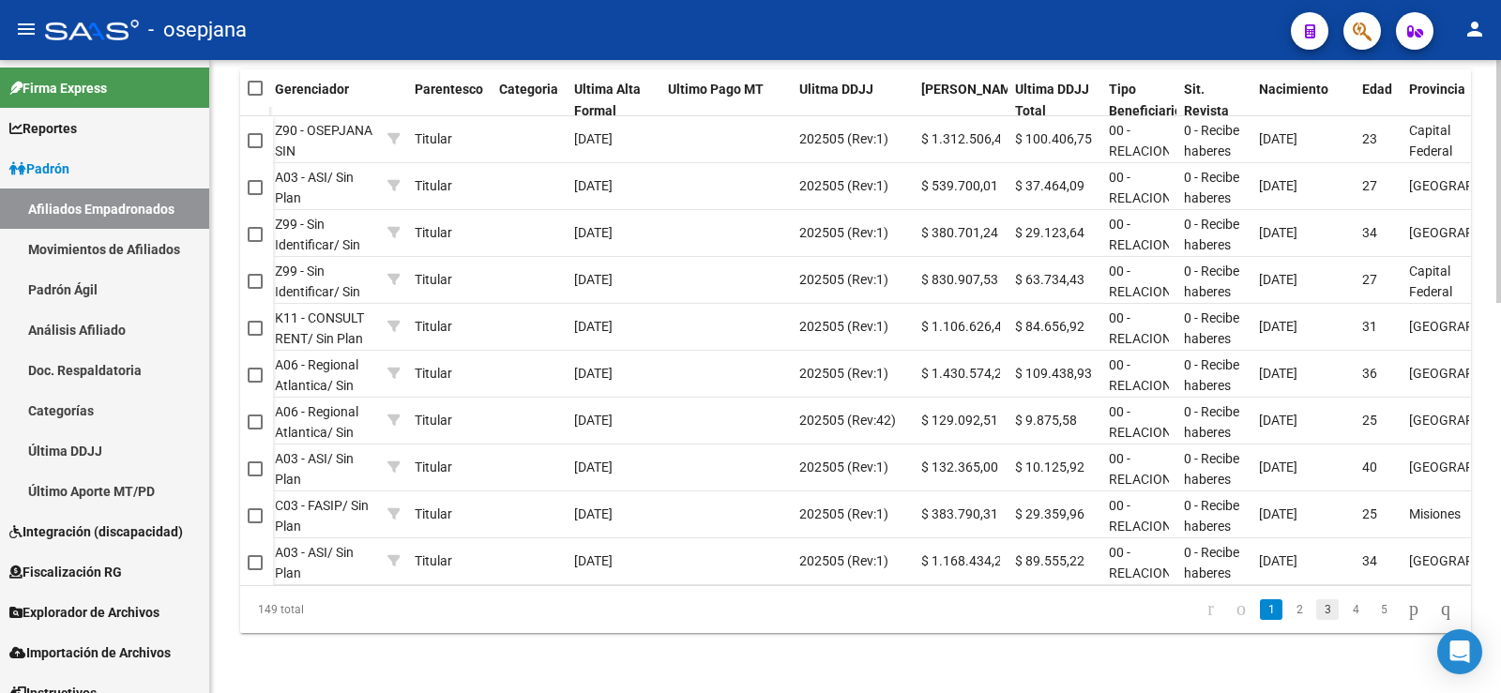
click at [1316, 614] on link "3" at bounding box center [1327, 609] width 23 height 21
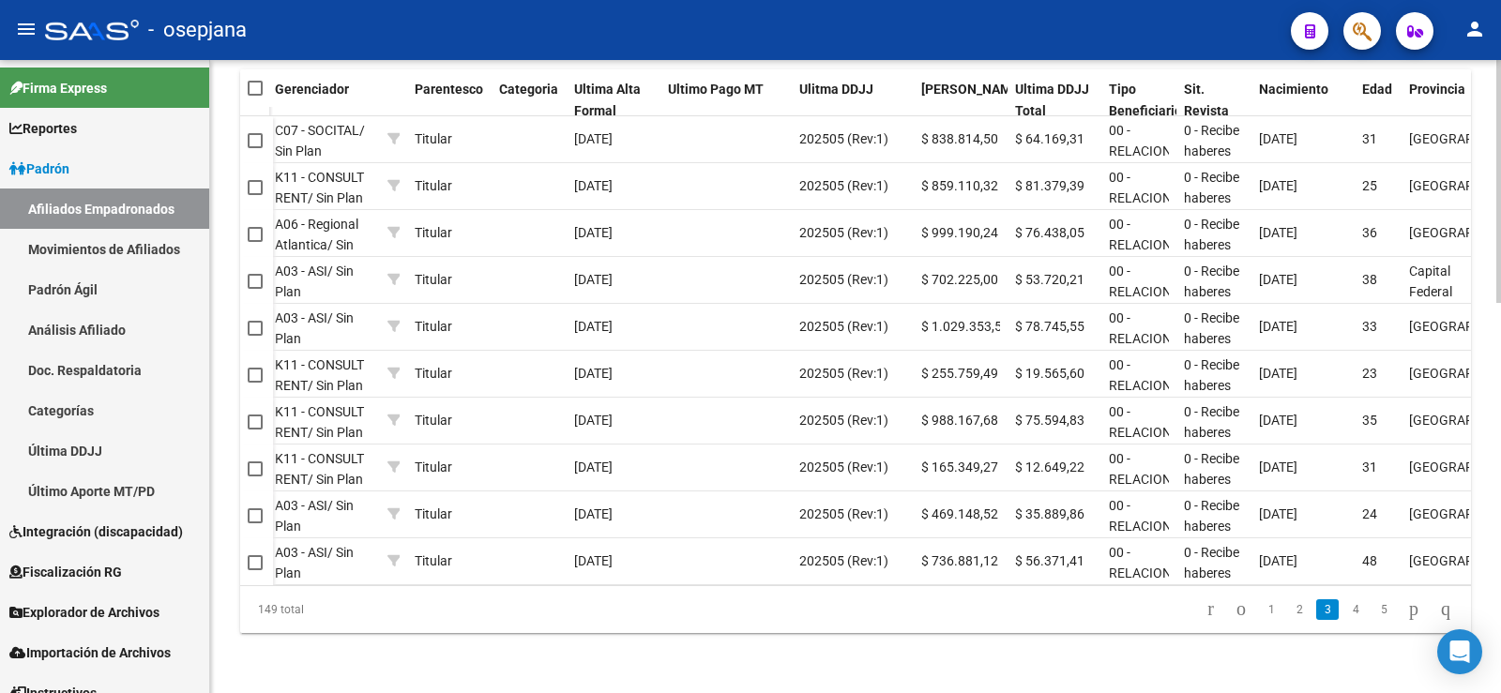
click at [1350, 608] on li "4" at bounding box center [1355, 610] width 28 height 32
click at [1372, 611] on link "5" at bounding box center [1383, 609] width 23 height 21
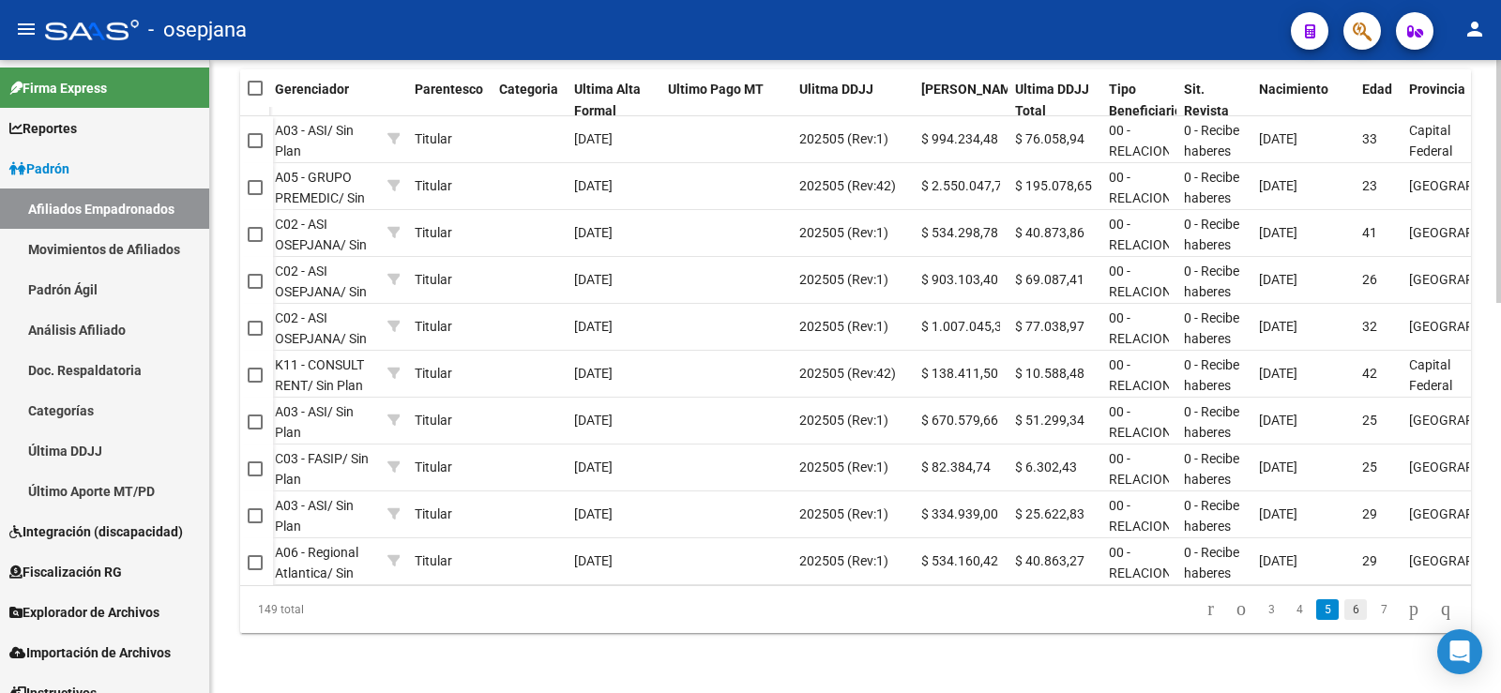
click at [1344, 611] on link "6" at bounding box center [1355, 609] width 23 height 21
click at [1288, 610] on link "5" at bounding box center [1299, 609] width 23 height 21
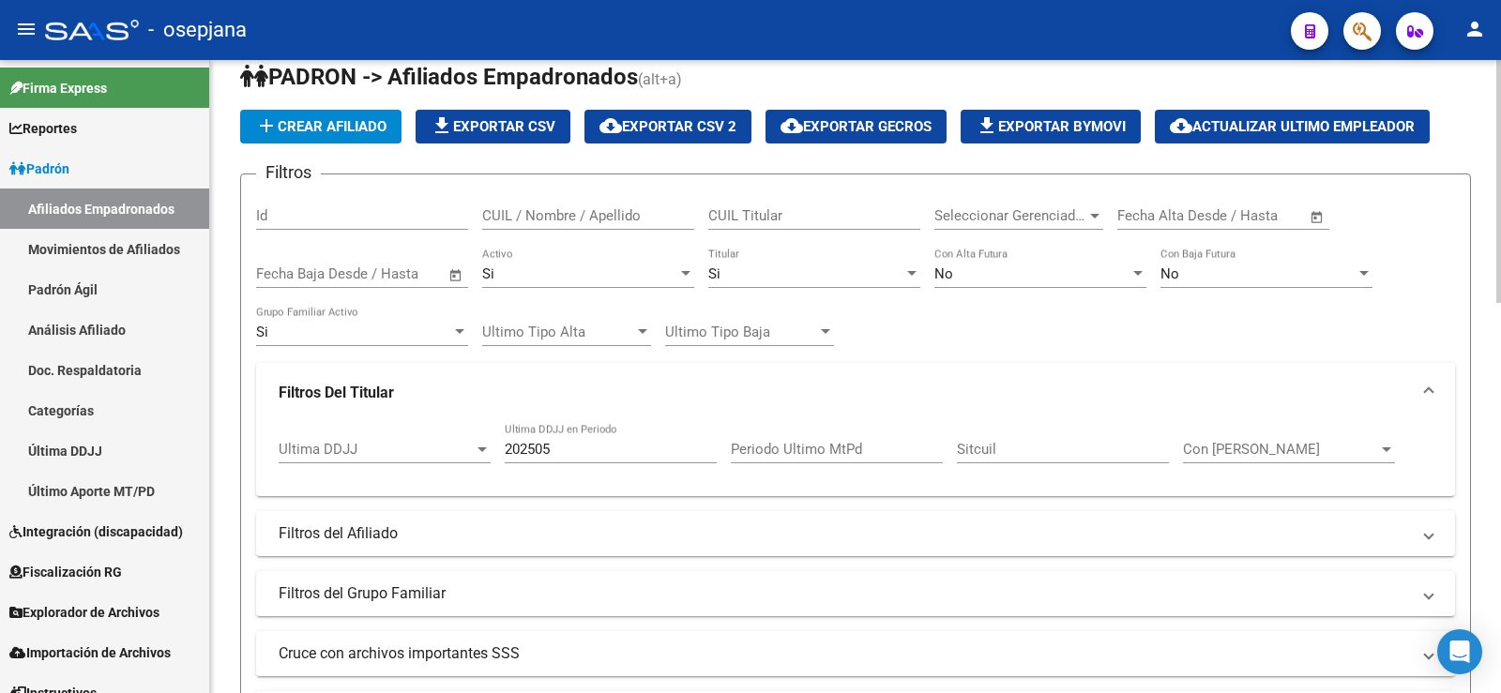
scroll to position [0, 0]
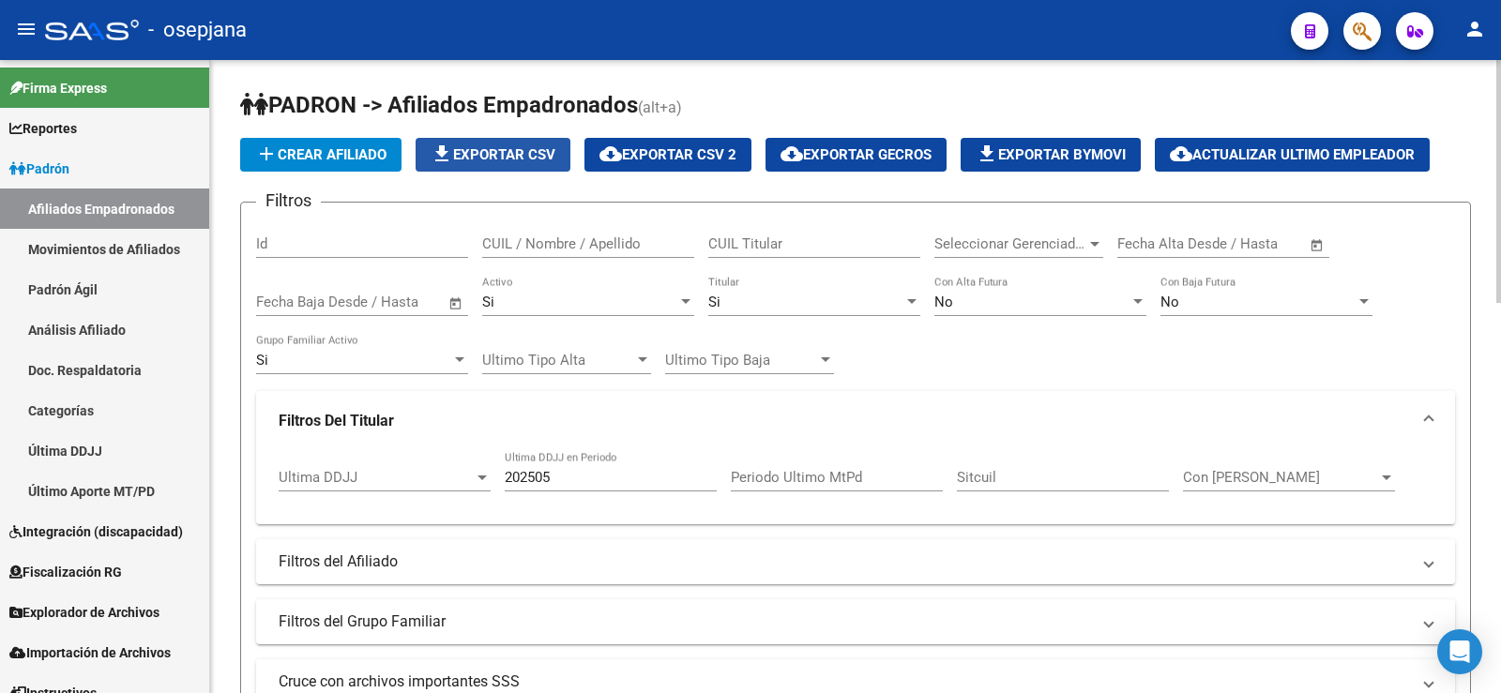
click at [510, 150] on span "file_download Exportar CSV" at bounding box center [493, 154] width 125 height 17
drag, startPoint x: 582, startPoint y: 483, endPoint x: 499, endPoint y: 488, distance: 83.6
click at [499, 488] on div "Ultima DDJJ Ultima DDJJ 202505 Ultima DDJJ en Periodo Periodo Ultimo MtPd Sitcu…" at bounding box center [856, 480] width 1154 height 58
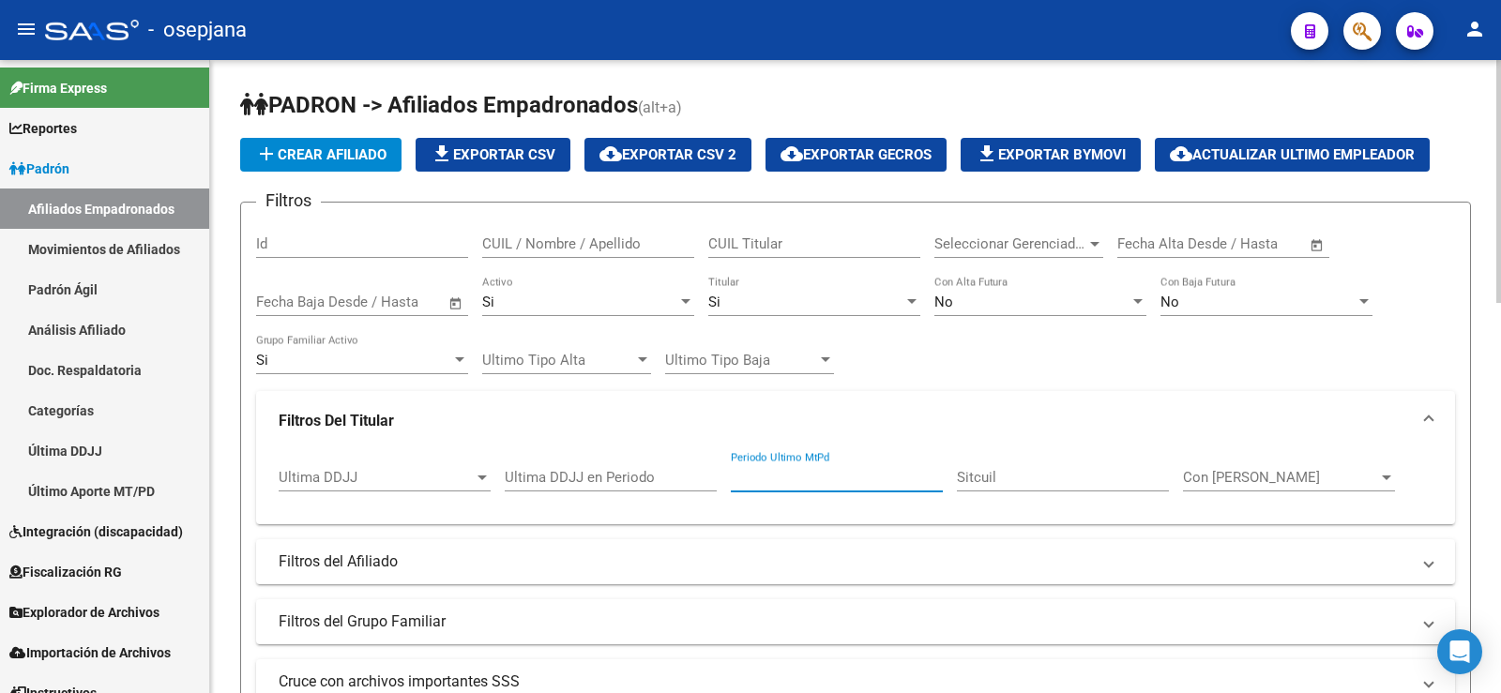
paste input "202505"
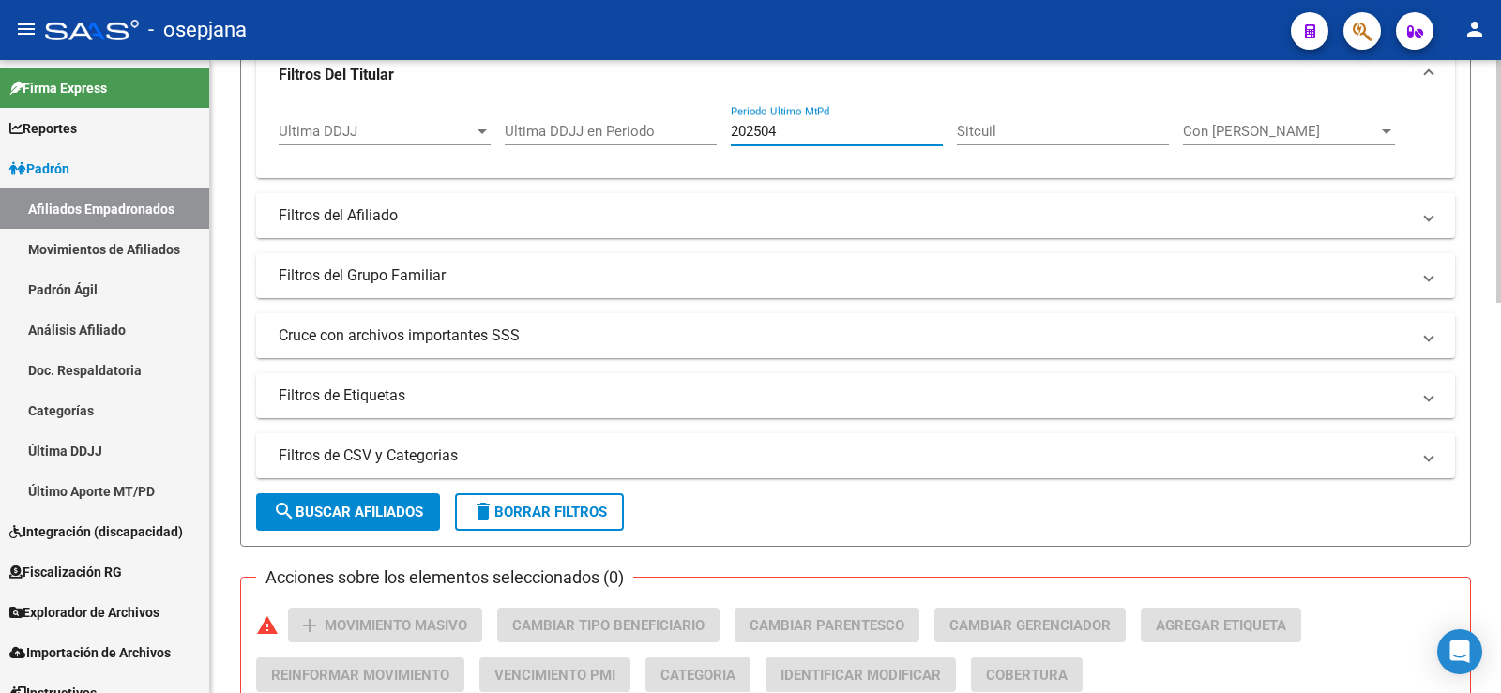
scroll to position [375, 0]
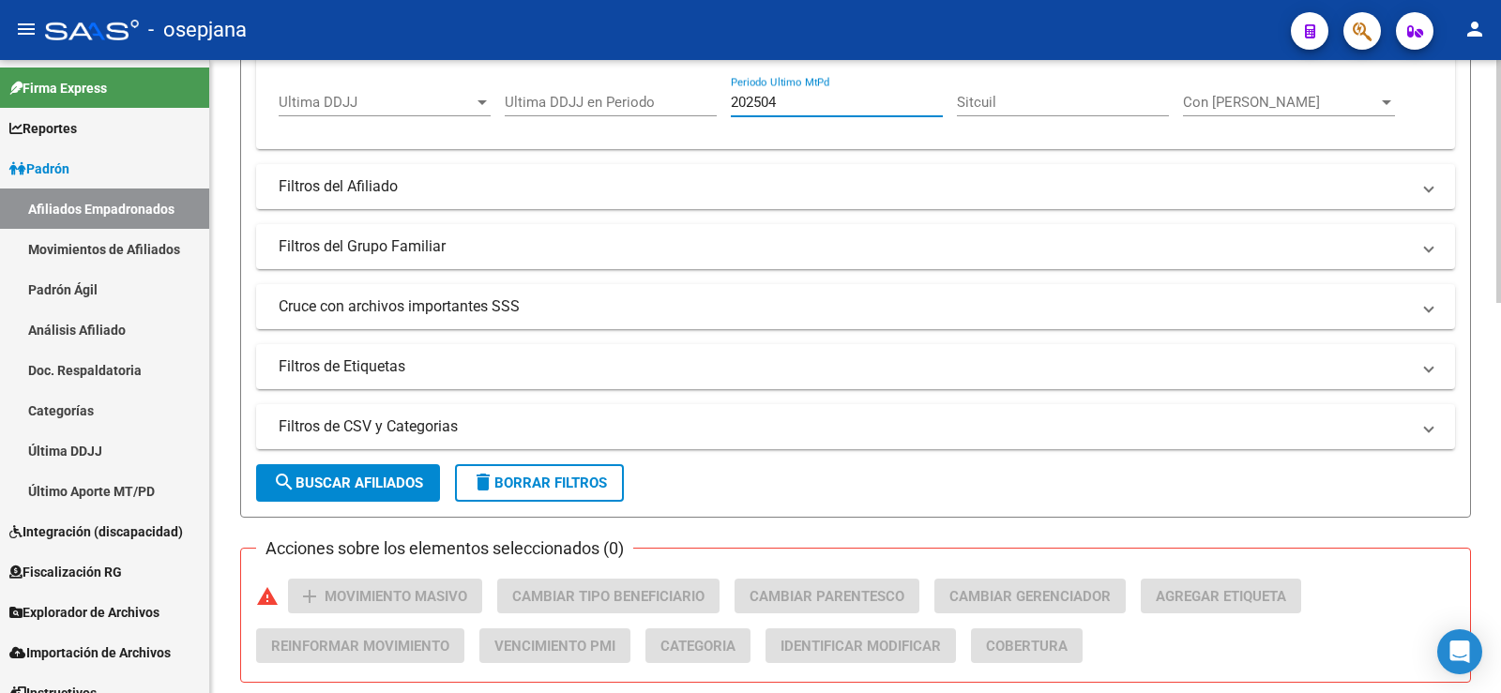
type input "202504"
click at [406, 484] on span "search Buscar Afiliados" at bounding box center [348, 483] width 150 height 17
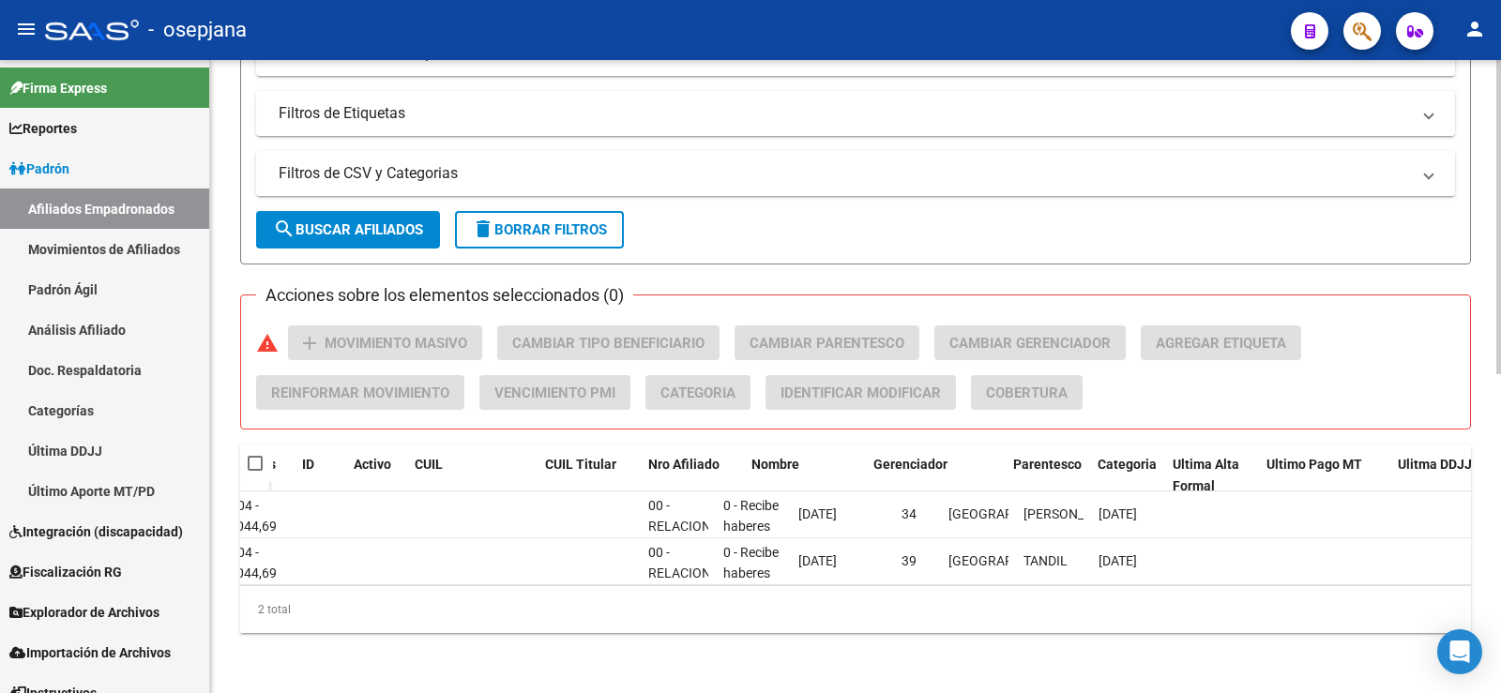
scroll to position [0, 0]
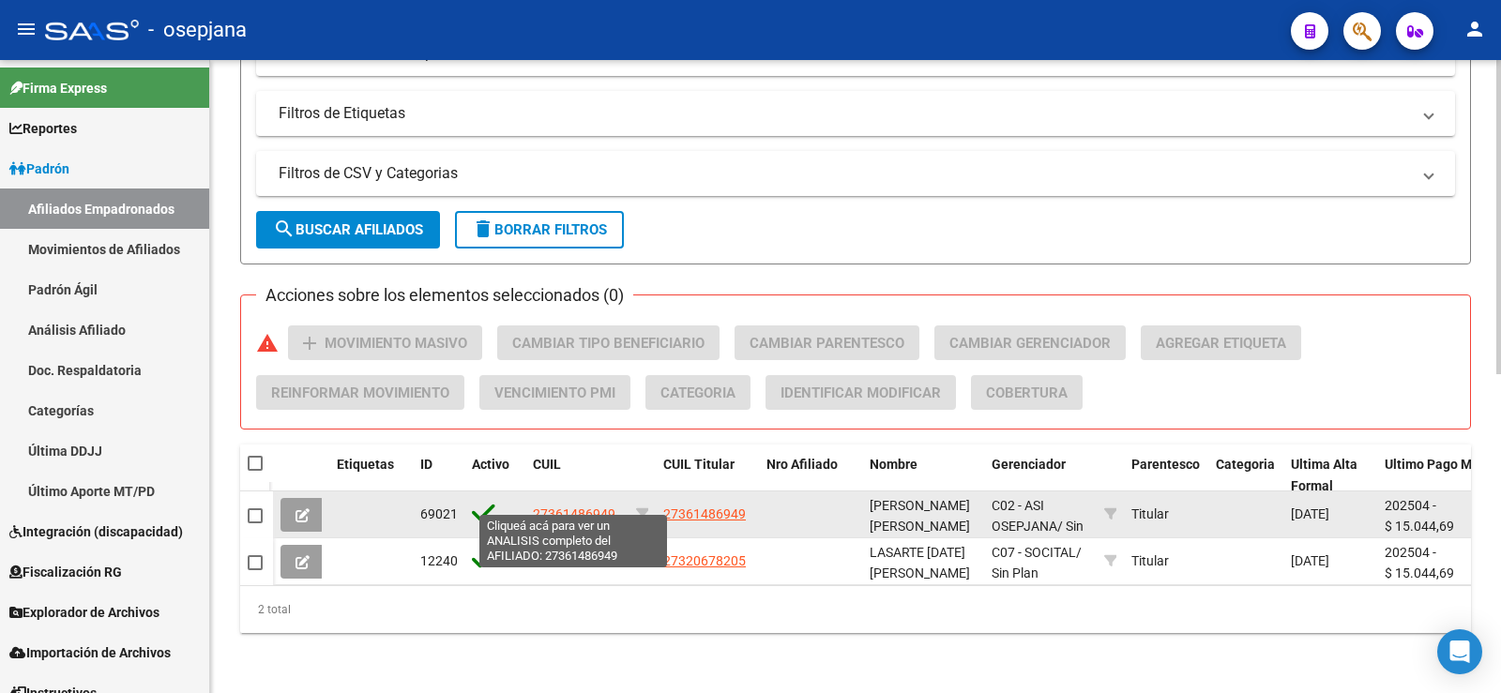
click at [585, 507] on span "27361486949" at bounding box center [574, 514] width 83 height 15
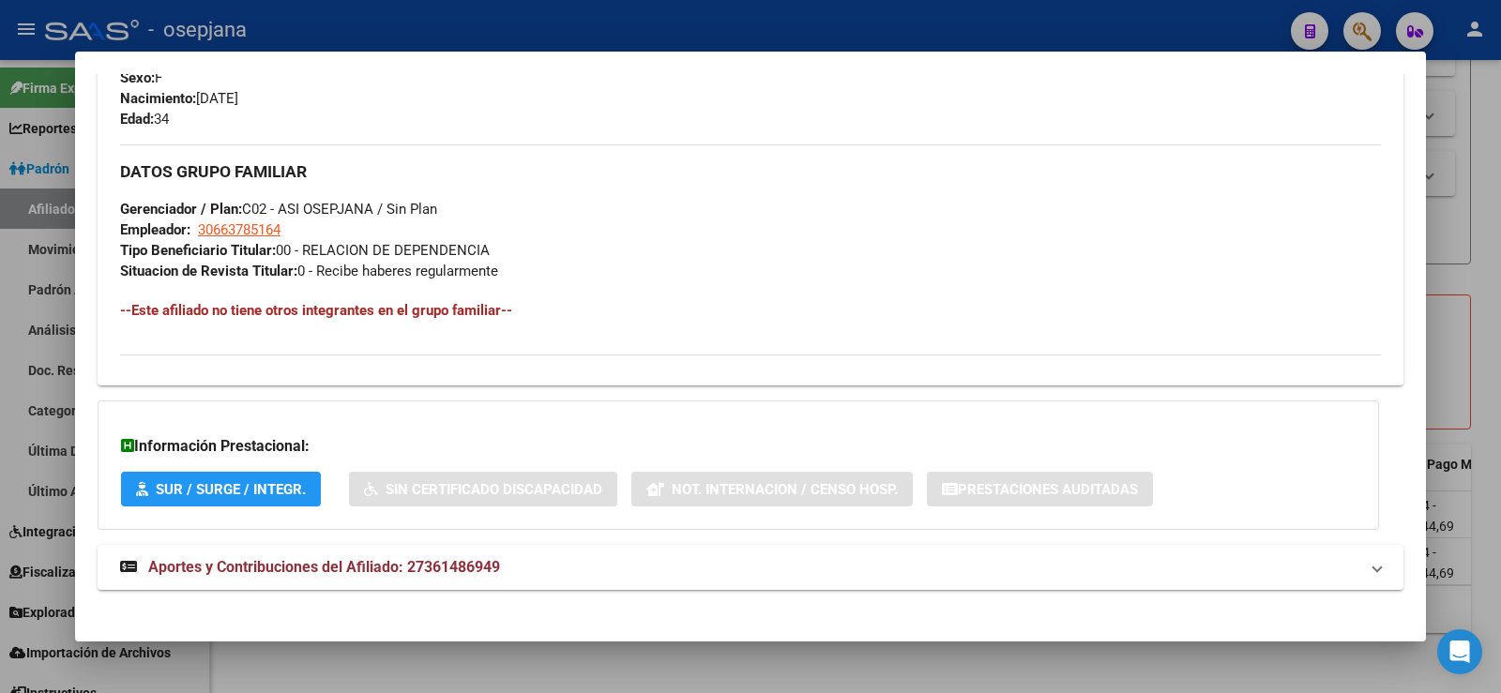
scroll to position [841, 0]
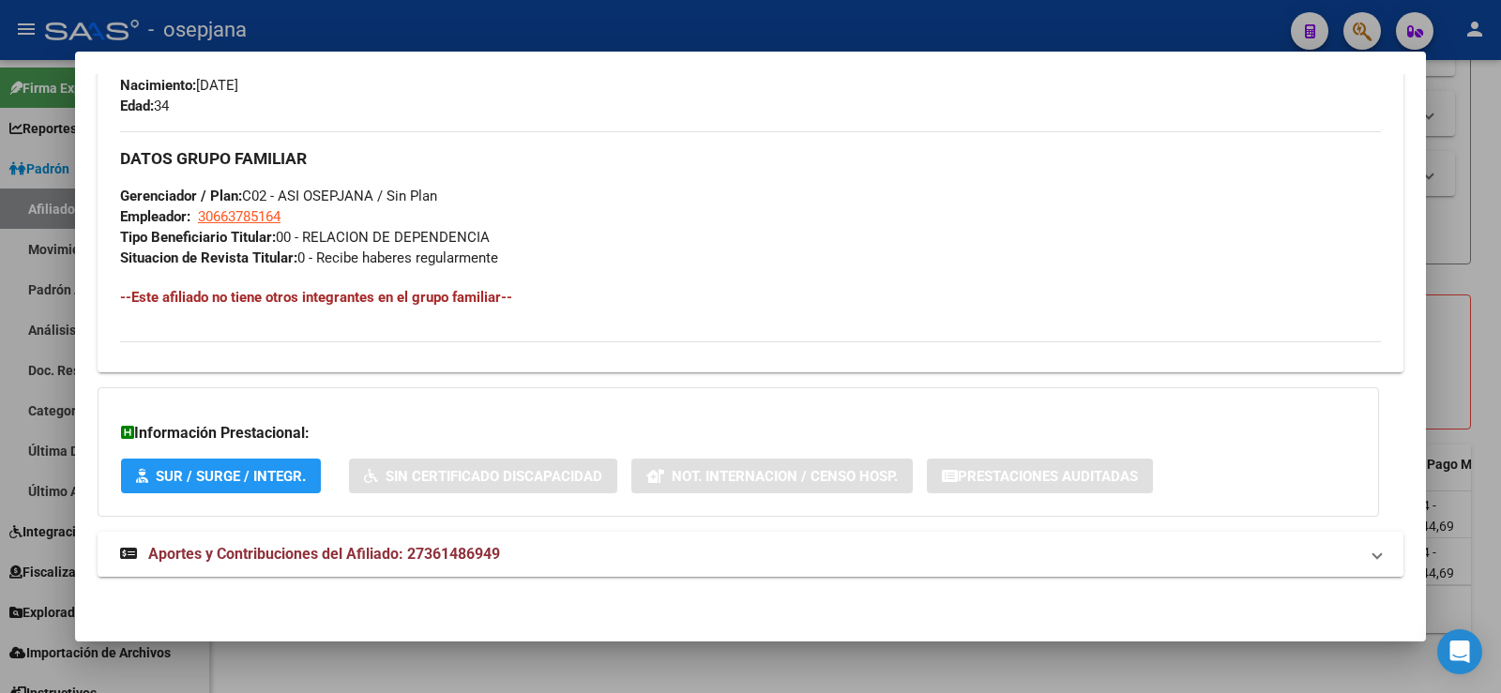
click at [397, 568] on mat-expansion-panel-header "Aportes y Contribuciones del Afiliado: 27361486949" at bounding box center [751, 554] width 1306 height 45
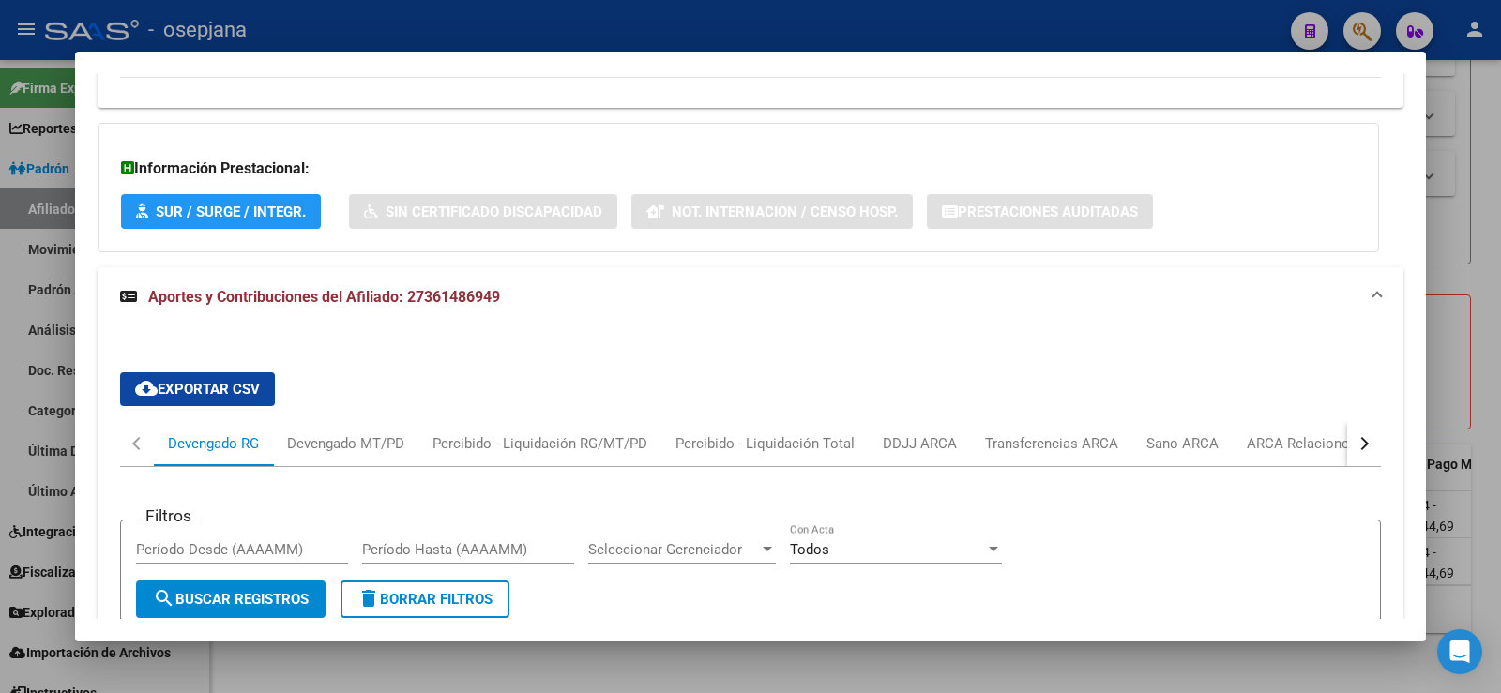
scroll to position [764, 0]
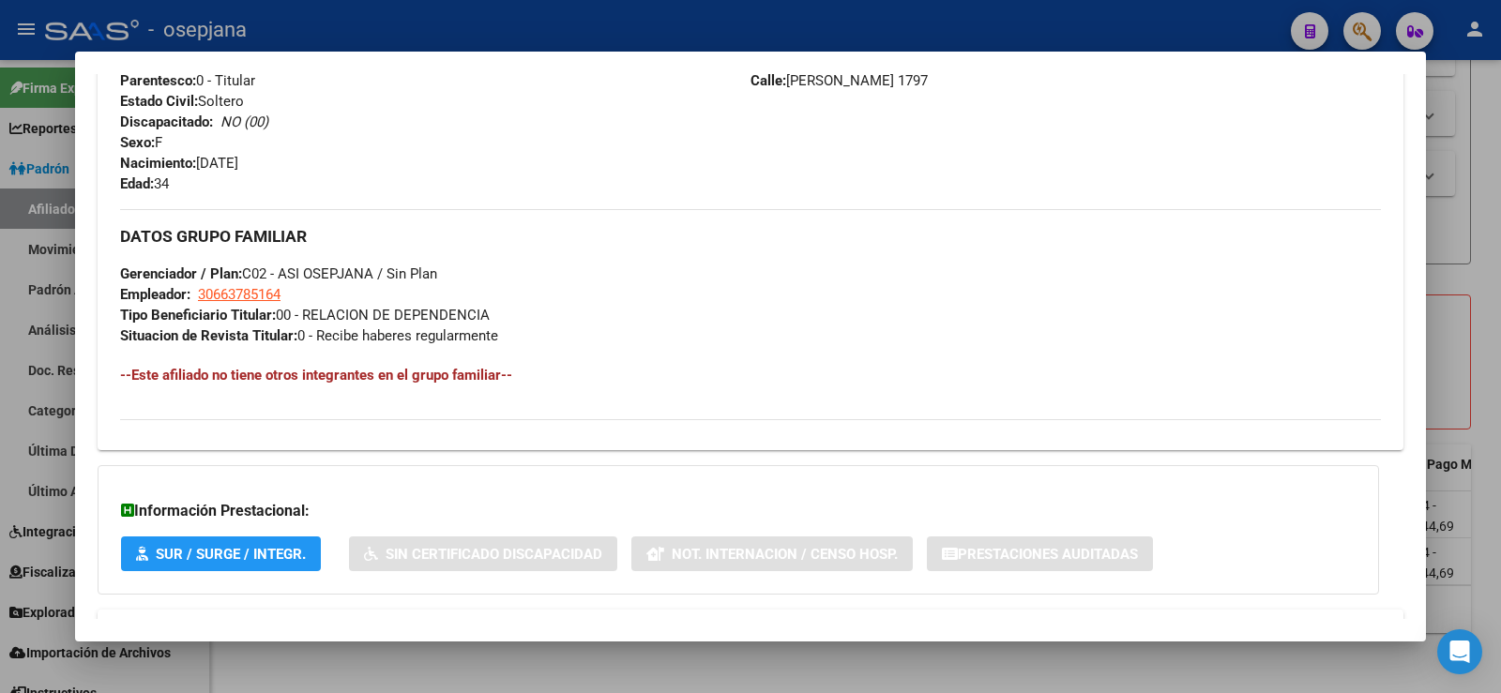
click at [659, 23] on div at bounding box center [750, 346] width 1501 height 693
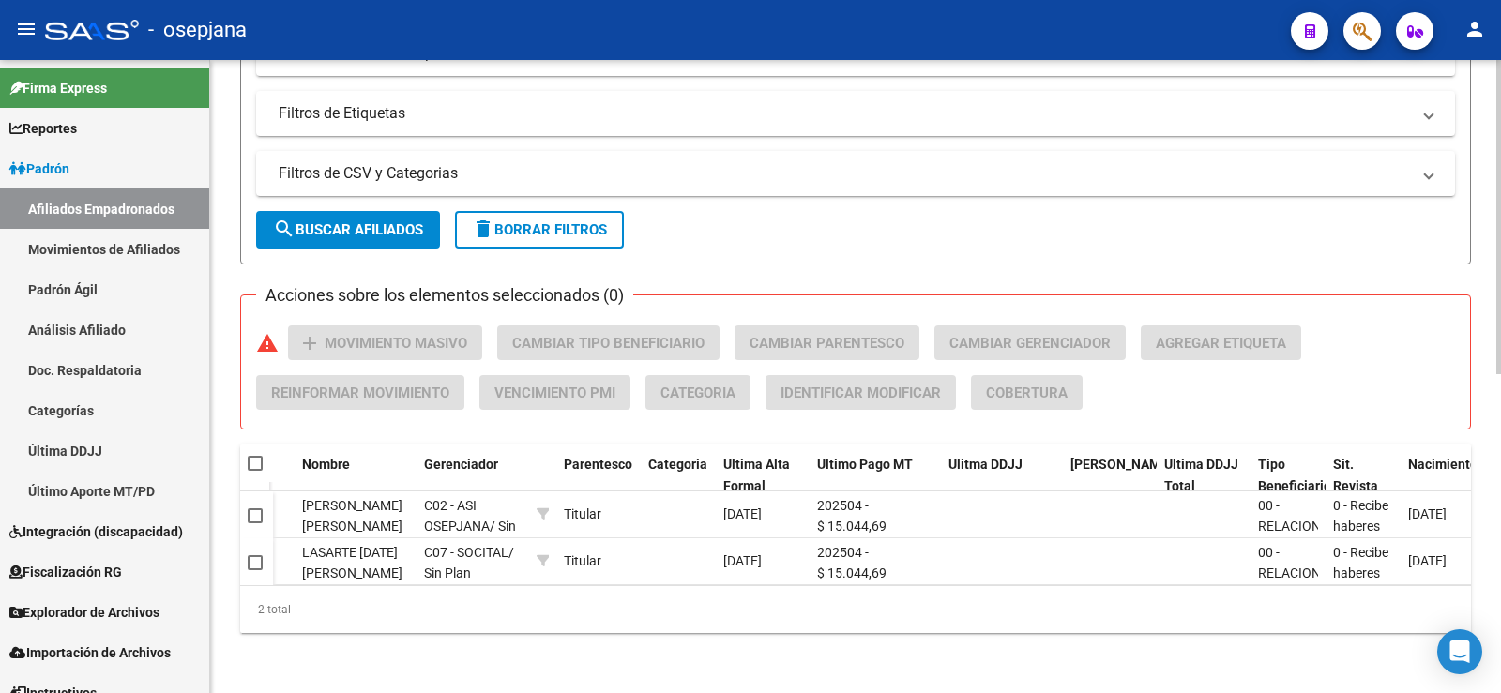
scroll to position [0, 0]
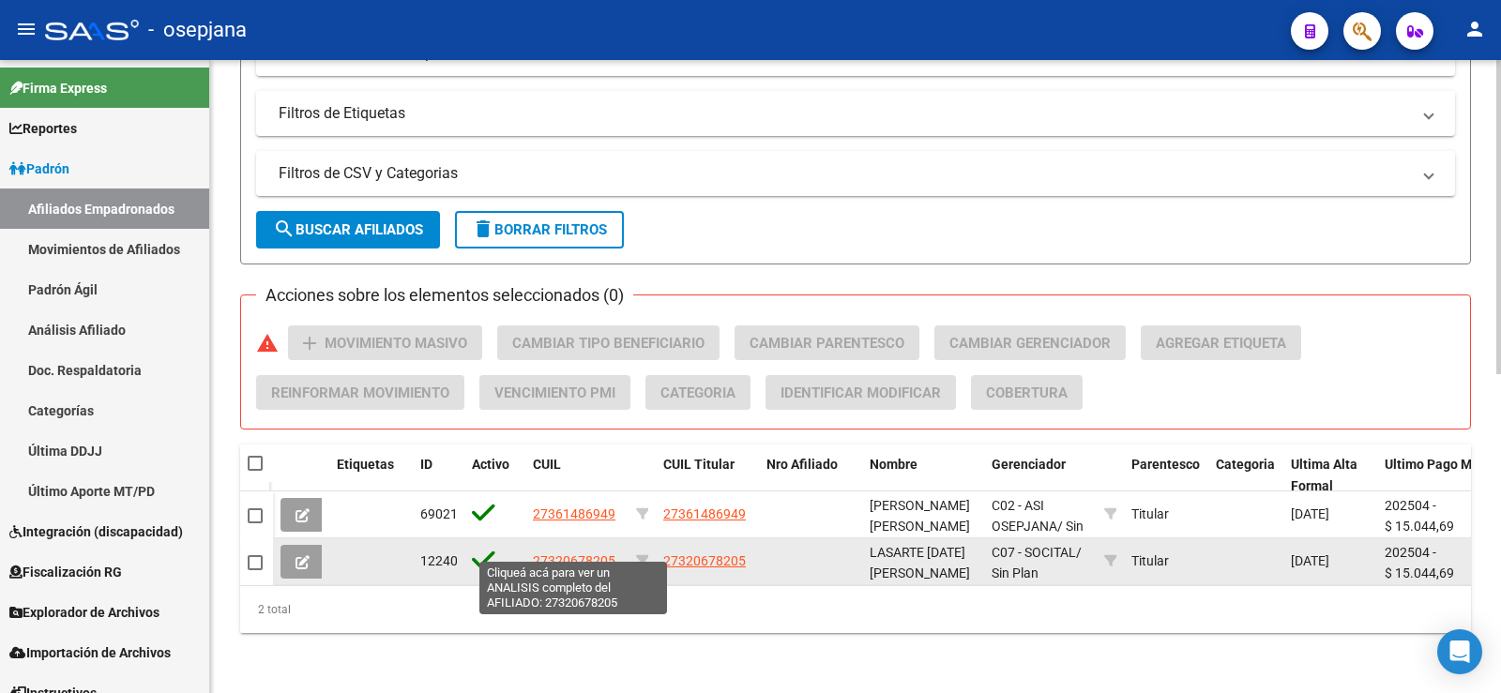
click at [584, 553] on span "27320678205" at bounding box center [574, 560] width 83 height 15
type textarea "27320678205"
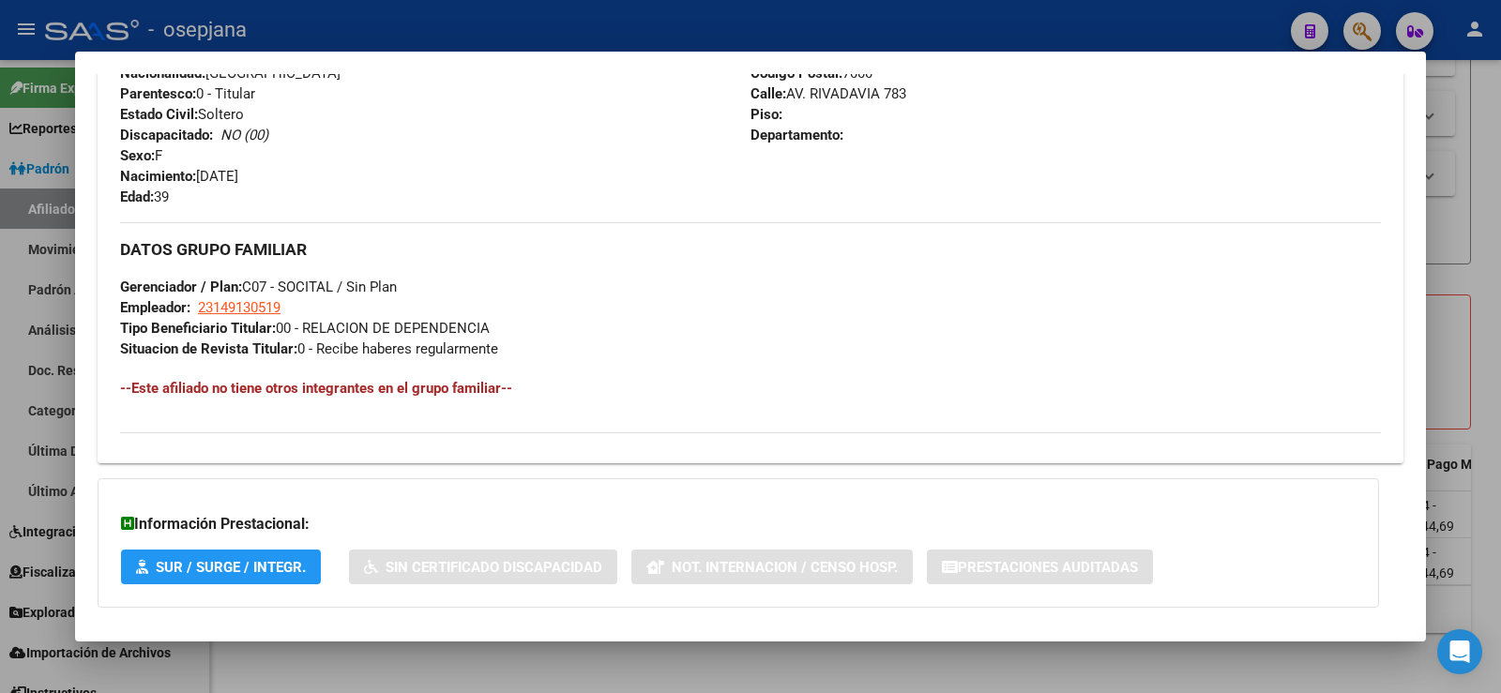
scroll to position [841, 0]
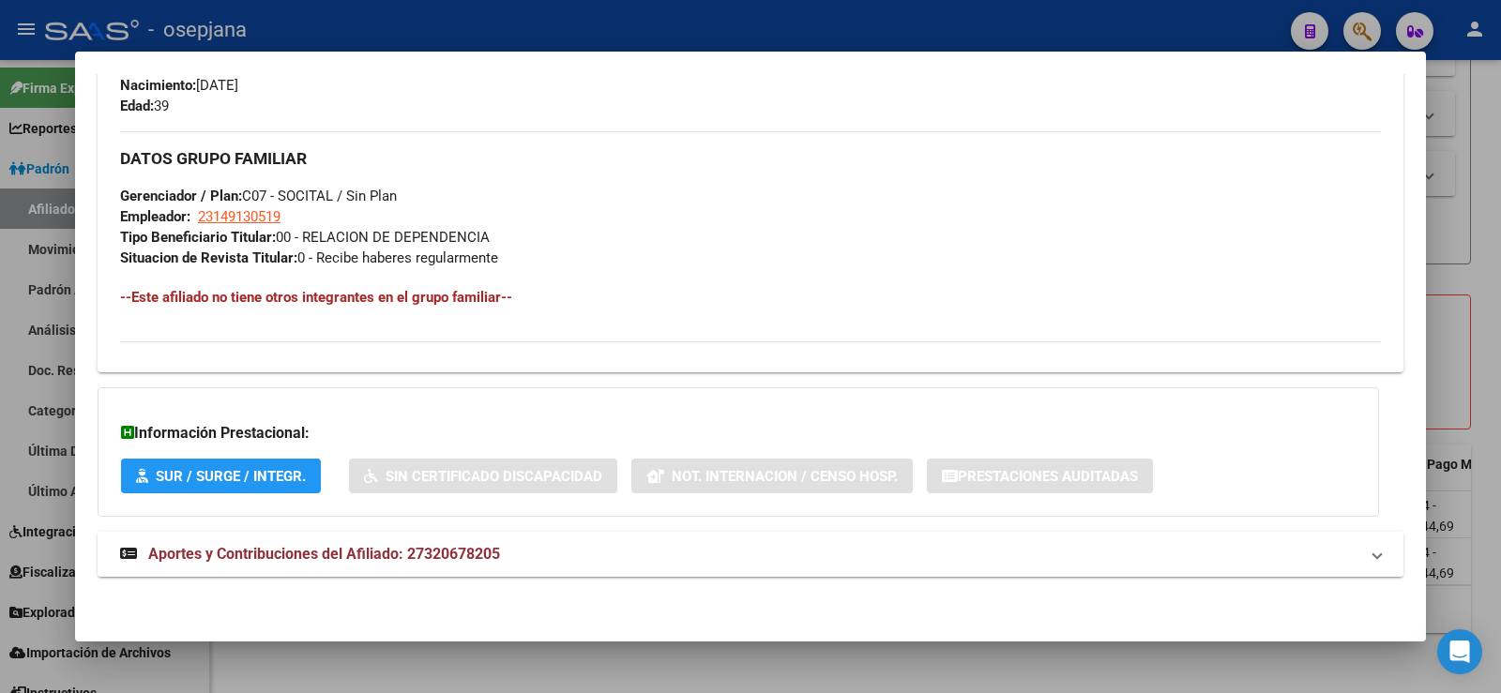
click at [474, 541] on mat-expansion-panel-header "Aportes y Contribuciones del Afiliado: 27320678205" at bounding box center [751, 554] width 1306 height 45
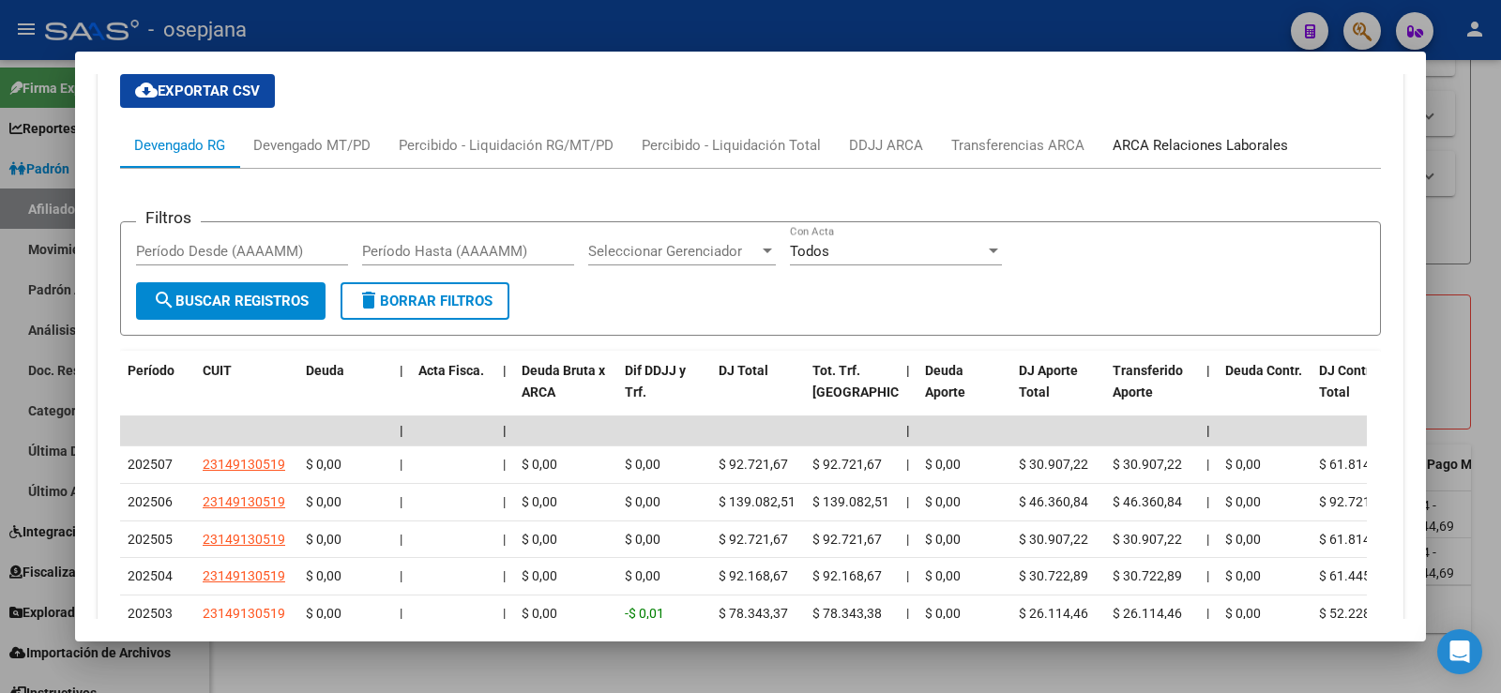
click at [1233, 144] on div "ARCA Relaciones Laborales" at bounding box center [1199, 145] width 175 height 21
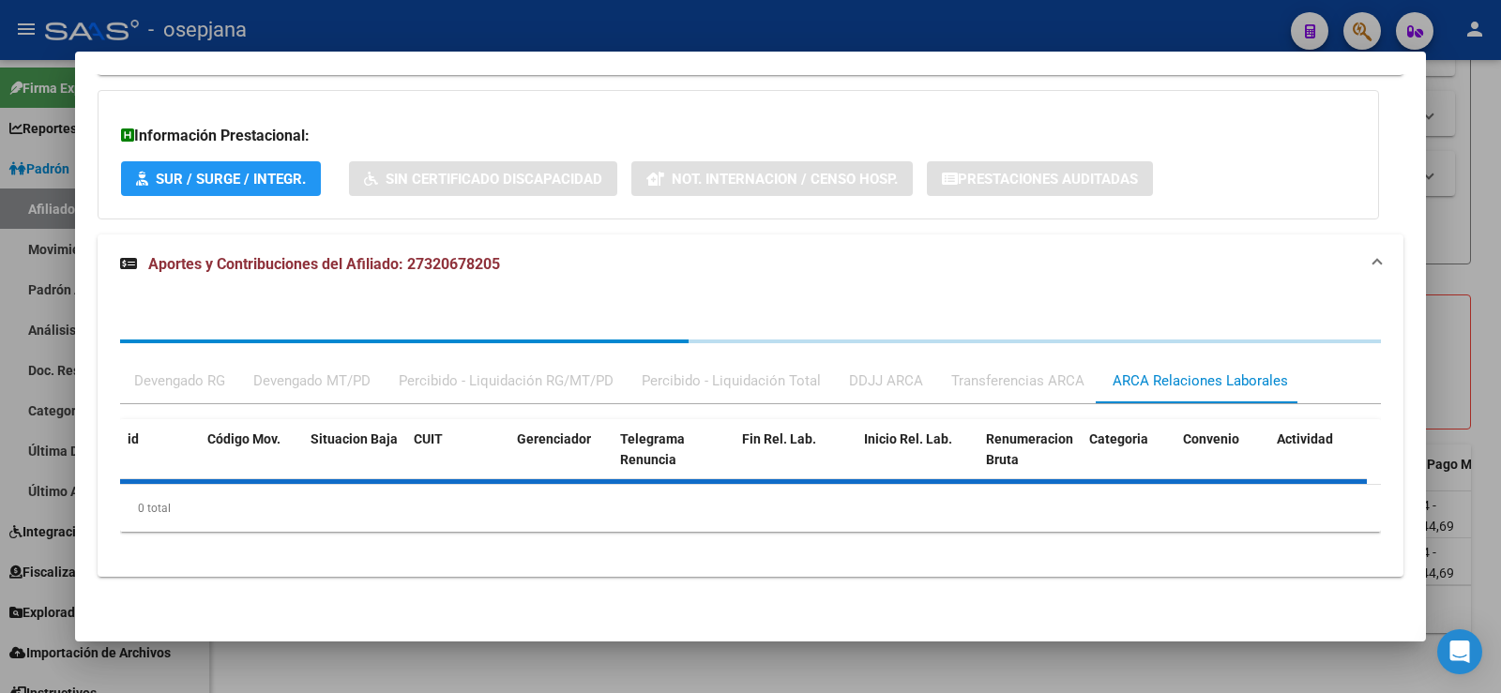
scroll to position [1225, 0]
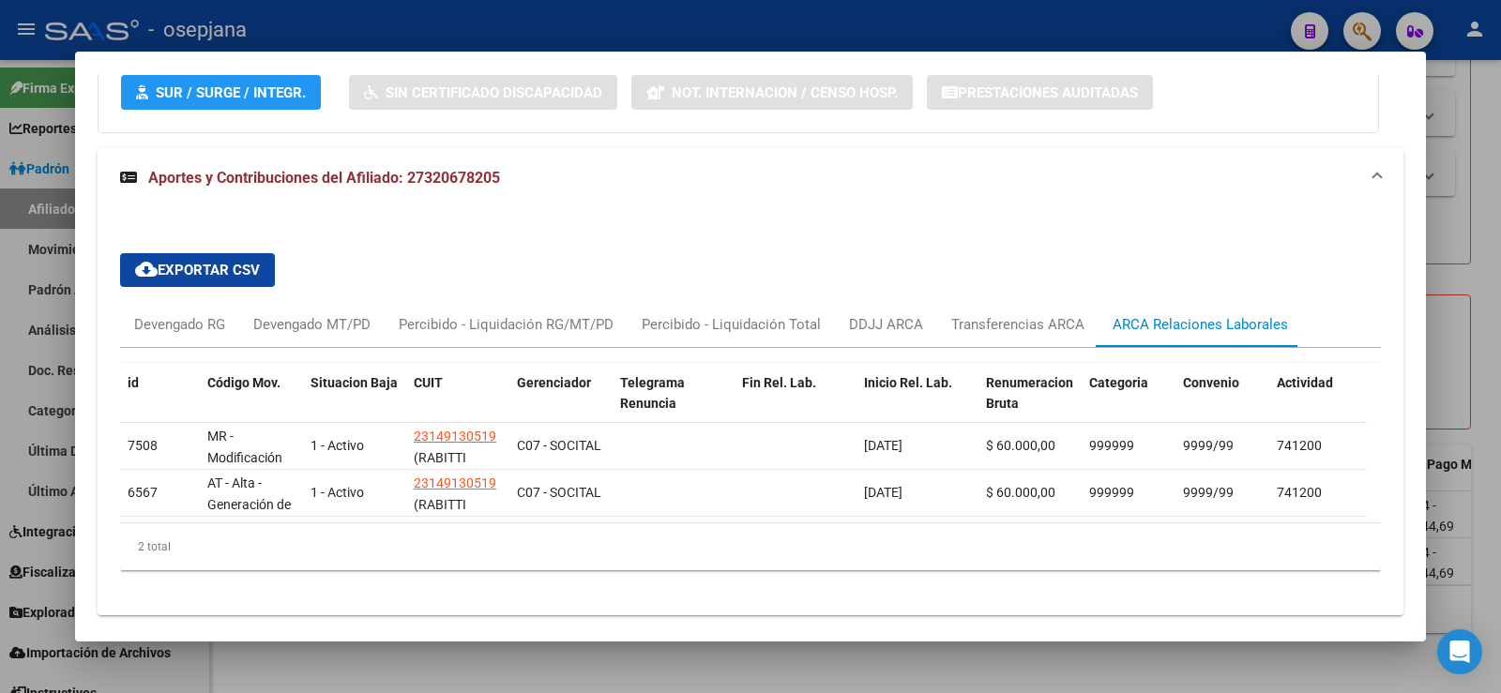
click at [1486, 151] on div at bounding box center [750, 346] width 1501 height 693
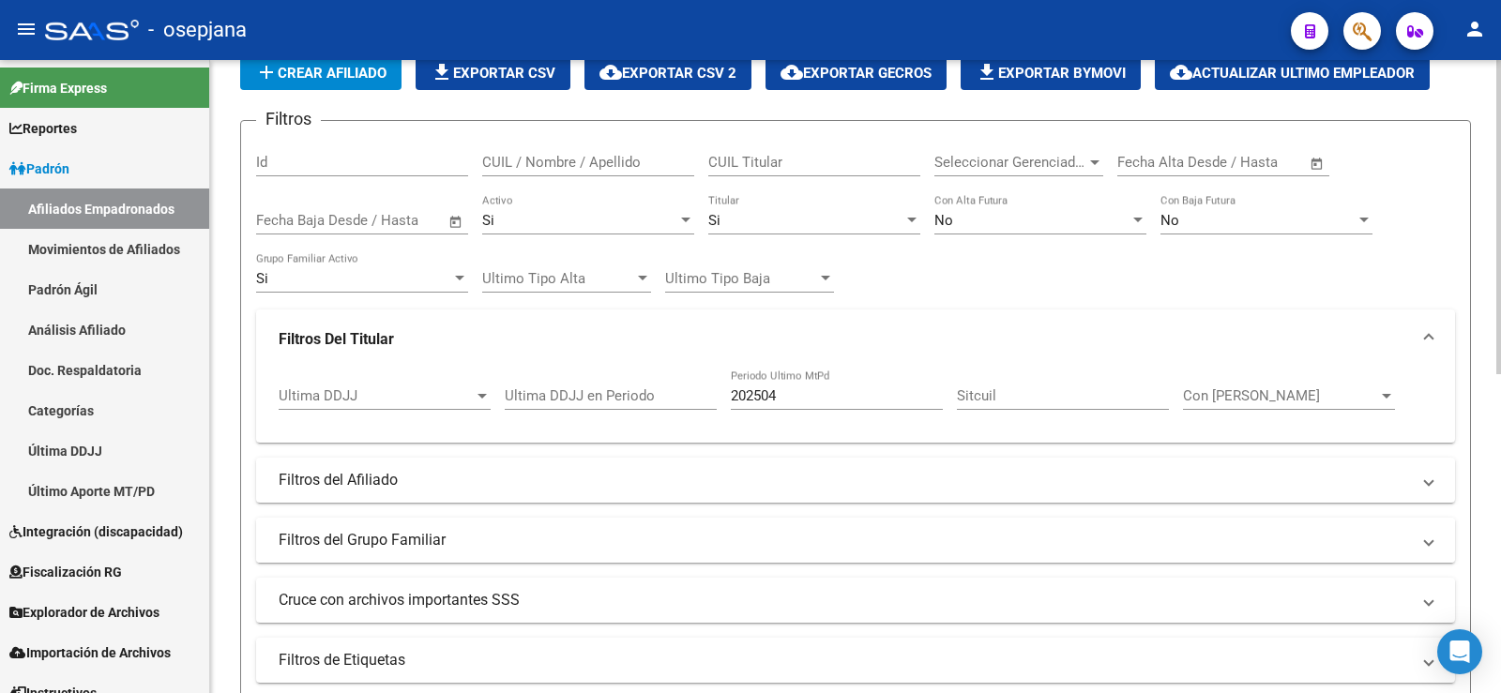
scroll to position [80, 0]
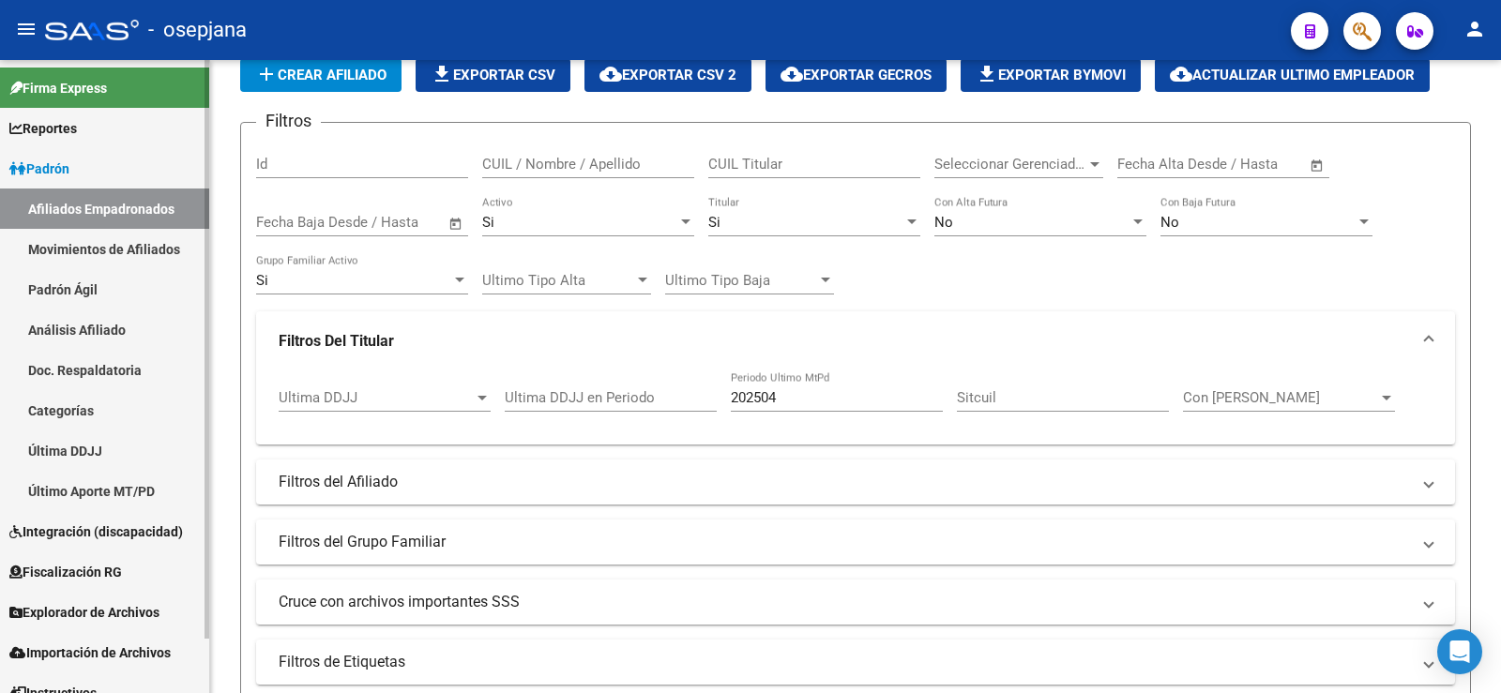
click at [119, 338] on link "Análisis Afiliado" at bounding box center [104, 330] width 209 height 40
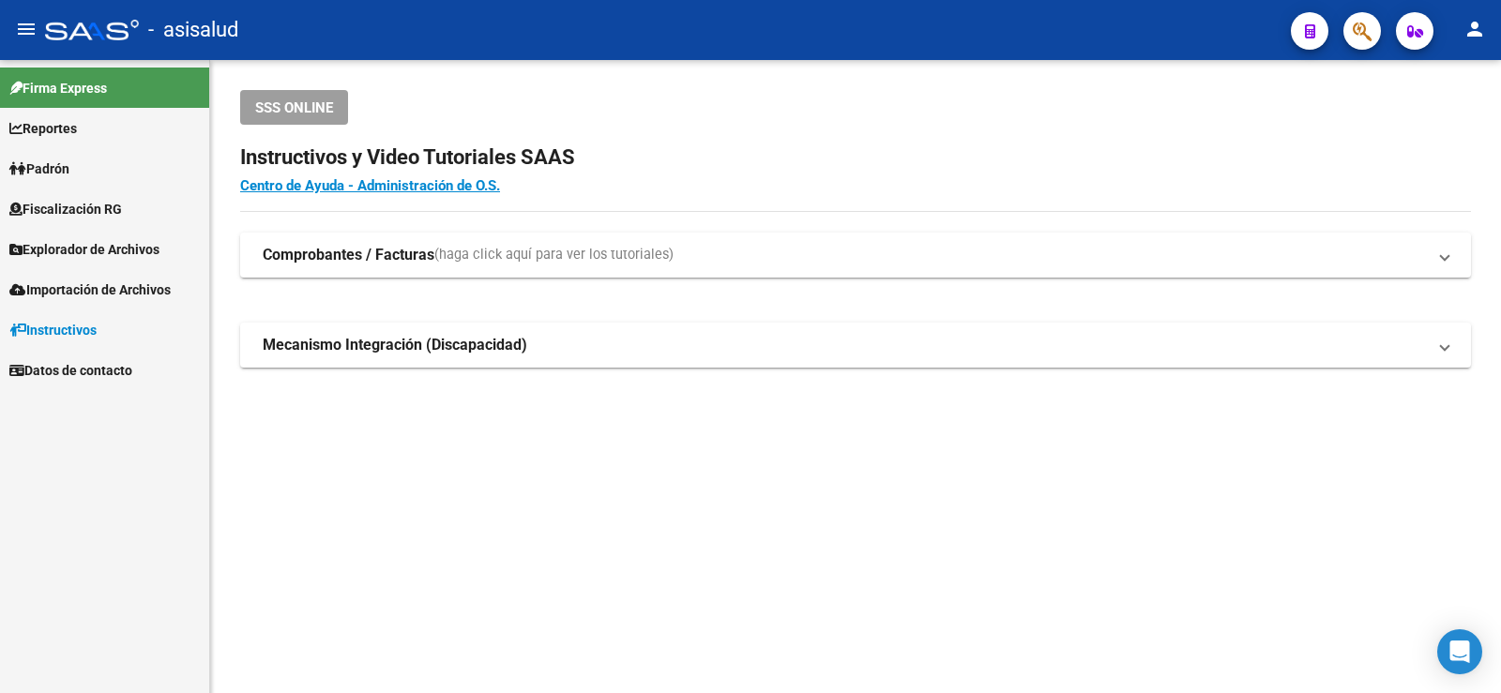
click at [55, 166] on span "Padrón" at bounding box center [39, 169] width 60 height 21
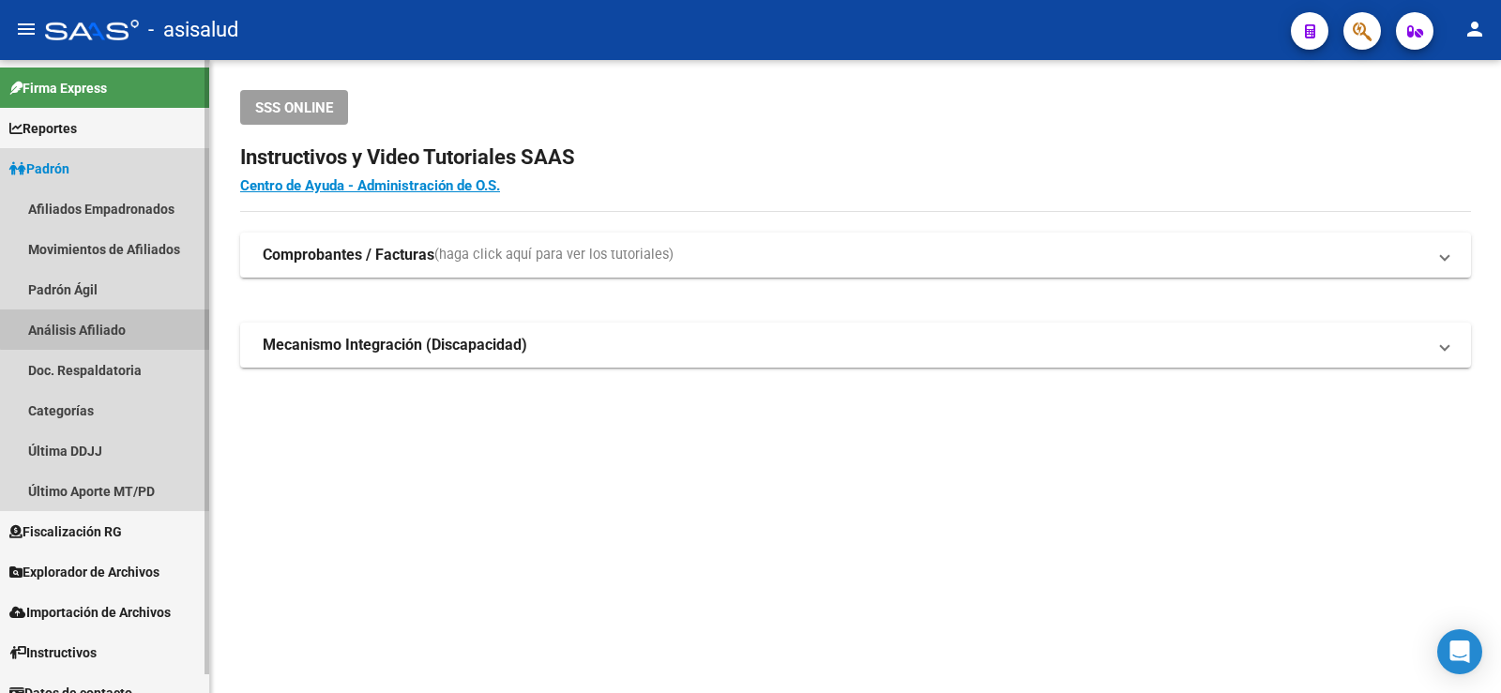
click at [106, 325] on link "Análisis Afiliado" at bounding box center [104, 330] width 209 height 40
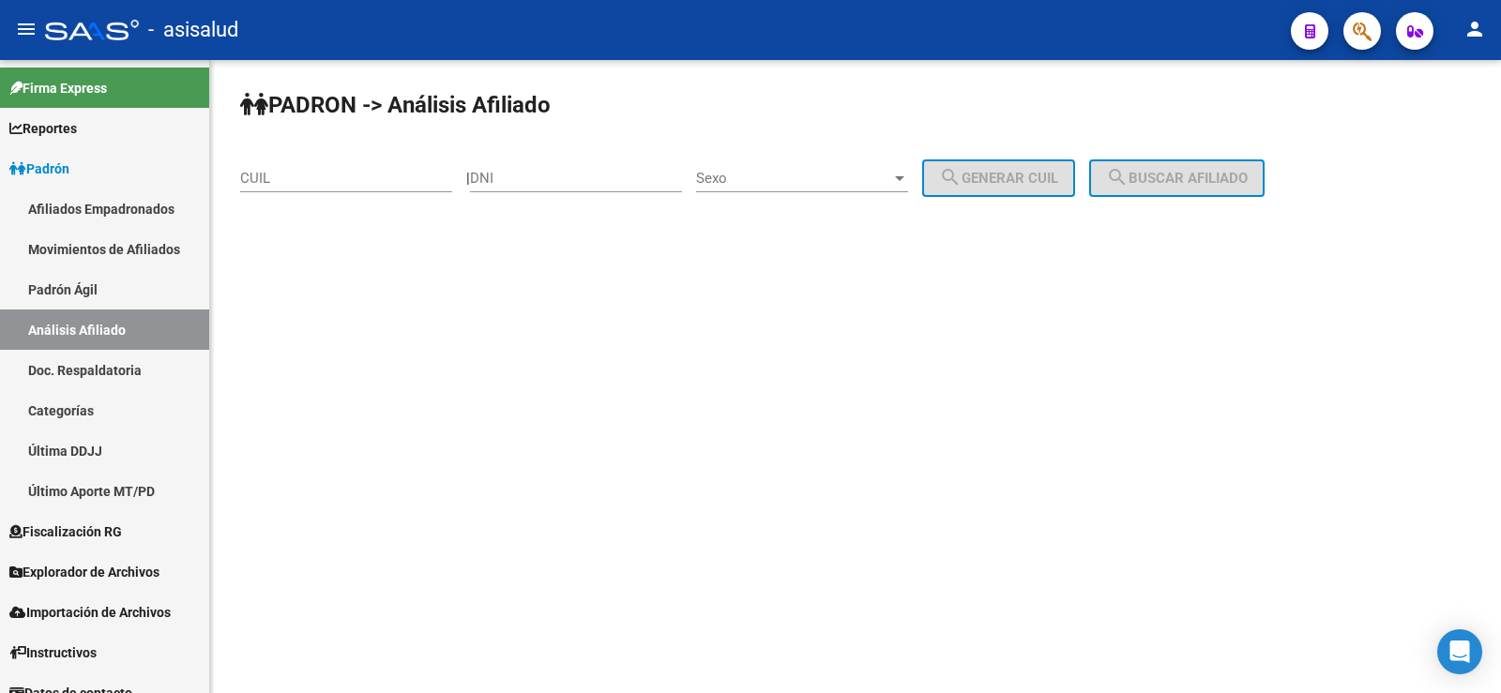
click at [296, 180] on input "CUIL" at bounding box center [346, 178] width 212 height 17
paste input "27-43405655-7"
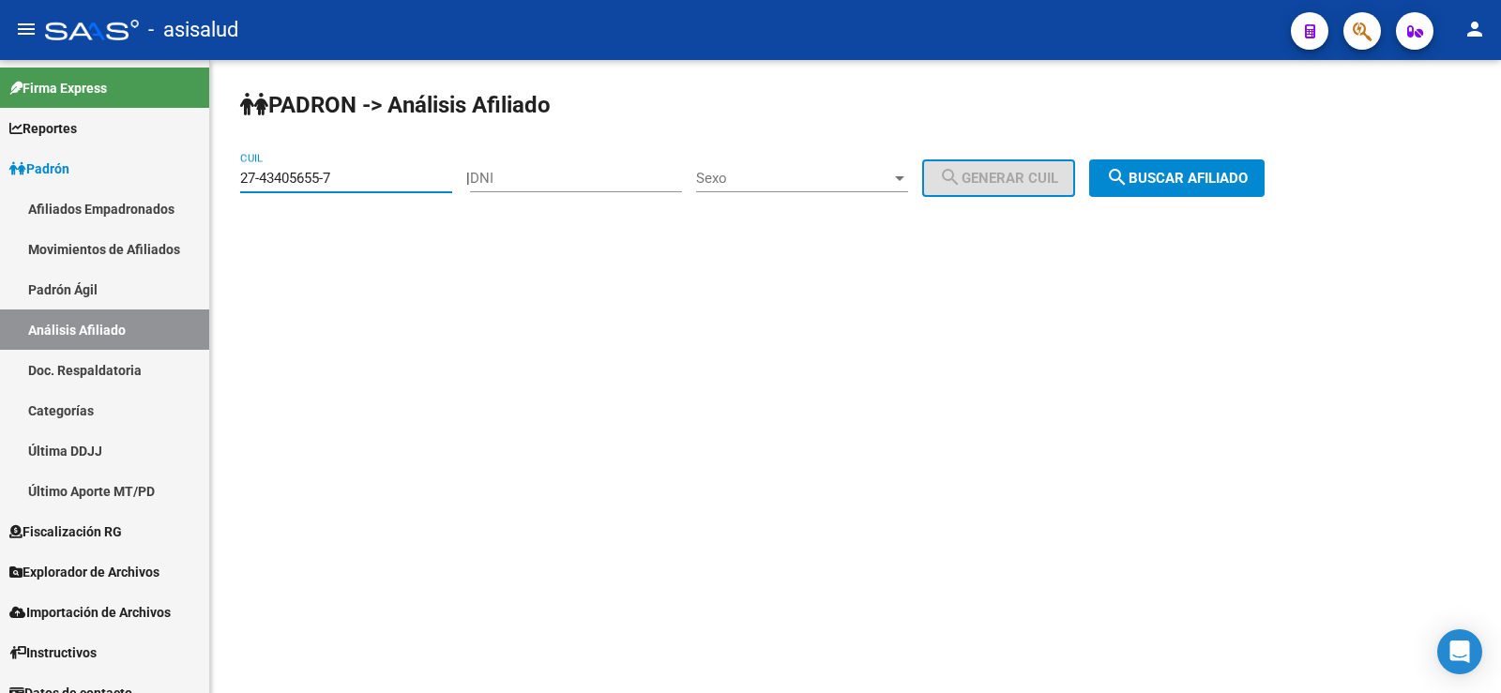
type input "27-43405655-7"
click at [1179, 169] on button "search Buscar afiliado" at bounding box center [1176, 178] width 175 height 38
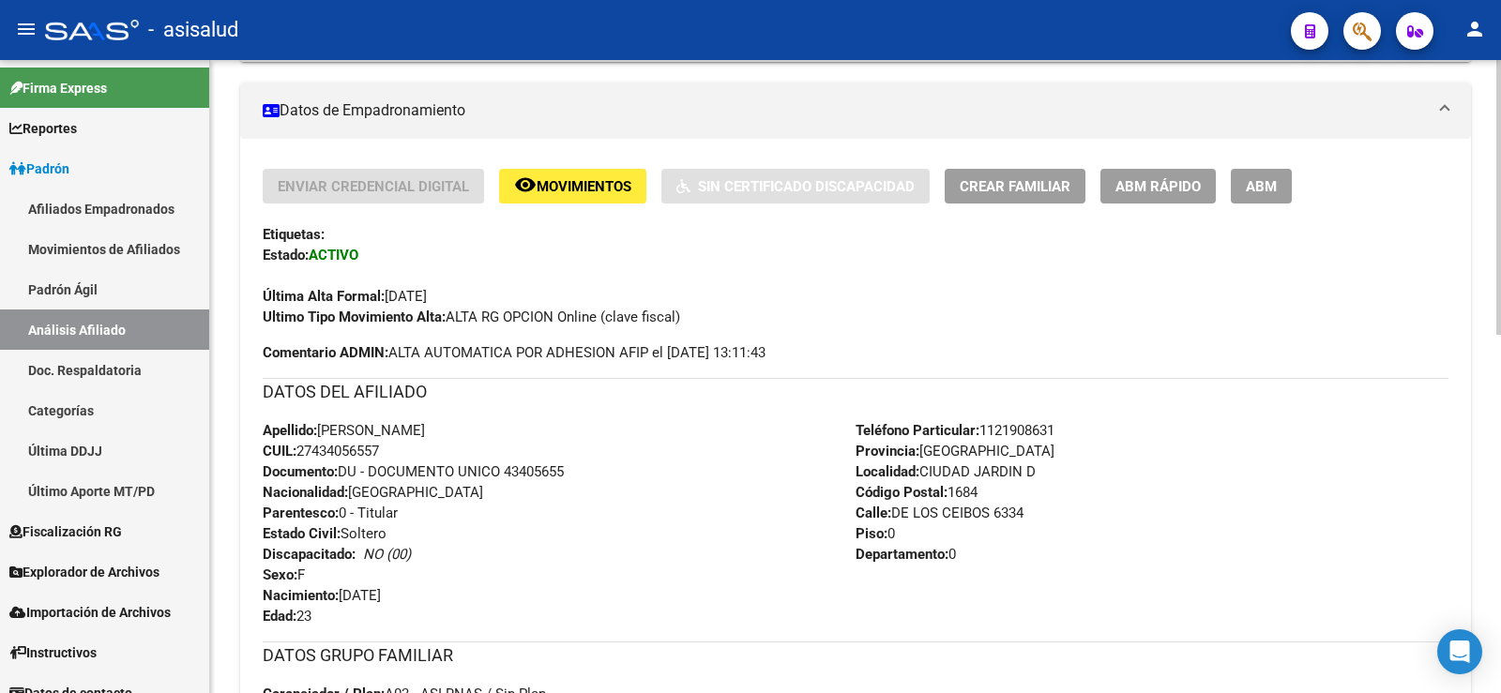
scroll to position [825, 0]
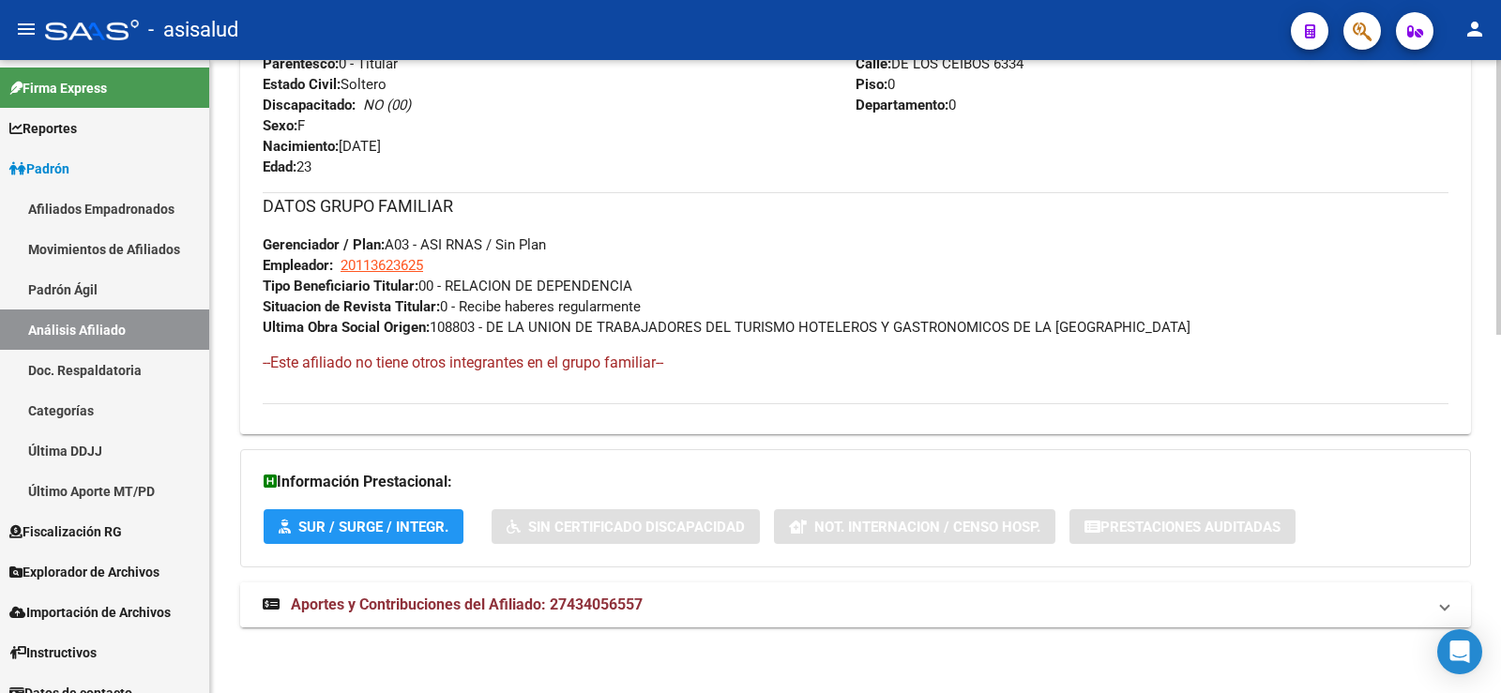
click at [637, 607] on span "Aportes y Contribuciones del Afiliado: 27434056557" at bounding box center [467, 605] width 352 height 18
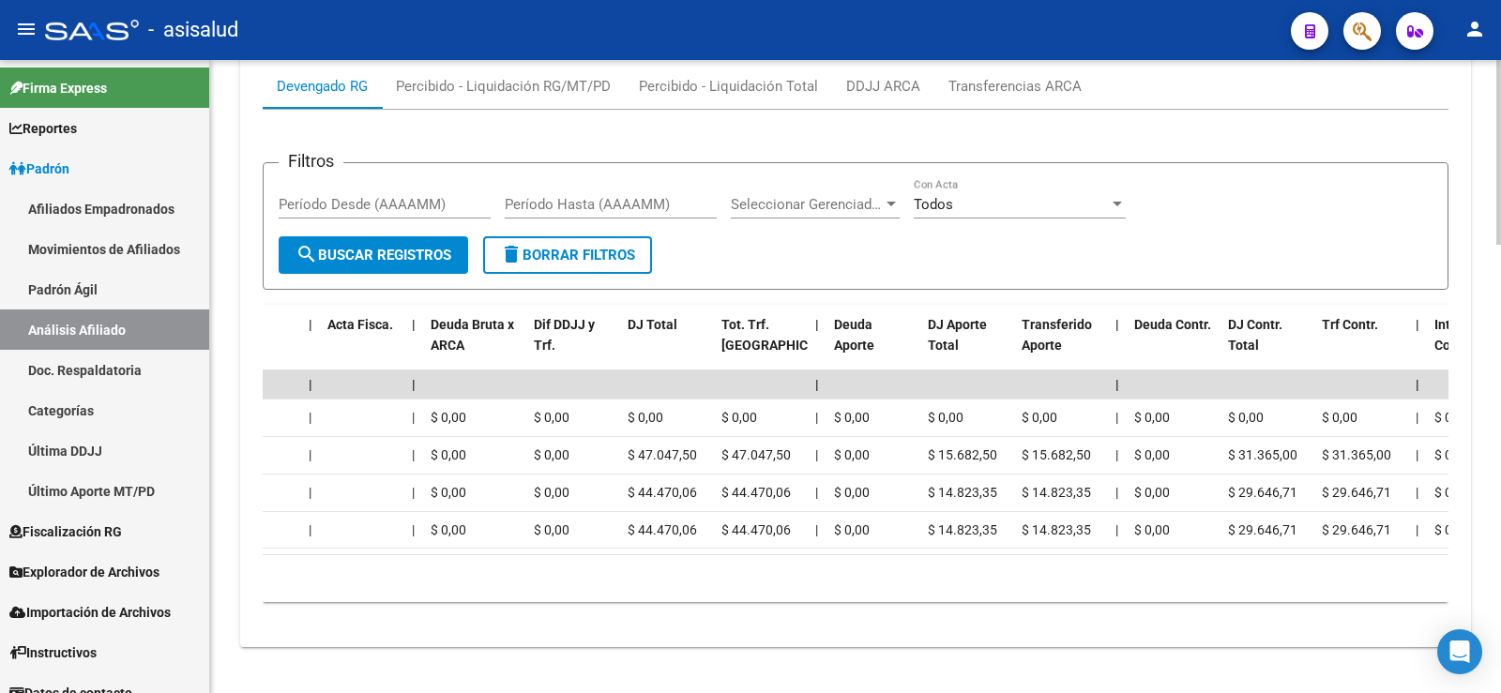
scroll to position [0, 0]
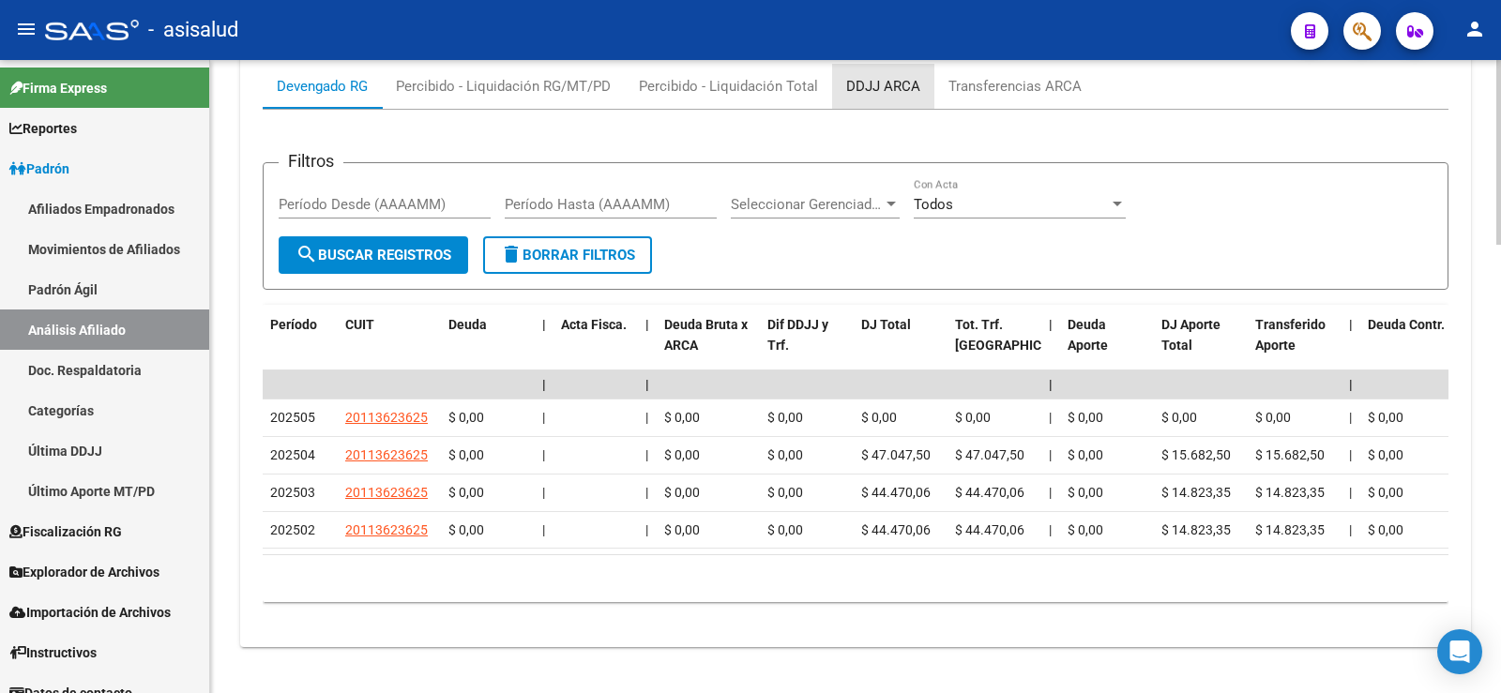
click at [886, 82] on div "DDJJ ARCA" at bounding box center [883, 86] width 74 height 21
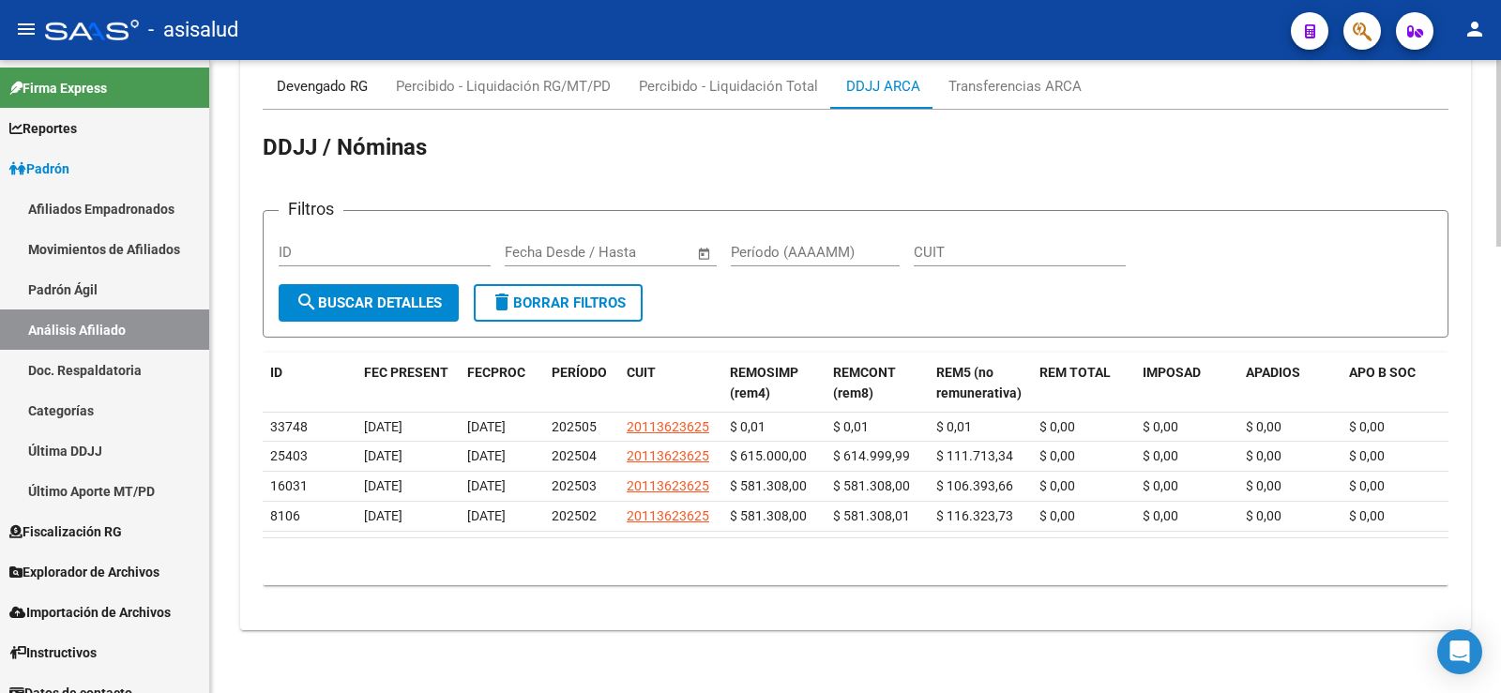
click at [342, 94] on div "Devengado RG" at bounding box center [322, 86] width 91 height 21
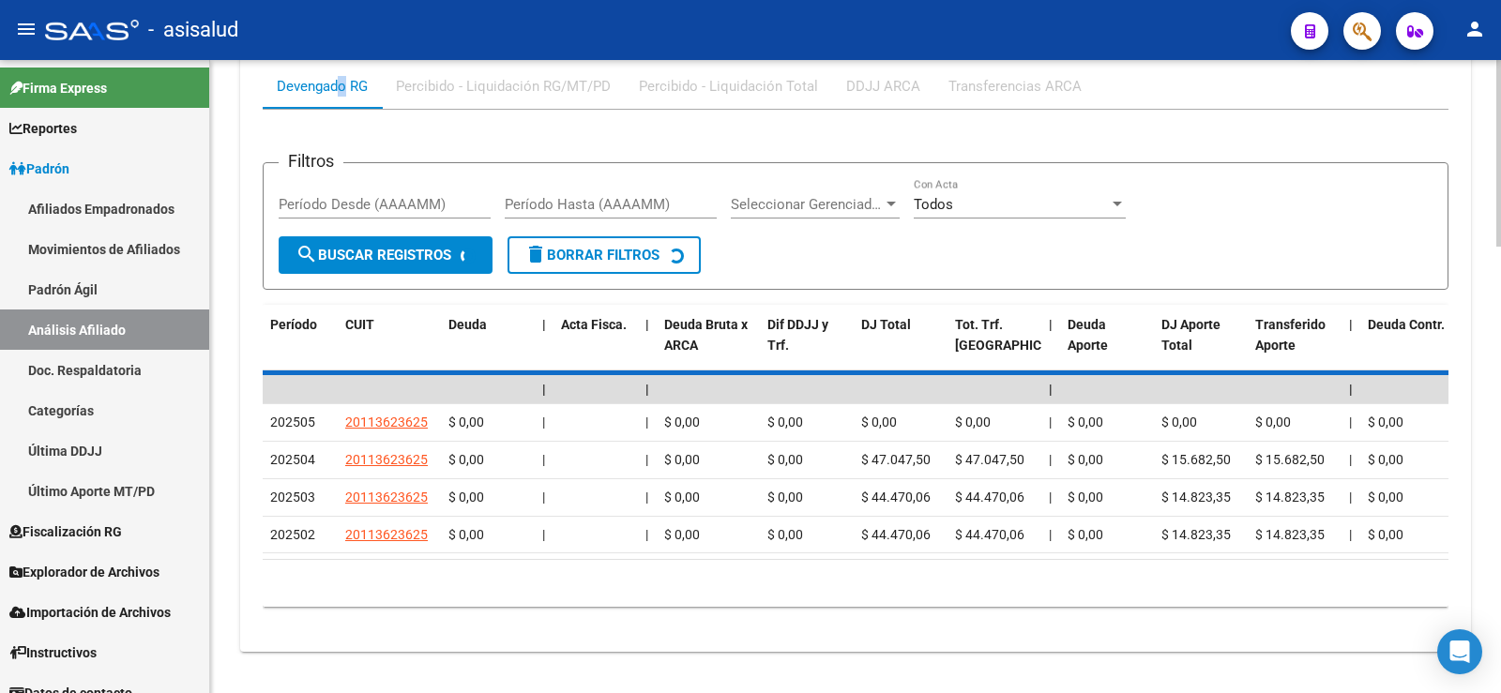
scroll to position [1497, 0]
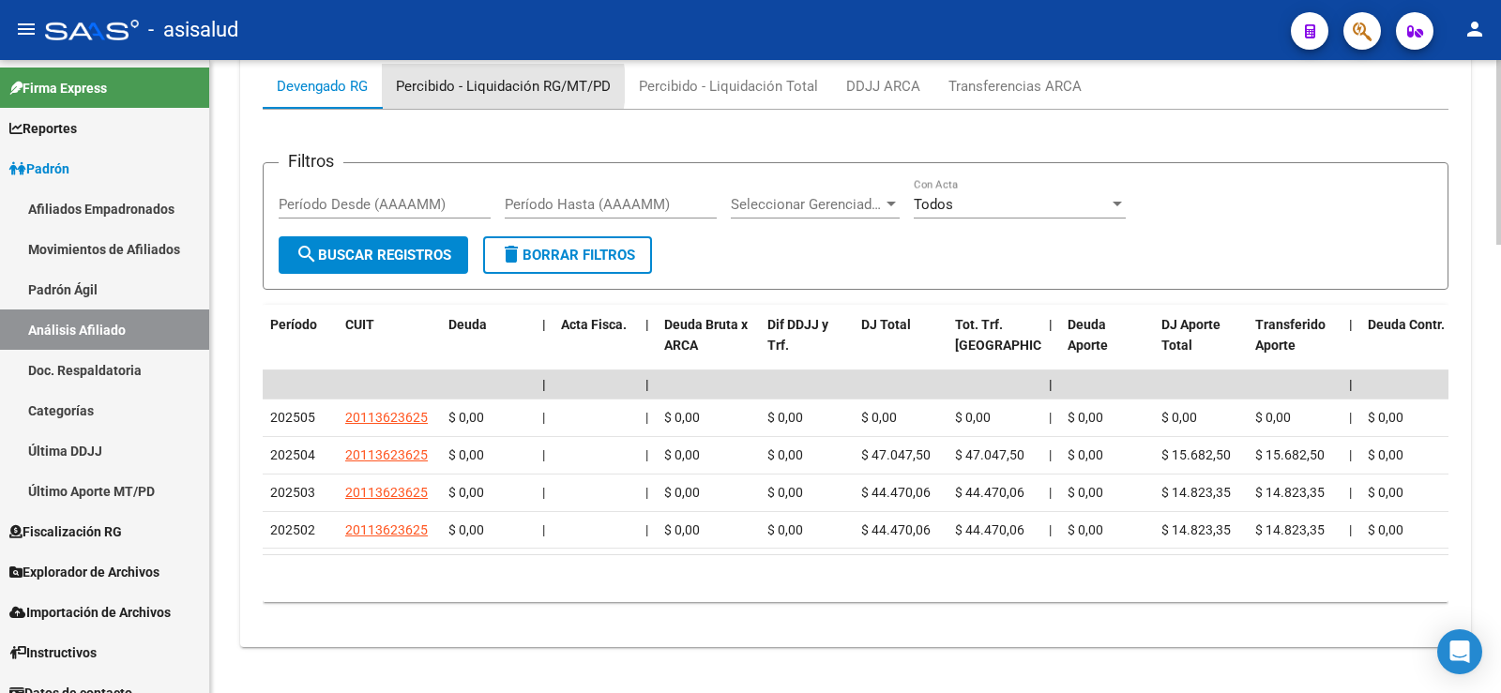
click at [475, 85] on div "Percibido - Liquidación RG/MT/PD" at bounding box center [503, 86] width 215 height 21
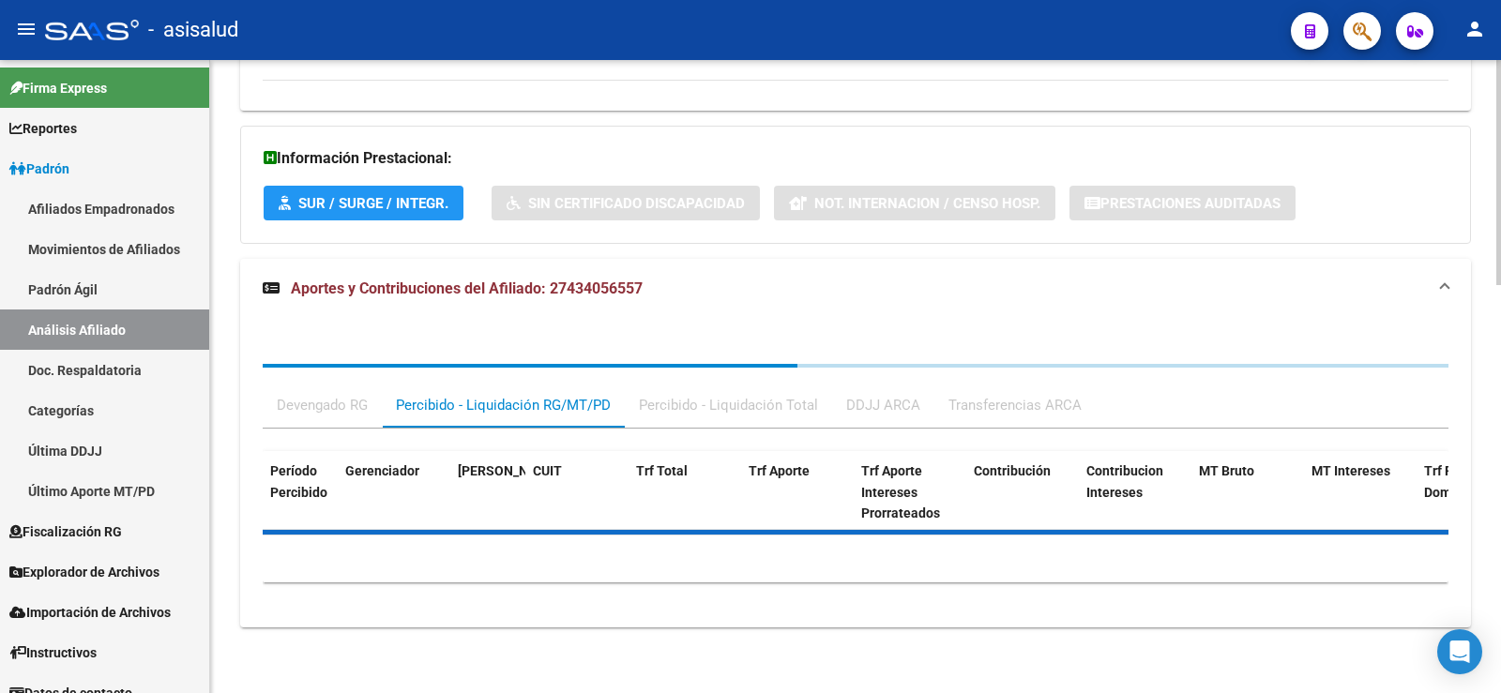
scroll to position [1282, 0]
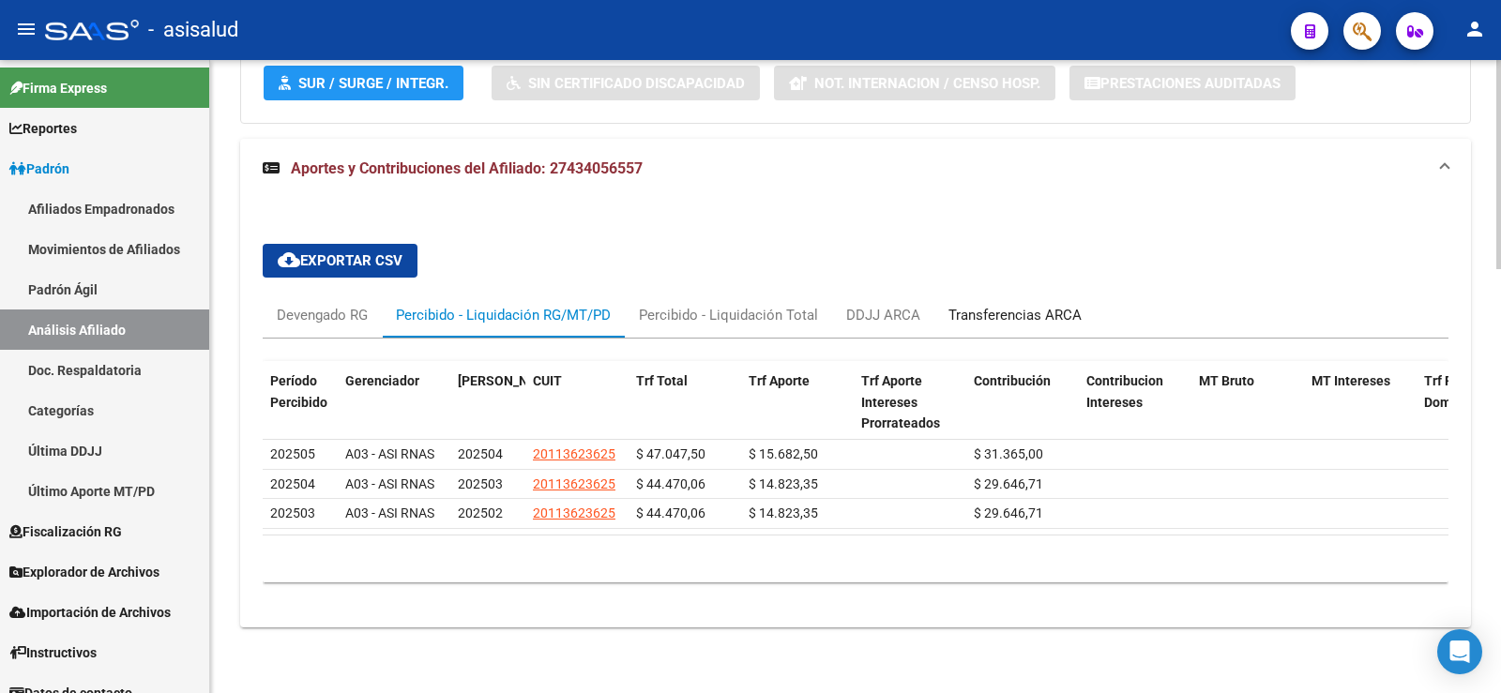
click at [1030, 305] on div "Transferencias ARCA" at bounding box center [1014, 315] width 133 height 21
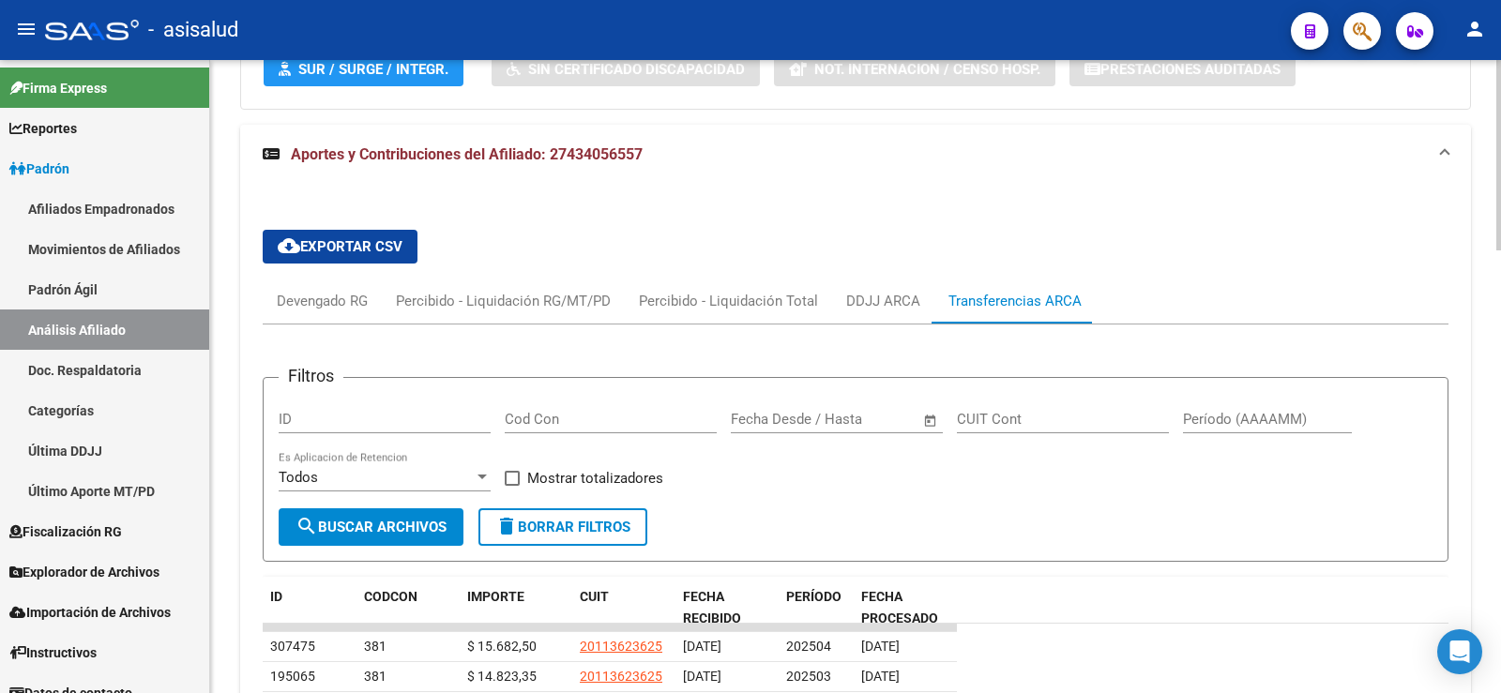
click at [258, 305] on div "cloud_download Exportar CSV Devengado RG Percibido - Liquidación RG/MT/PD Perci…" at bounding box center [855, 510] width 1231 height 591
click at [329, 305] on div "Devengado RG" at bounding box center [322, 301] width 91 height 21
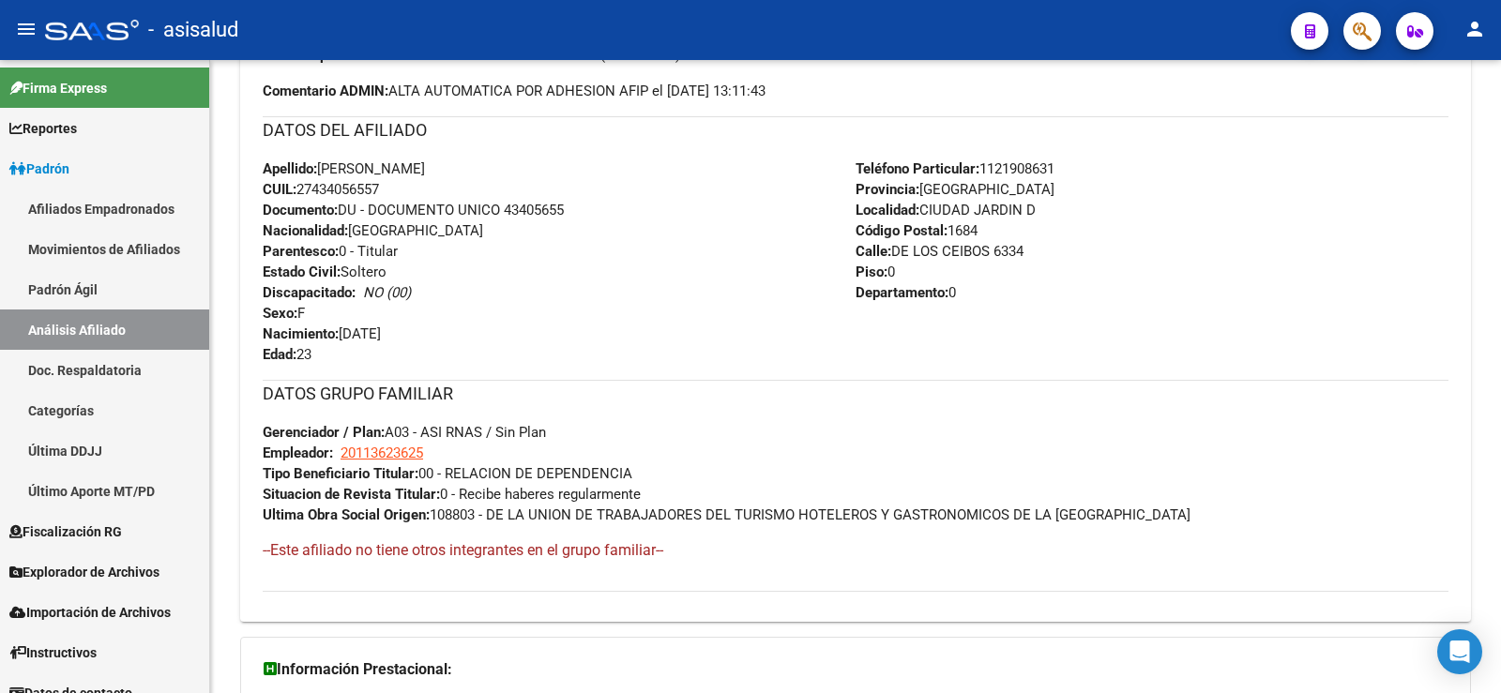
scroll to position [344, 0]
